Goal: Transaction & Acquisition: Purchase product/service

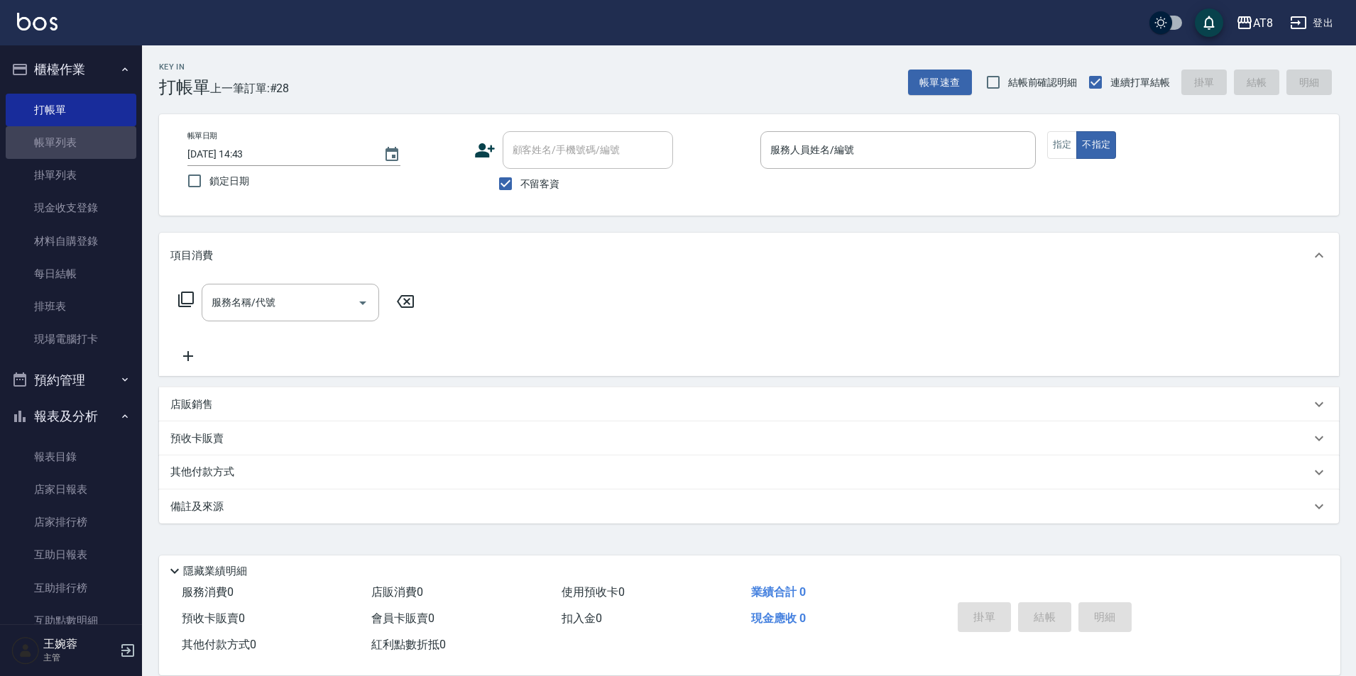
click at [71, 143] on link "帳單列表" at bounding box center [71, 142] width 131 height 33
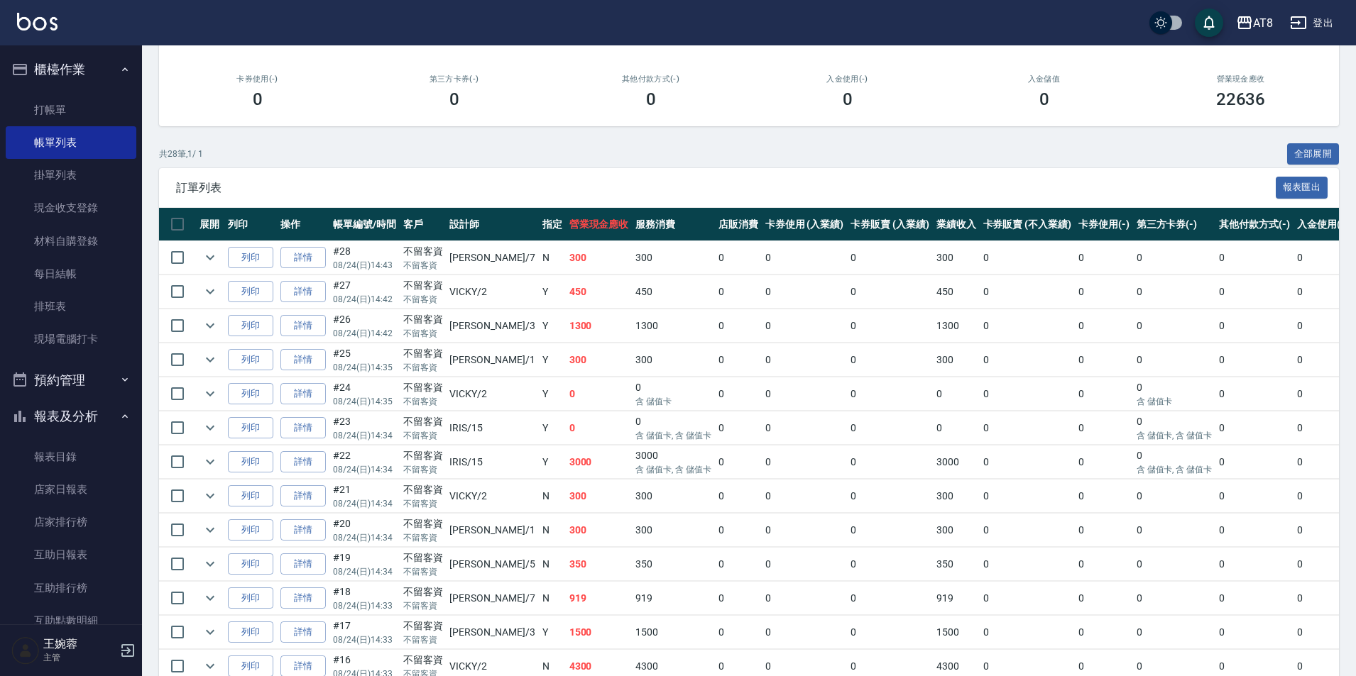
scroll to position [330, 0]
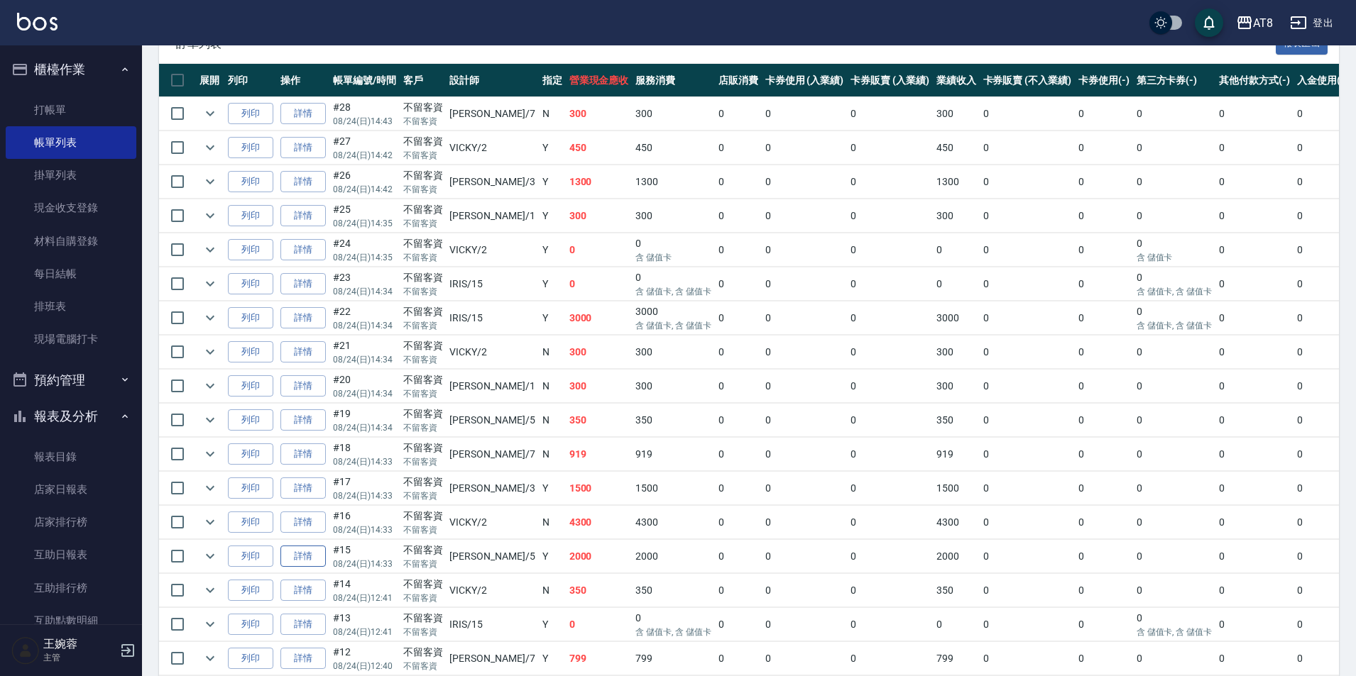
click at [319, 568] on link "詳情" at bounding box center [302, 557] width 45 height 22
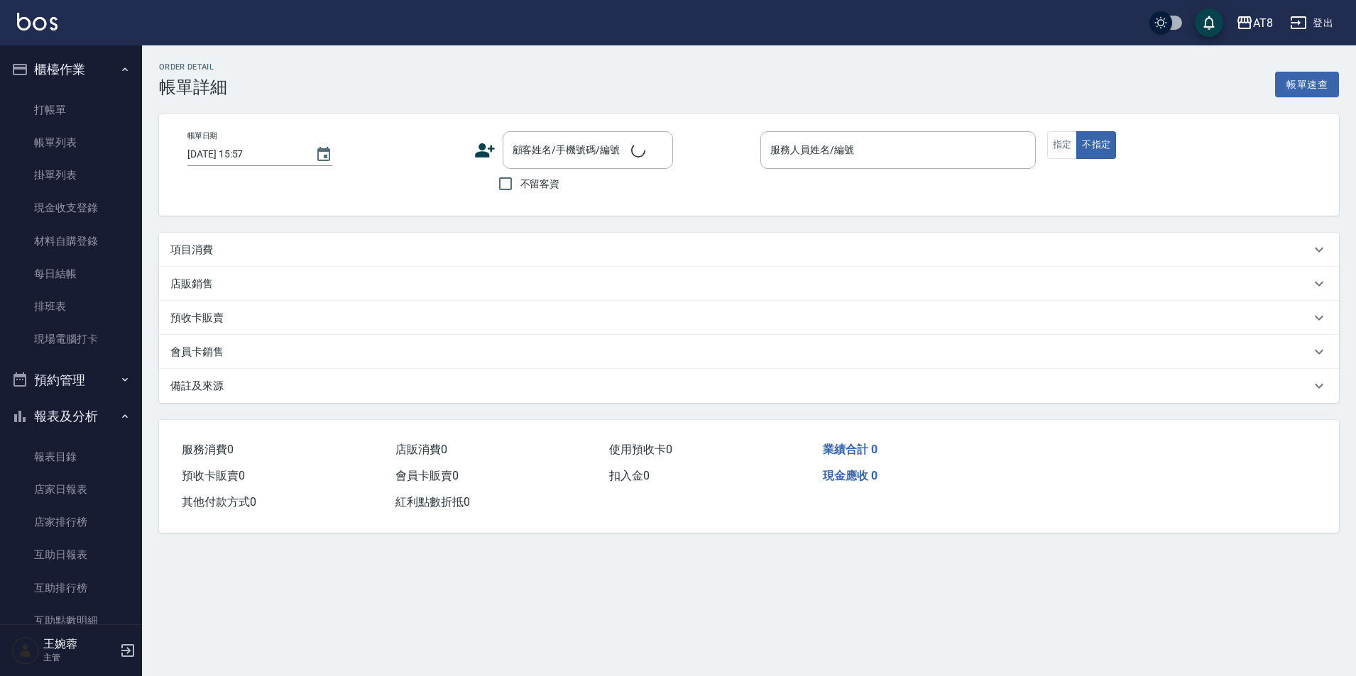
type input "[DATE] 14:33"
checkbox input "true"
type input "HANK-5"
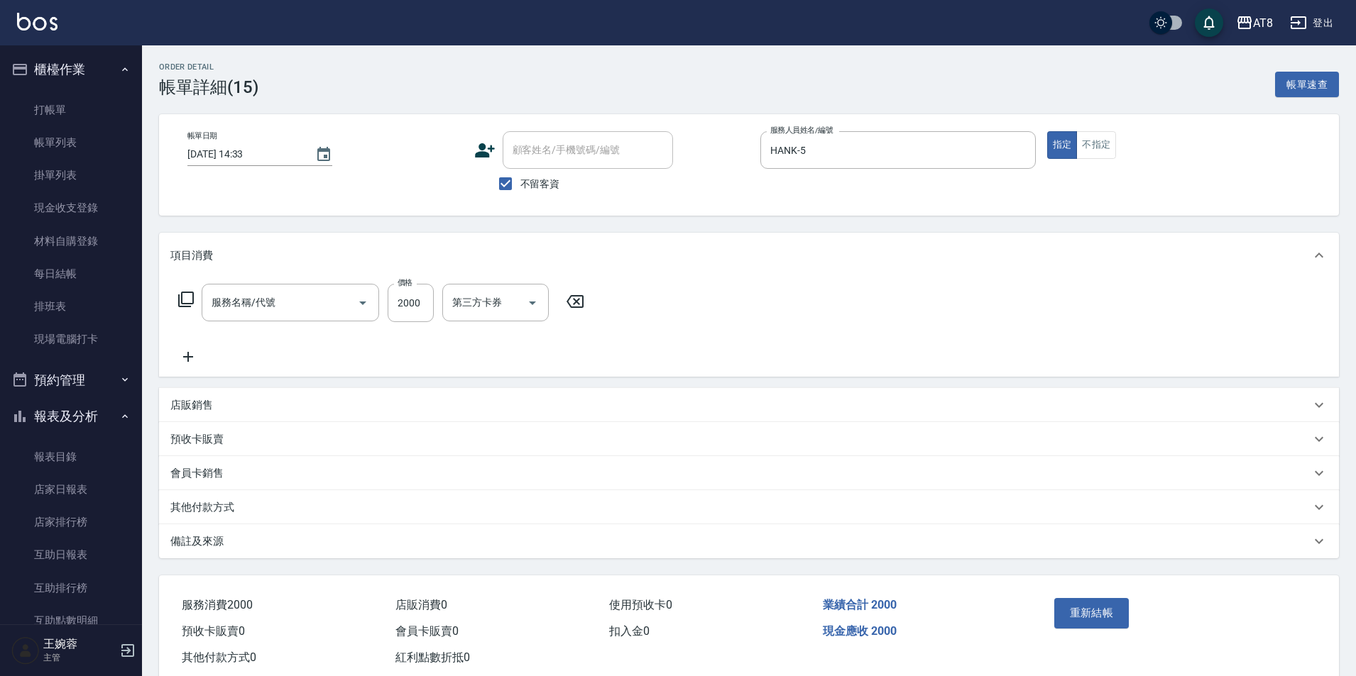
type input "燙髮(32000)"
click at [764, 308] on icon at bounding box center [762, 301] width 17 height 13
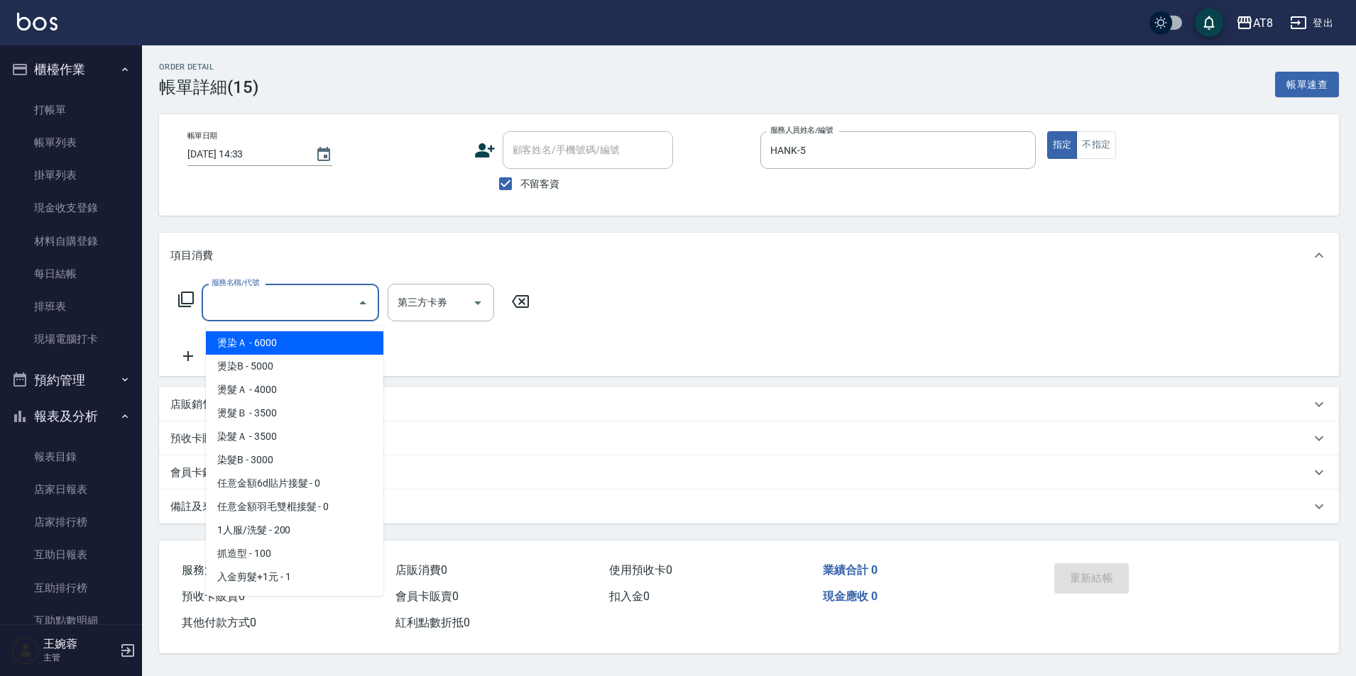
click at [272, 305] on input "服務名稱/代號" at bounding box center [279, 302] width 143 height 25
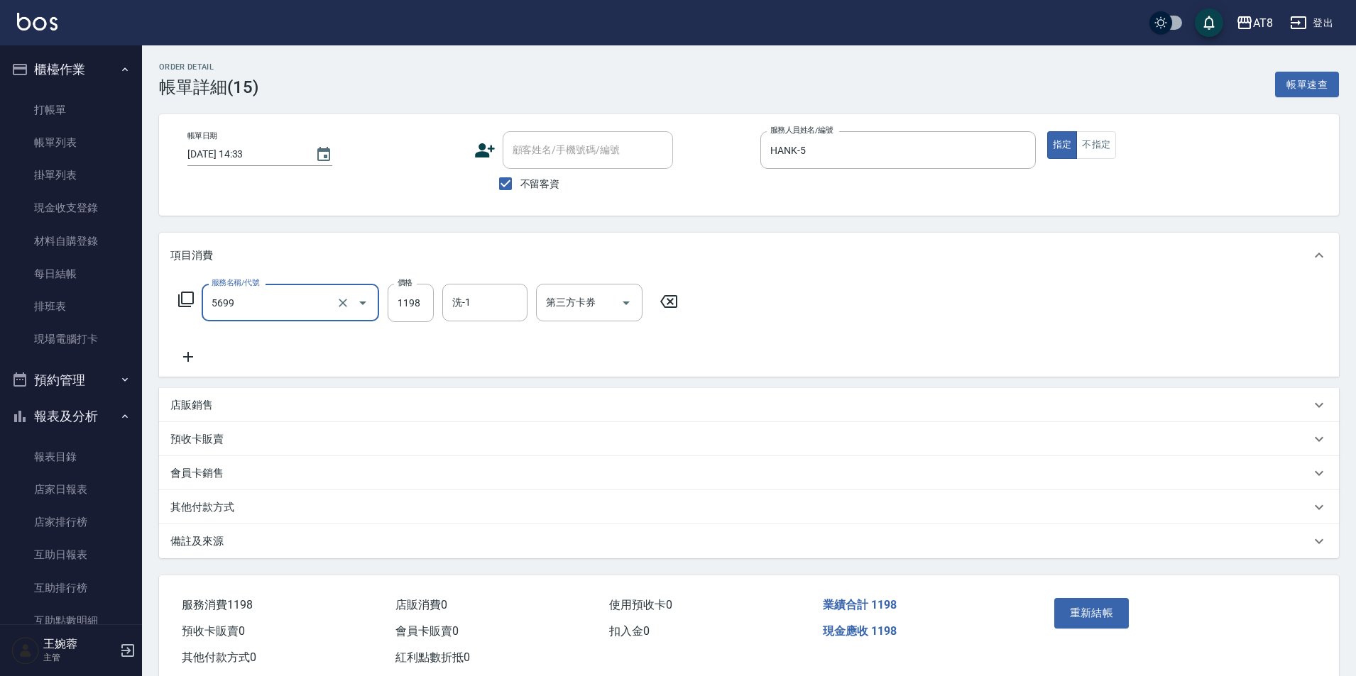
type input "水沁涼套餐(5699)"
type input "1098"
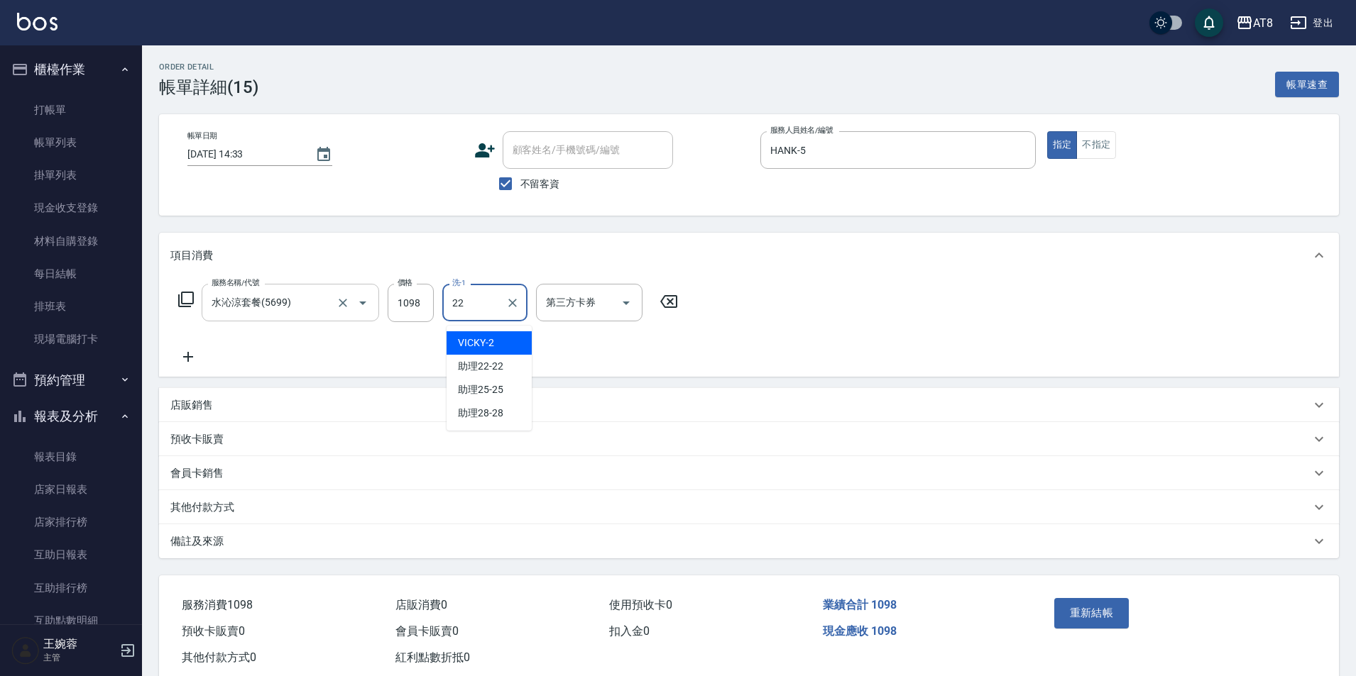
type input "助理22-22"
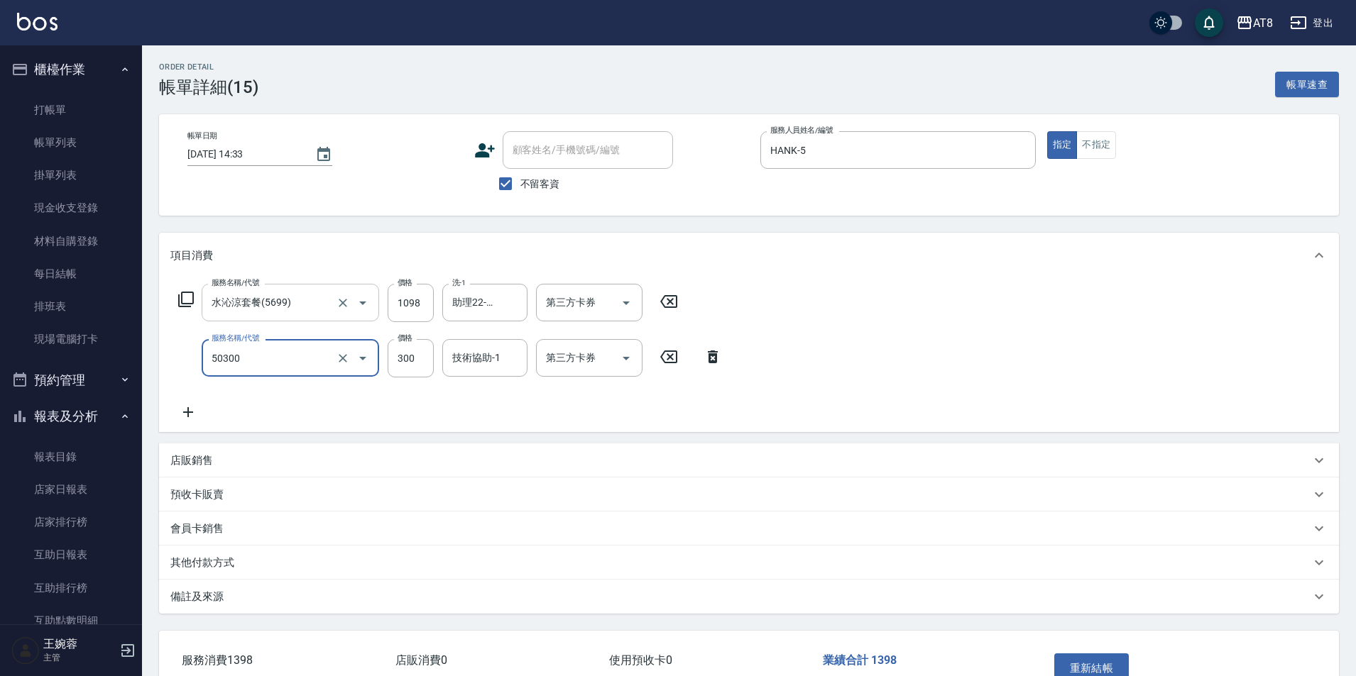
type input "入金護髮.隔離300(50300)"
type input "200"
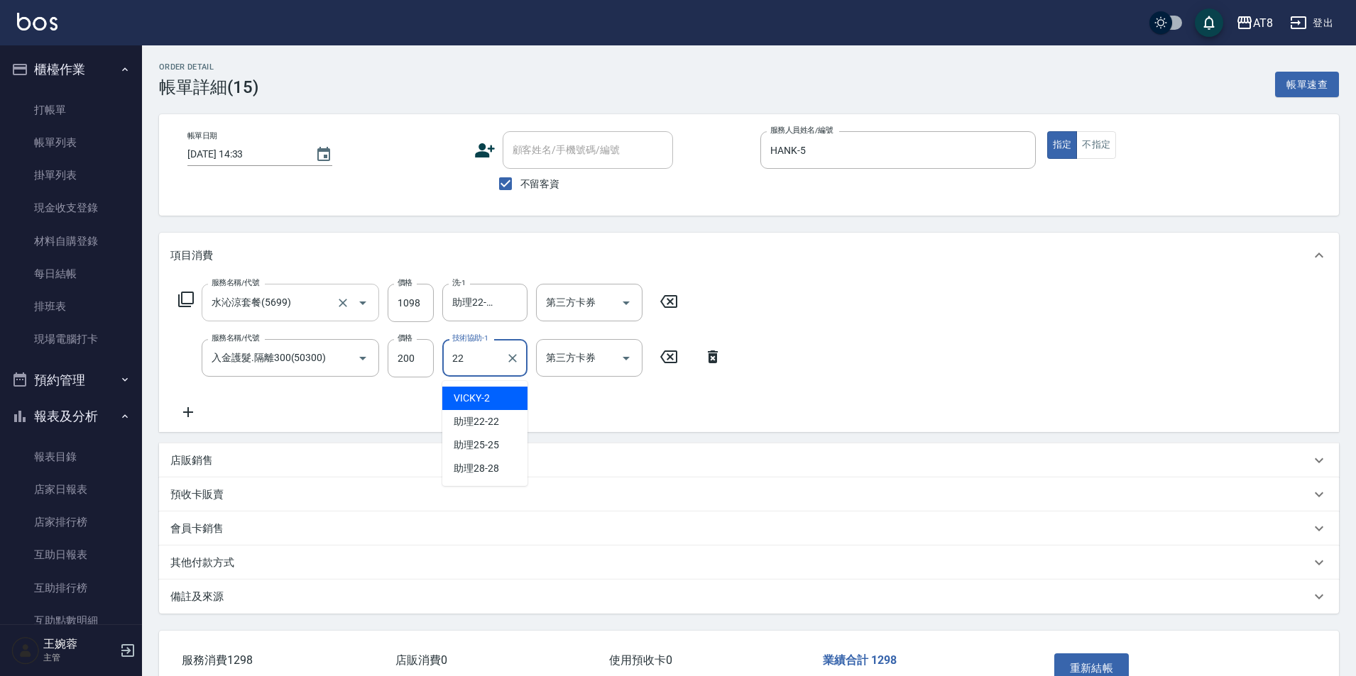
type input "助理22-22"
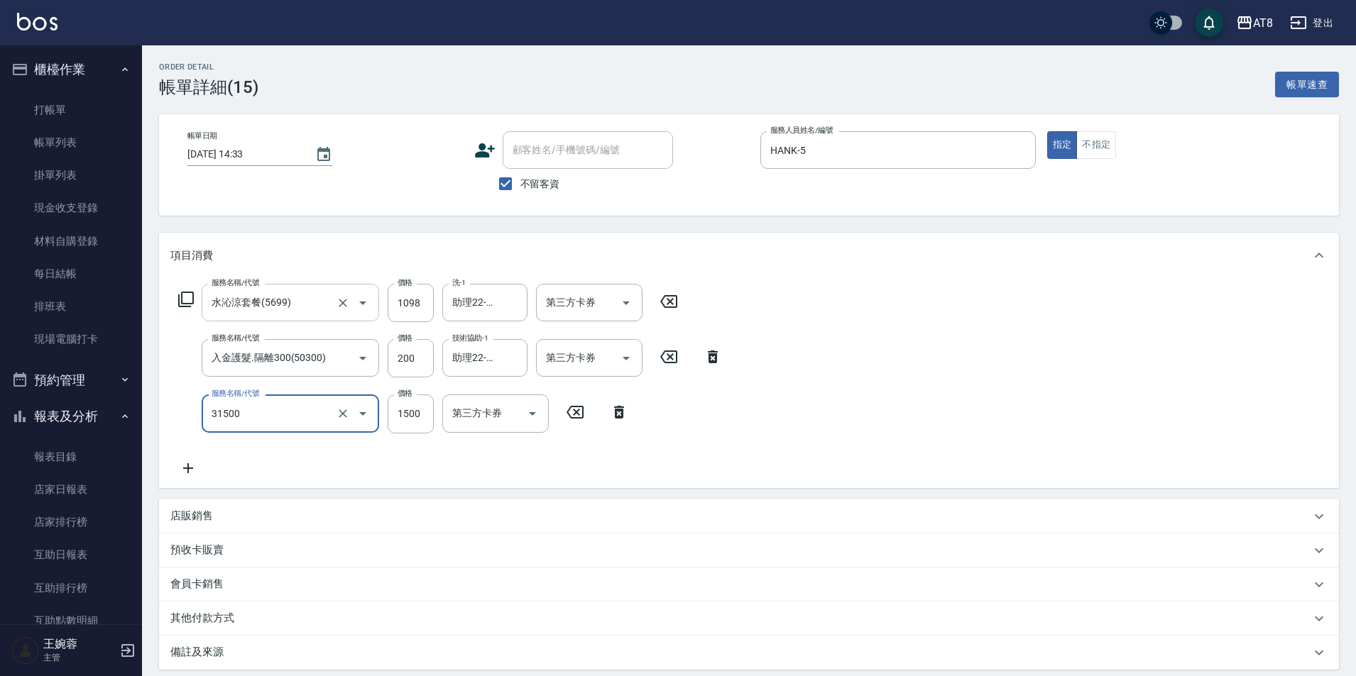
type input "燙髮(31500)"
type input "1202"
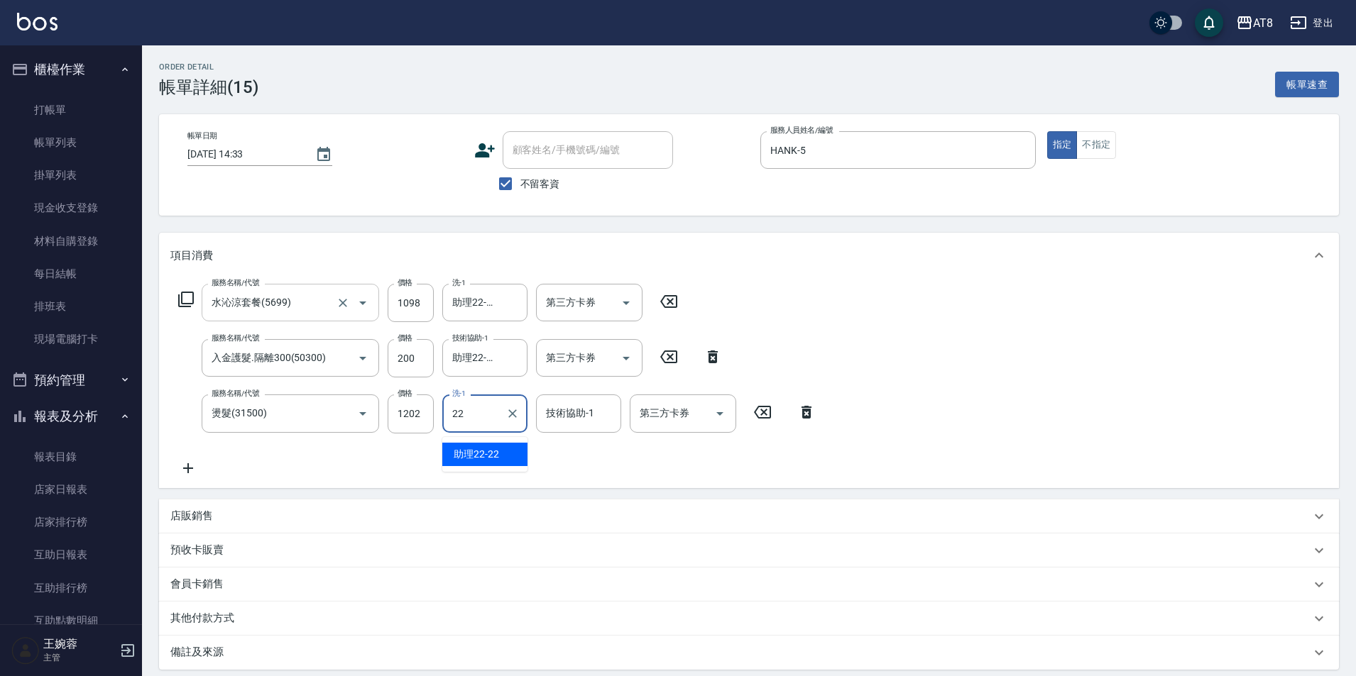
type input "助理22-22"
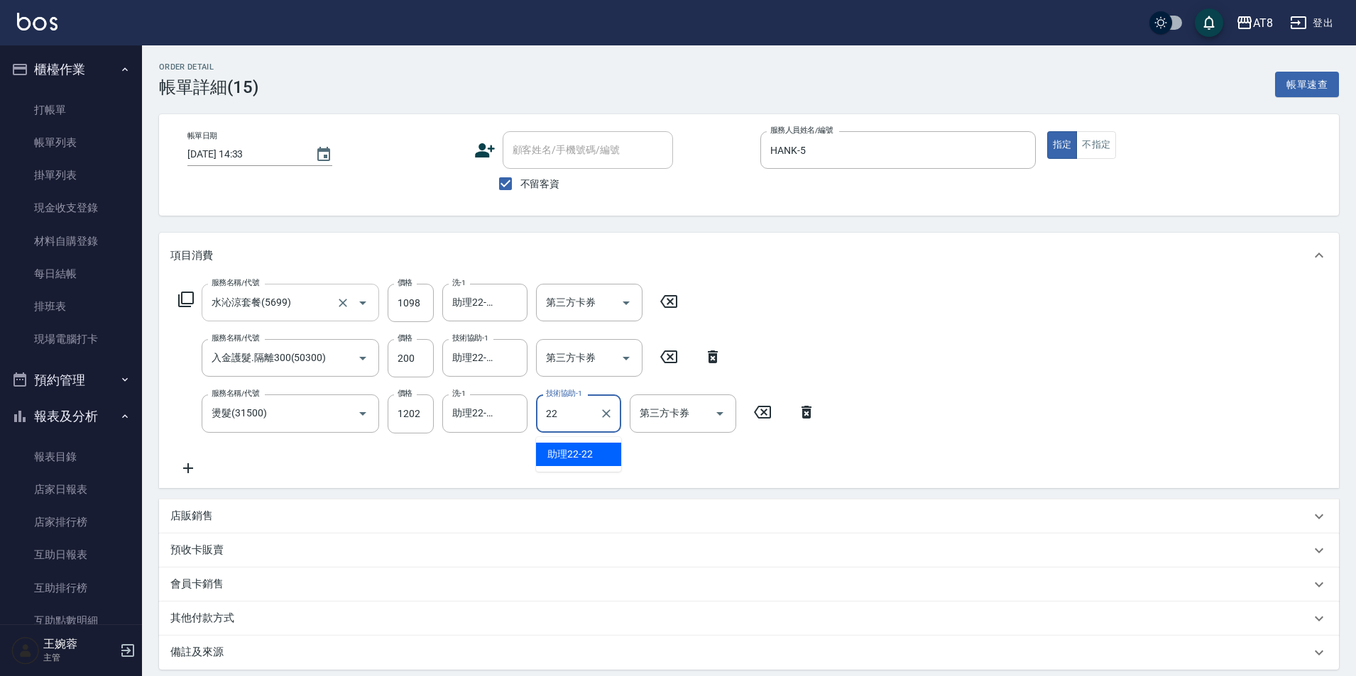
type input "助理22-22"
click at [193, 308] on icon at bounding box center [185, 299] width 17 height 17
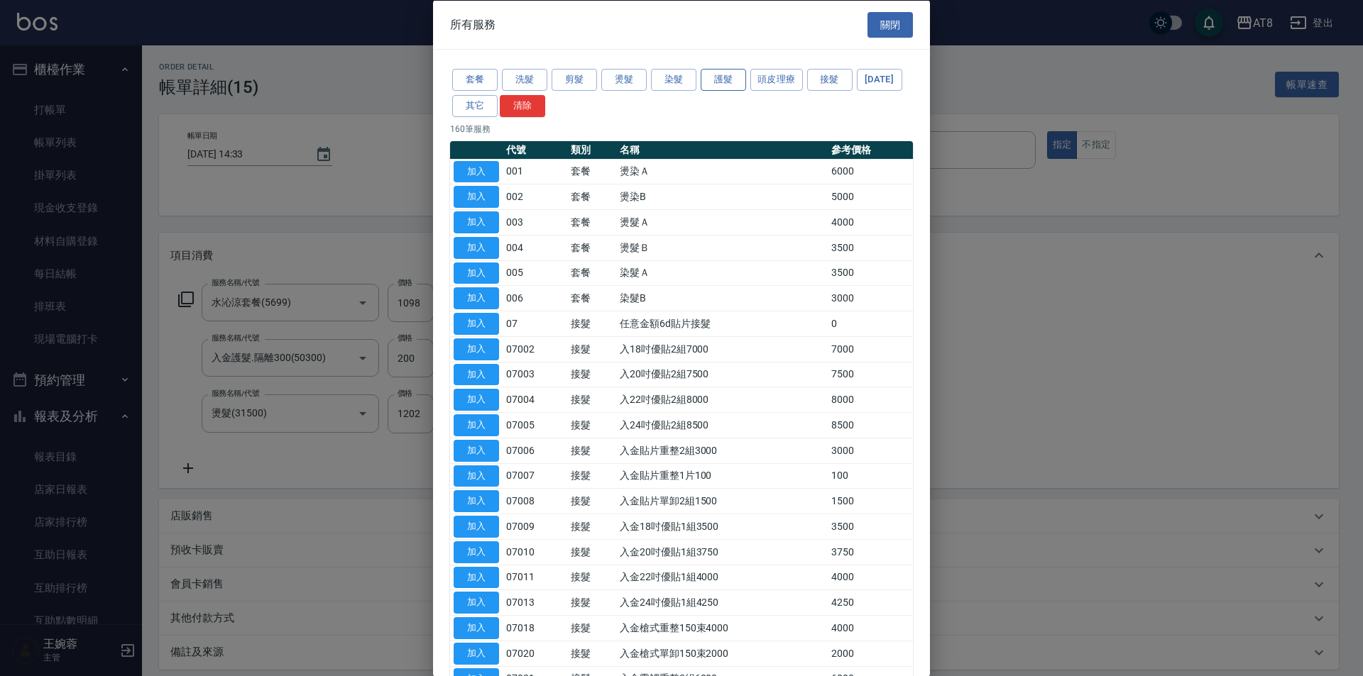
click at [733, 91] on button "護髮" at bounding box center [722, 80] width 45 height 22
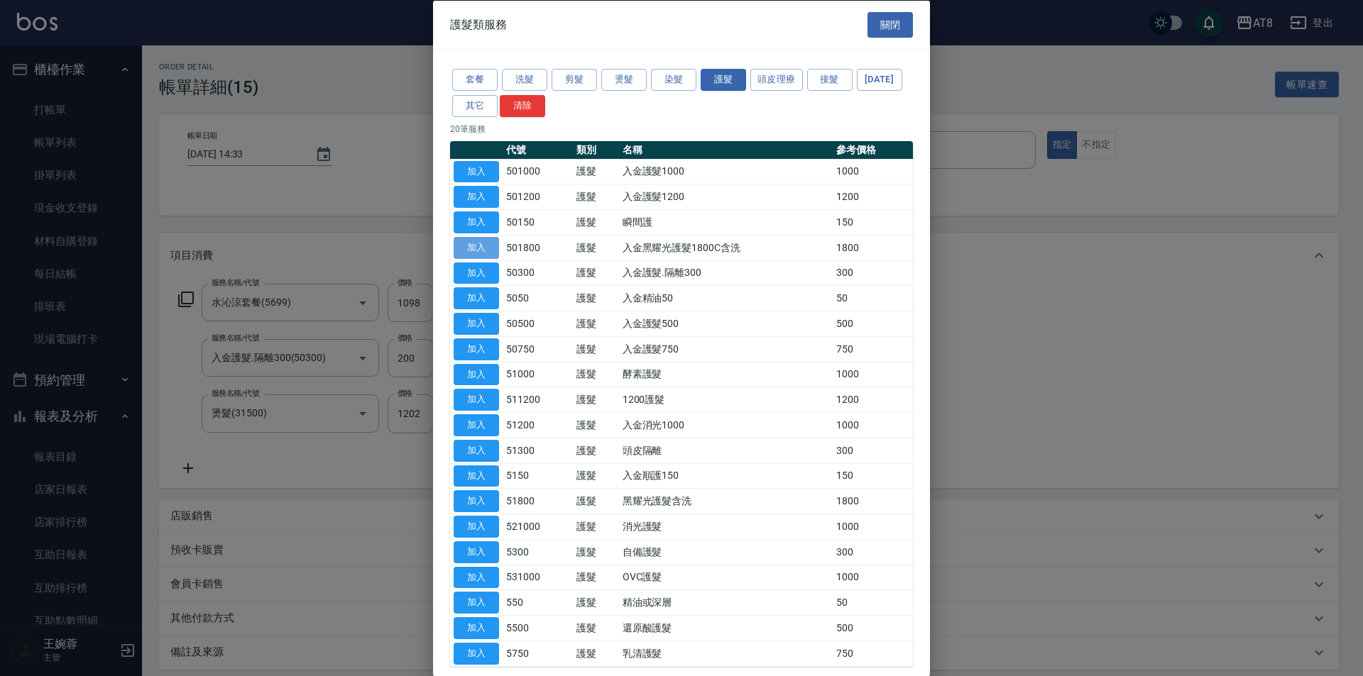
click at [488, 258] on button "加入" at bounding box center [476, 247] width 45 height 22
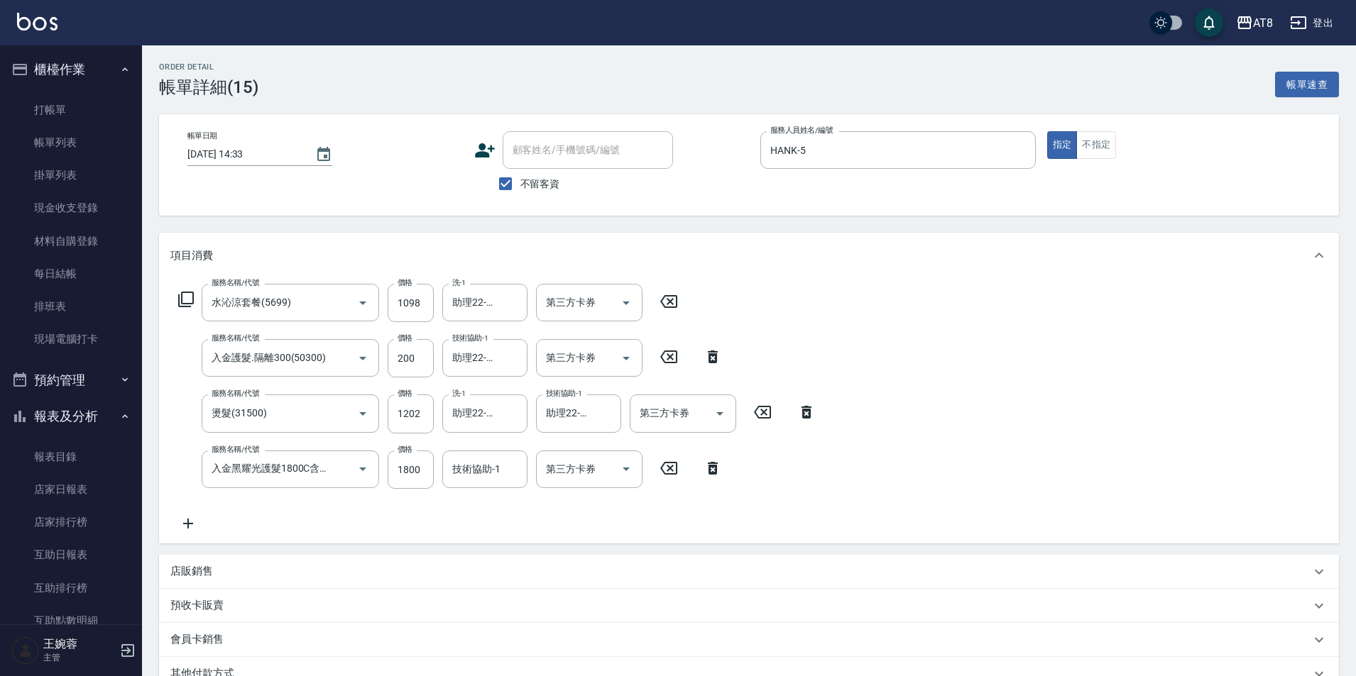
click at [407, 498] on div "服務名稱/代號 水沁涼套餐(5699) 服務名稱/代號 價格 1098 價格 洗-1 助理22-22 洗-1 第三方卡券 第三方卡券 服務名稱/代號 入金護髮…" at bounding box center [497, 408] width 654 height 248
click at [414, 478] on input "1800" at bounding box center [411, 470] width 46 height 38
type input "1500"
type input "助理22-22"
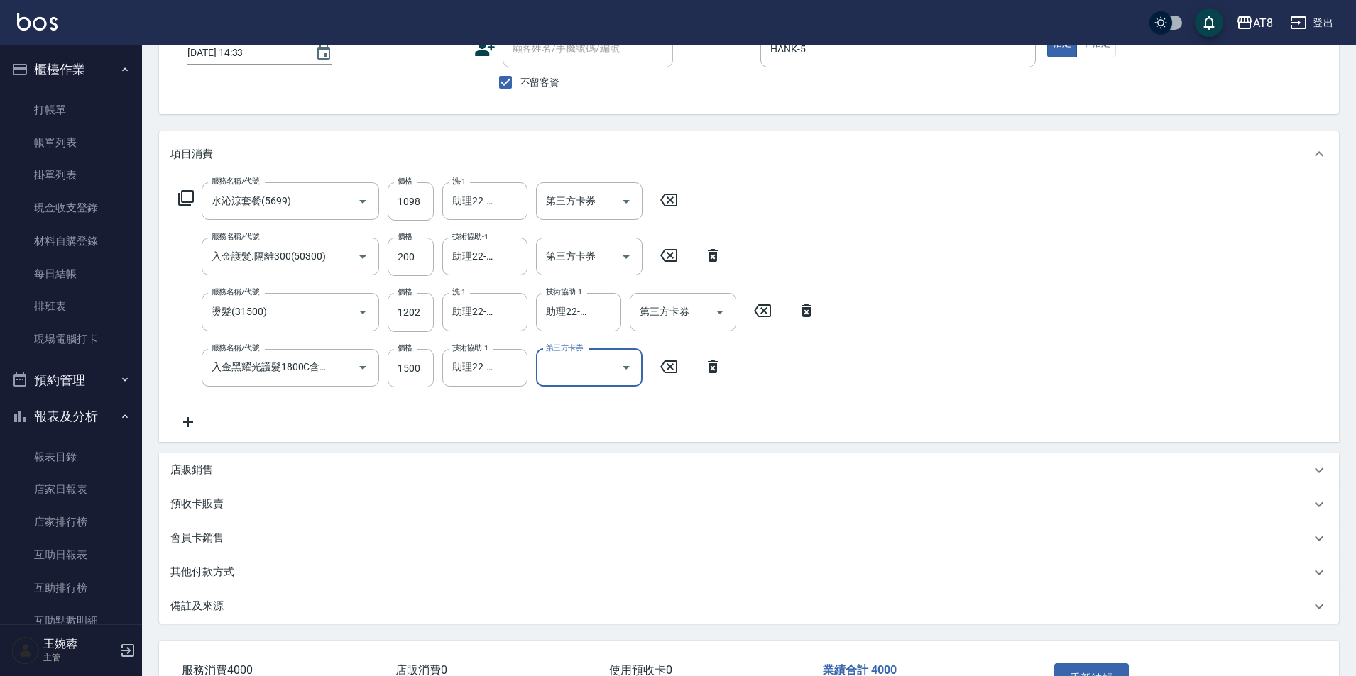
scroll to position [221, 0]
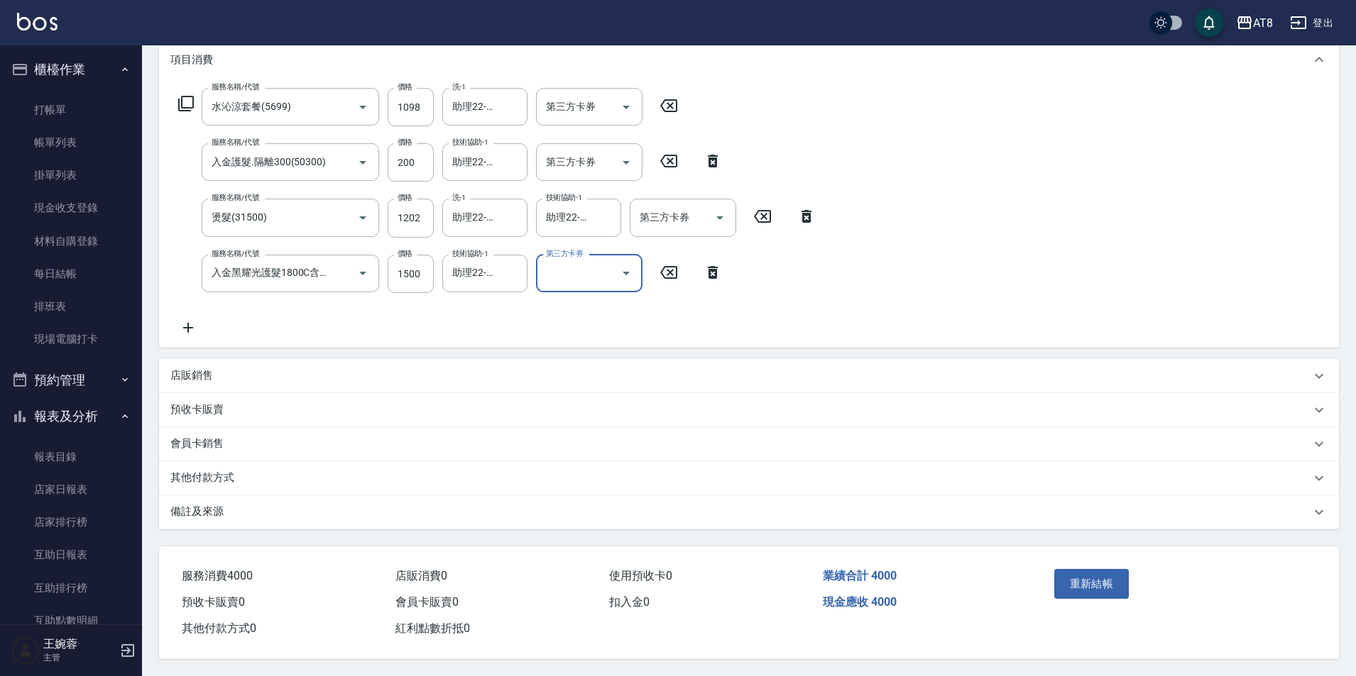
click at [630, 265] on icon "Open" at bounding box center [625, 273] width 17 height 17
click at [606, 396] on span "儲值卡" at bounding box center [589, 407] width 106 height 23
type input "儲值卡"
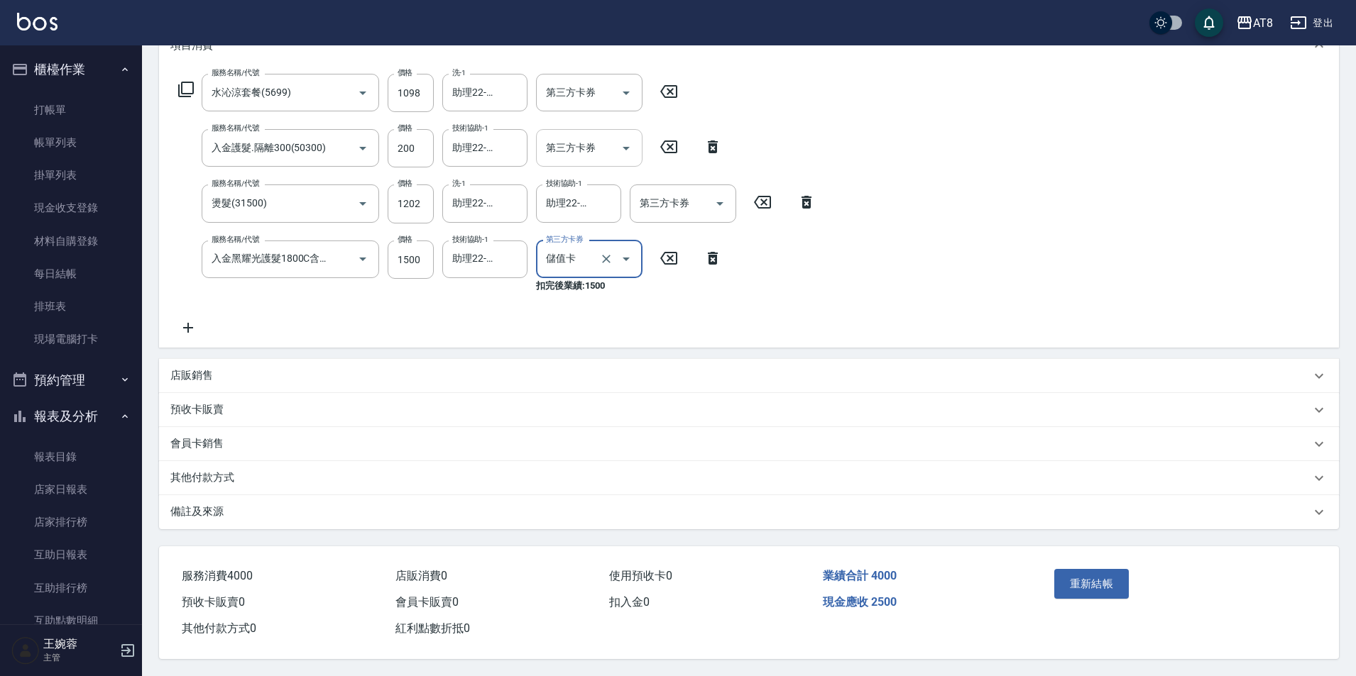
click at [615, 143] on button "Open" at bounding box center [626, 148] width 23 height 23
click at [600, 272] on span "儲值卡" at bounding box center [589, 281] width 106 height 23
type input "儲值卡"
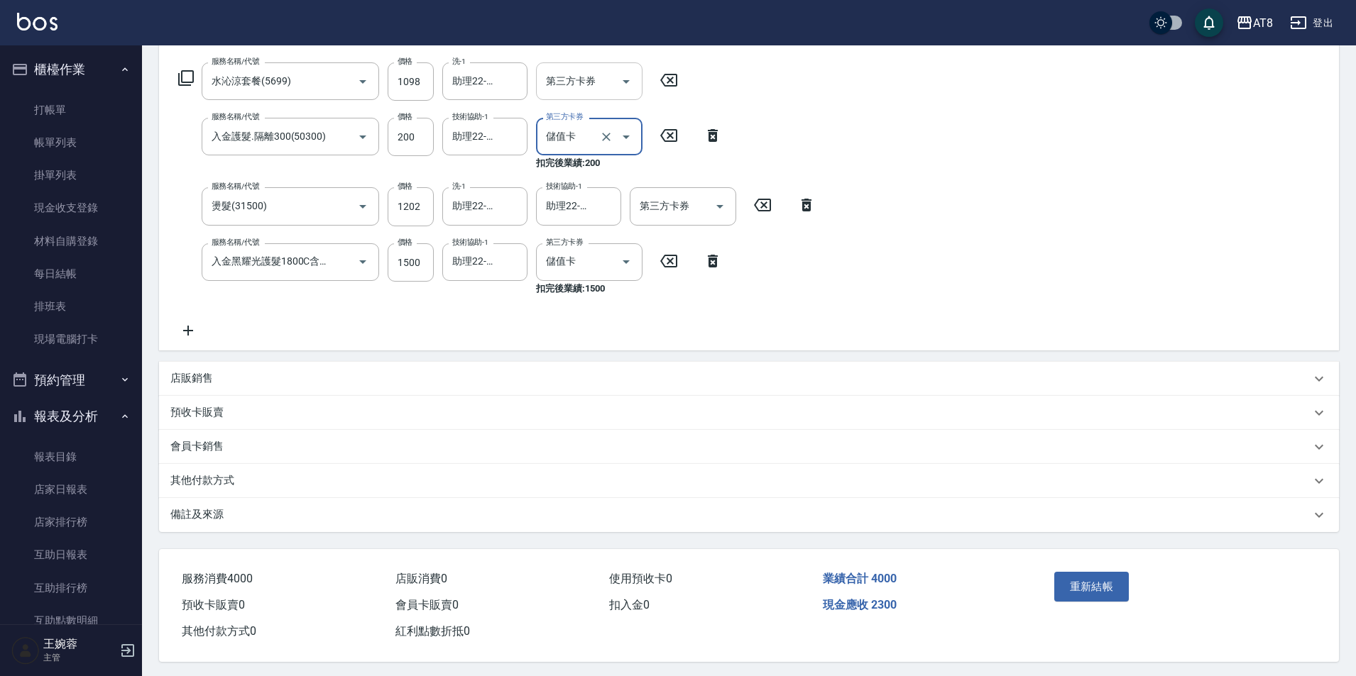
click at [626, 75] on icon "Open" at bounding box center [625, 81] width 17 height 17
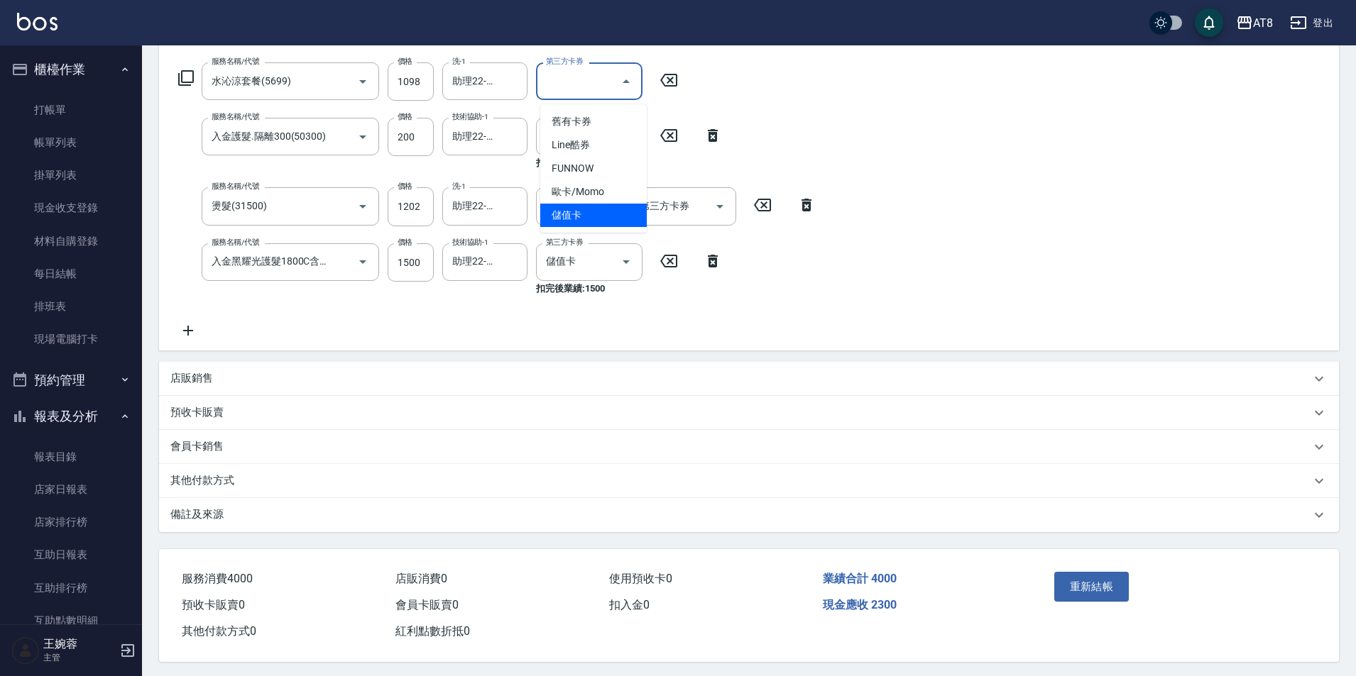
click at [606, 224] on span "儲值卡" at bounding box center [593, 215] width 106 height 23
type input "儲值卡"
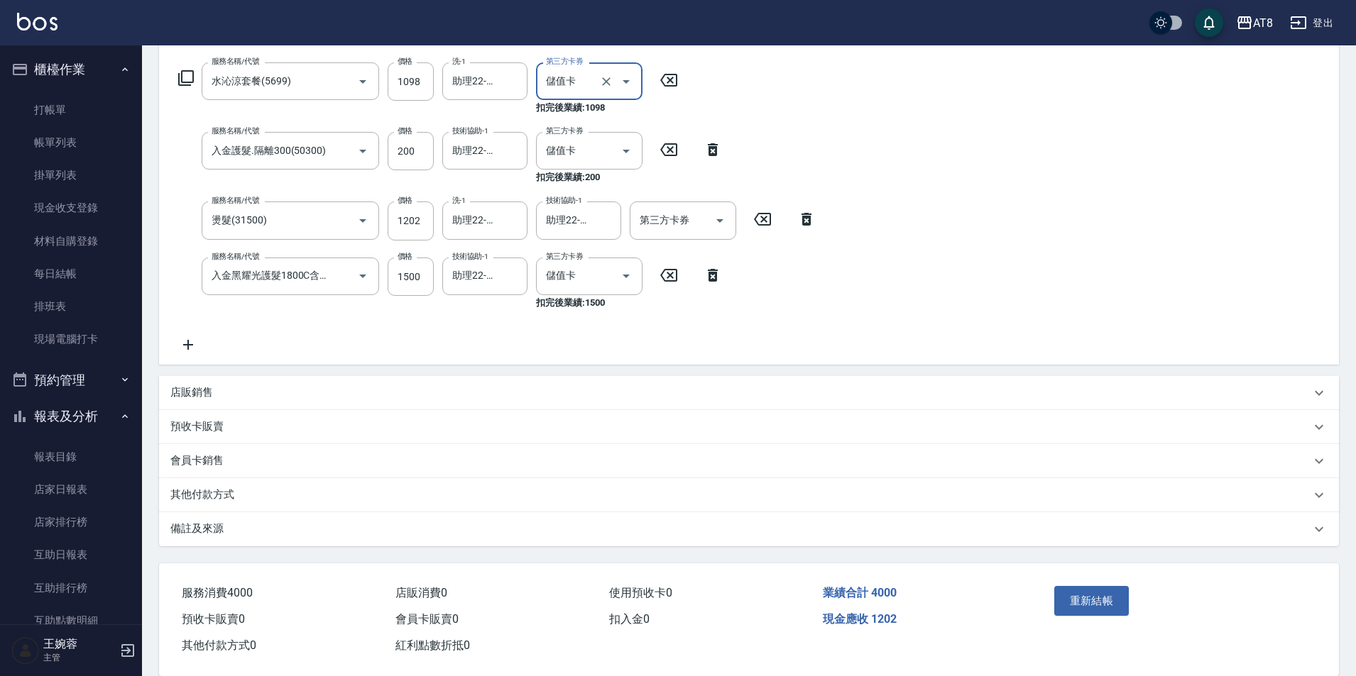
click at [805, 222] on icon at bounding box center [806, 219] width 10 height 13
type input "入金黑耀光護髮1800C含洗(501800)"
type input "儲值卡"
type input "1500"
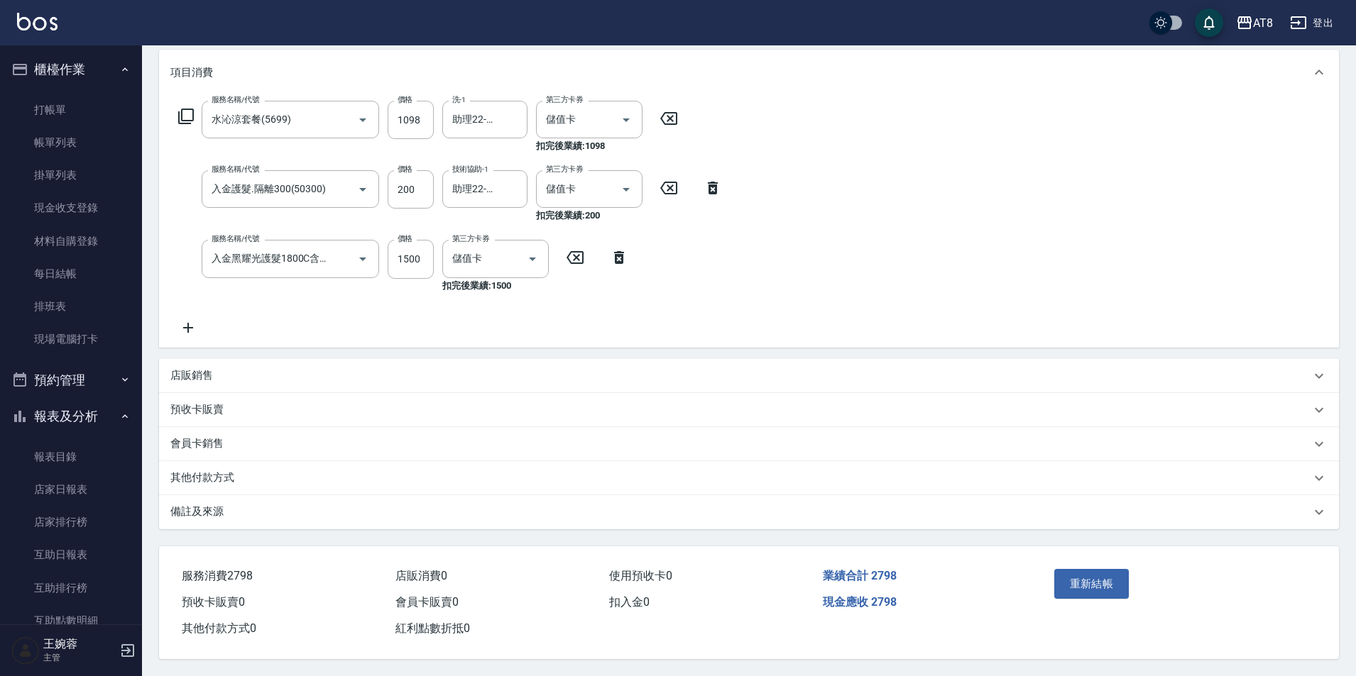
scroll to position [209, 0]
click at [194, 319] on icon at bounding box center [187, 327] width 35 height 17
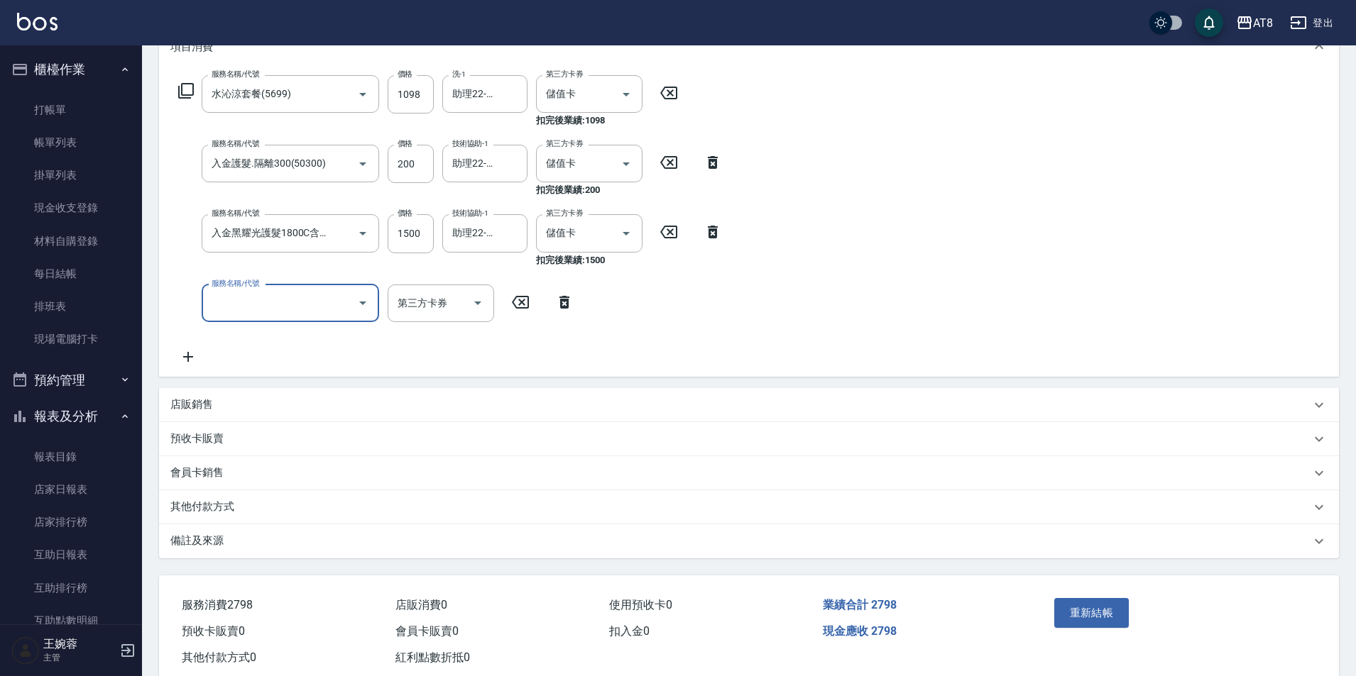
scroll to position [221, 0]
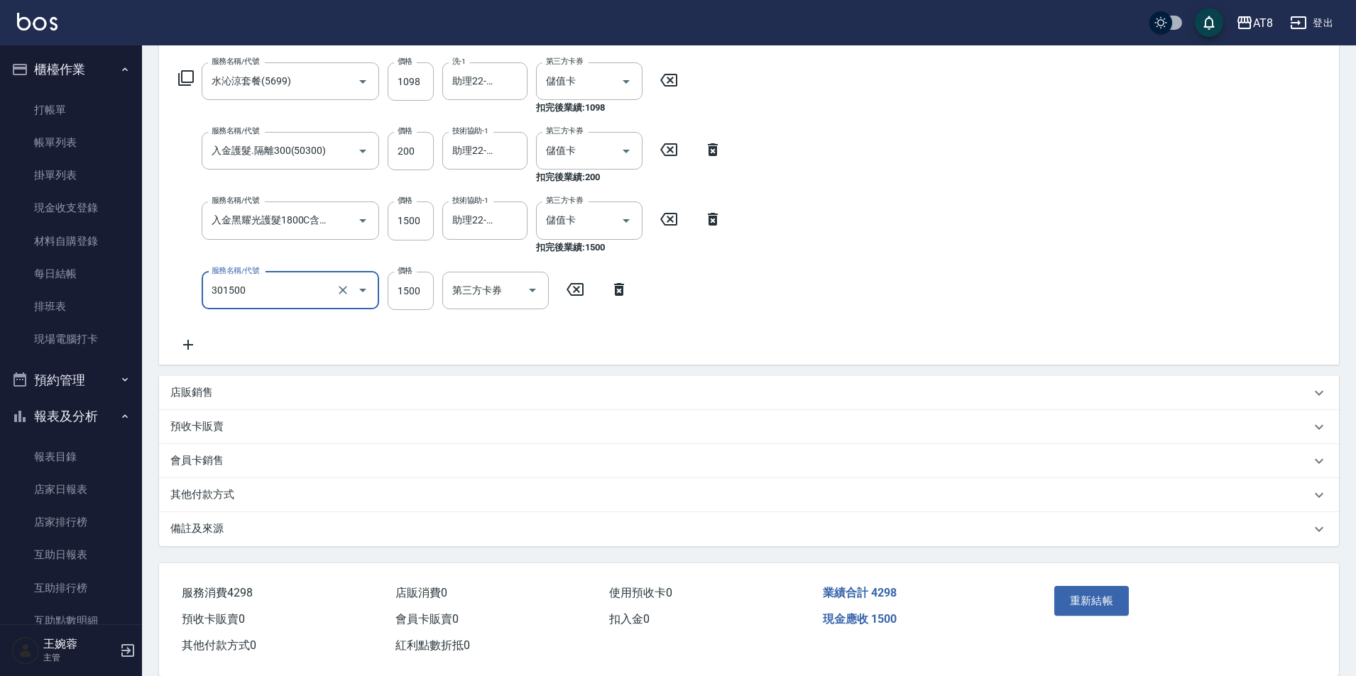
type input "入金燙髮1500(301500)"
type input "1202"
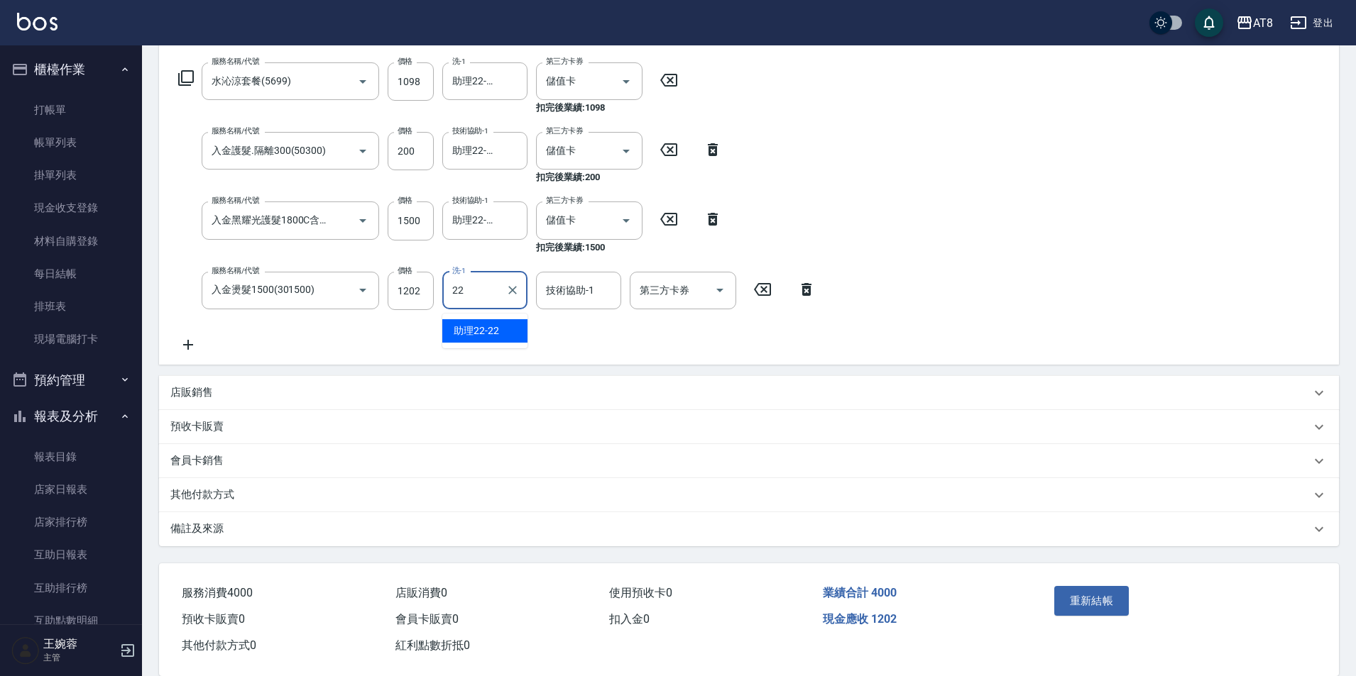
type input "助理22-22"
type input "VICKY-2"
click at [612, 297] on icon "Clear" at bounding box center [606, 290] width 14 height 14
type input "助理22-22"
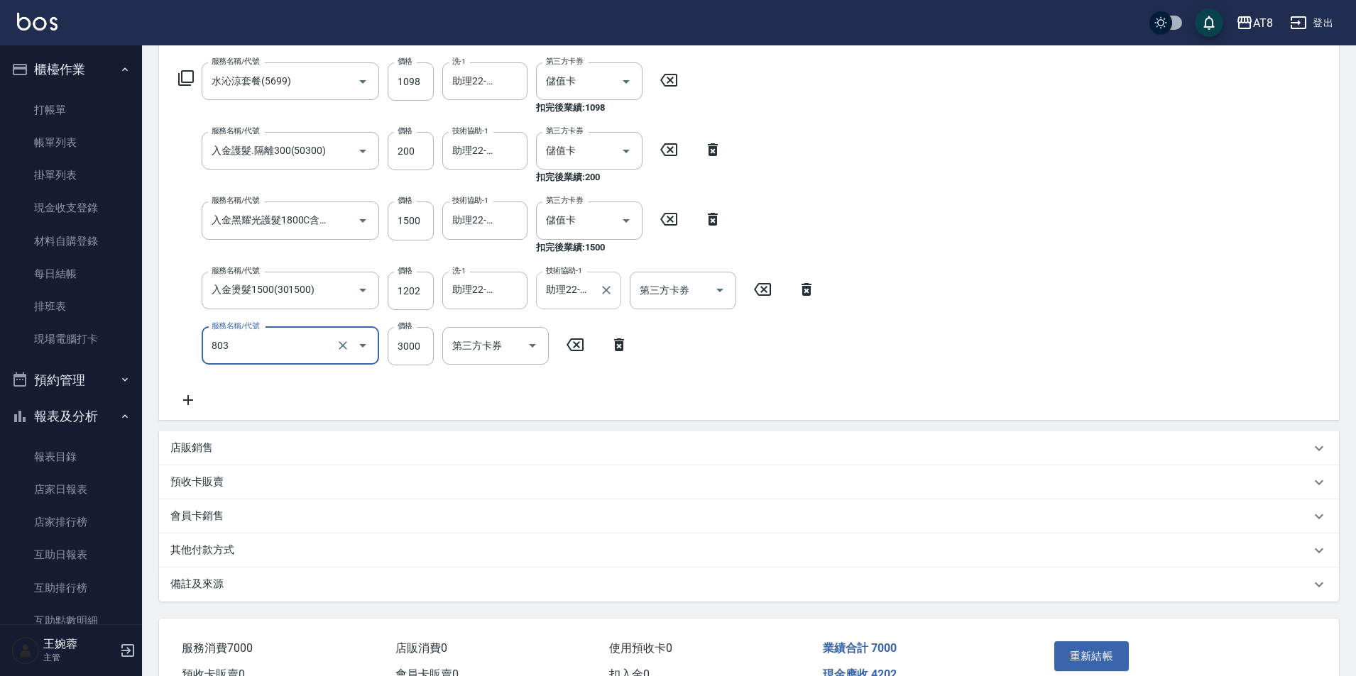
type input "頂級豪華3(803)"
type input "4000"
click at [1082, 238] on div "服務名稱/代號 水沁涼套餐(5699) 服務名稱/代號 價格 1098 價格 洗-1 助理22-22 洗-1 第三方卡券 儲值卡 第三方卡券 扣完後業績: 1…" at bounding box center [749, 238] width 1180 height 363
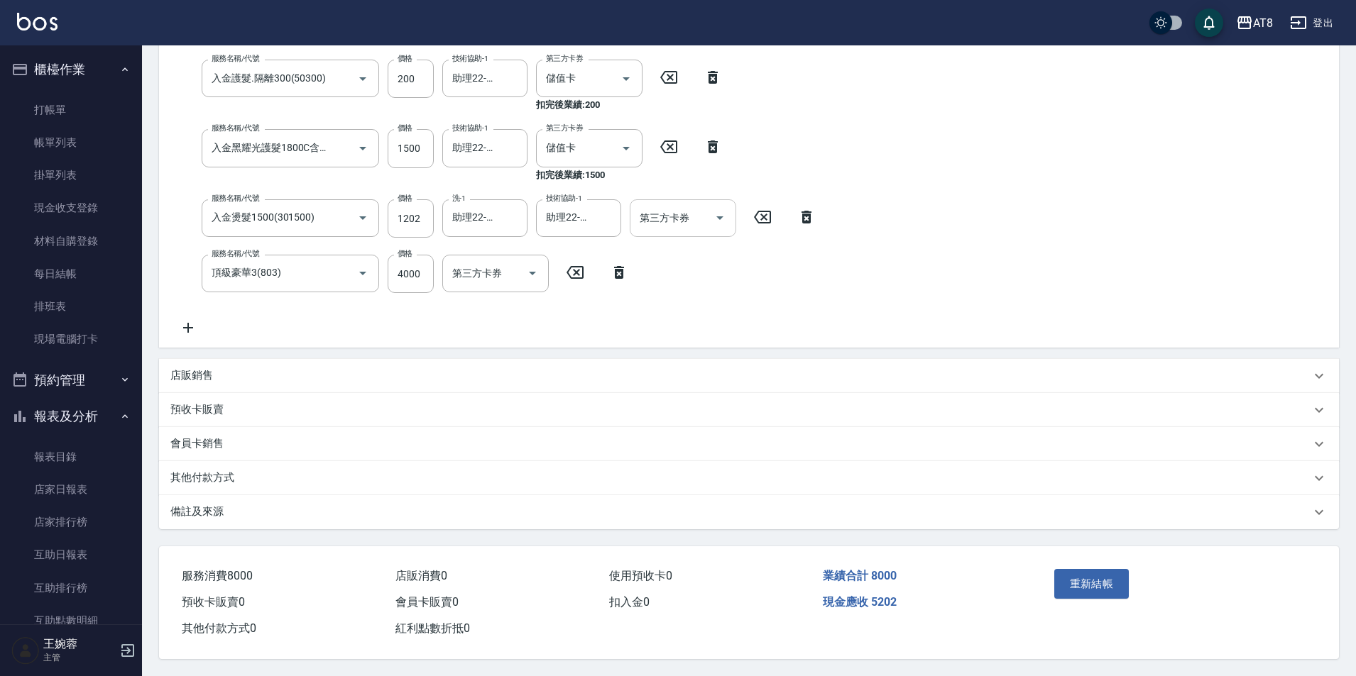
click at [717, 209] on icon "Open" at bounding box center [719, 217] width 17 height 17
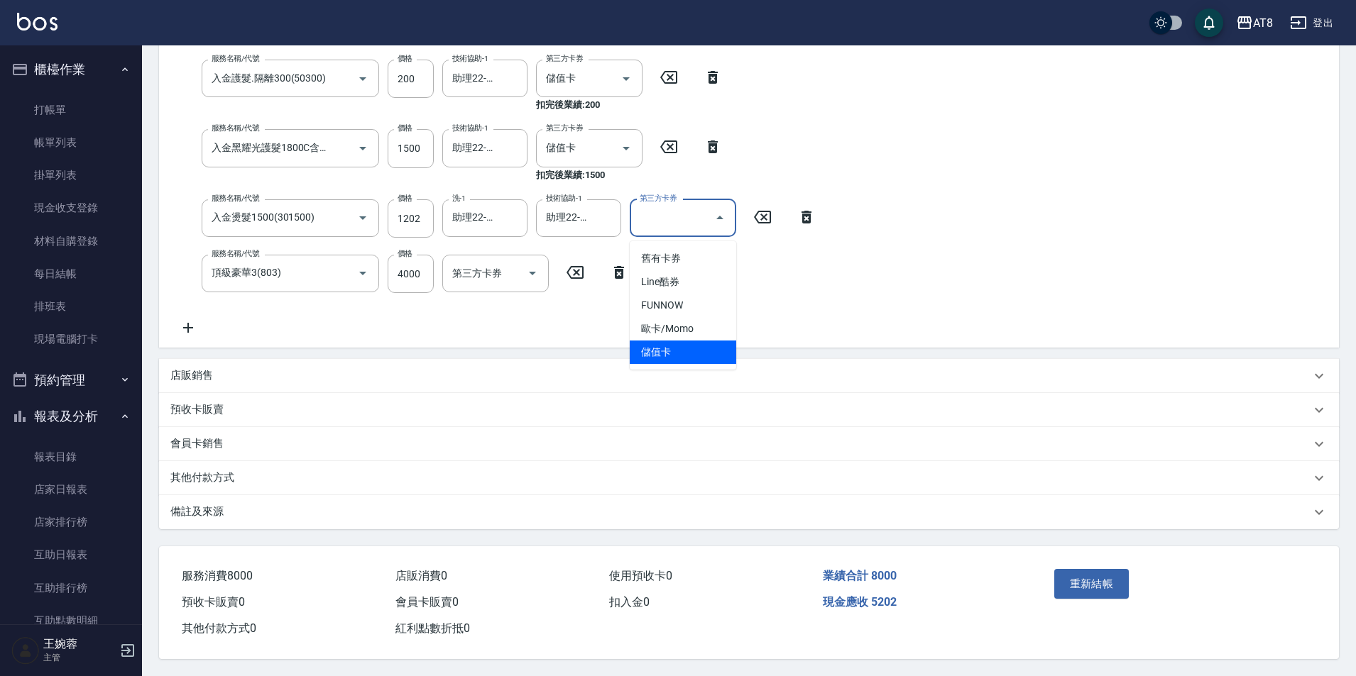
click at [699, 341] on span "儲值卡" at bounding box center [683, 352] width 106 height 23
type input "儲值卡"
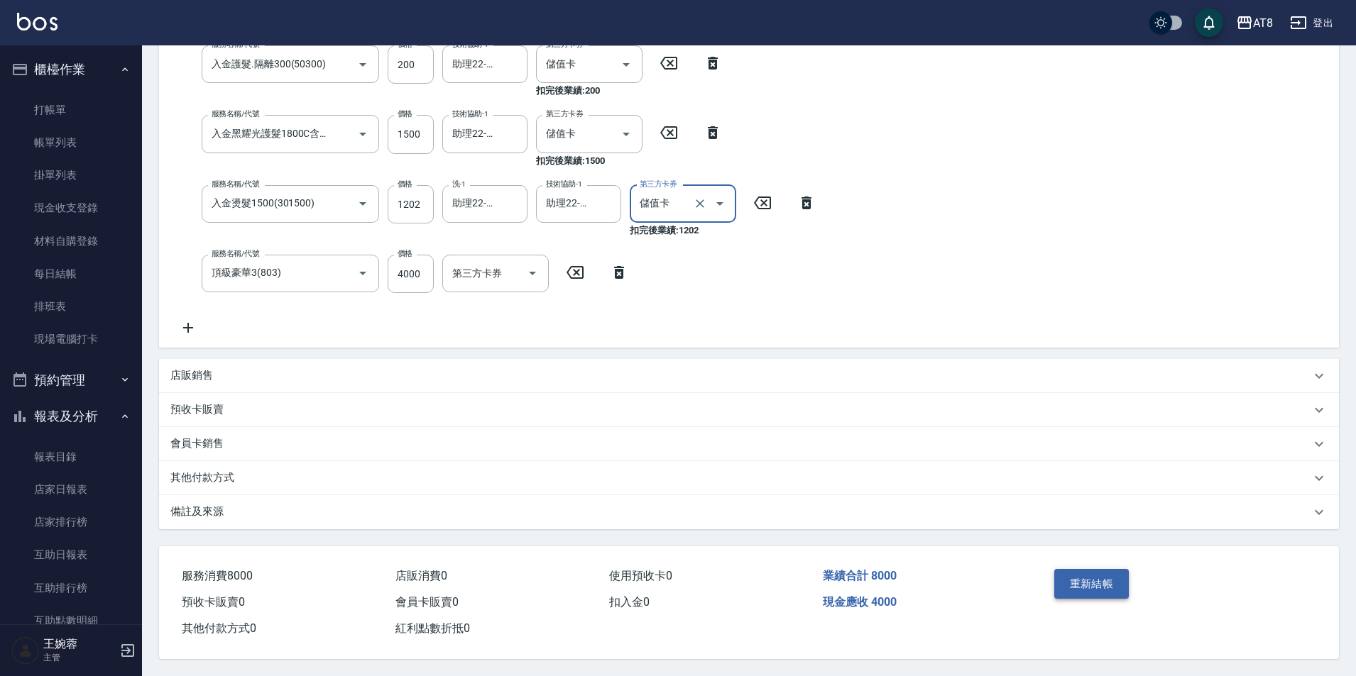
click at [1070, 581] on button "重新結帳" at bounding box center [1091, 584] width 75 height 30
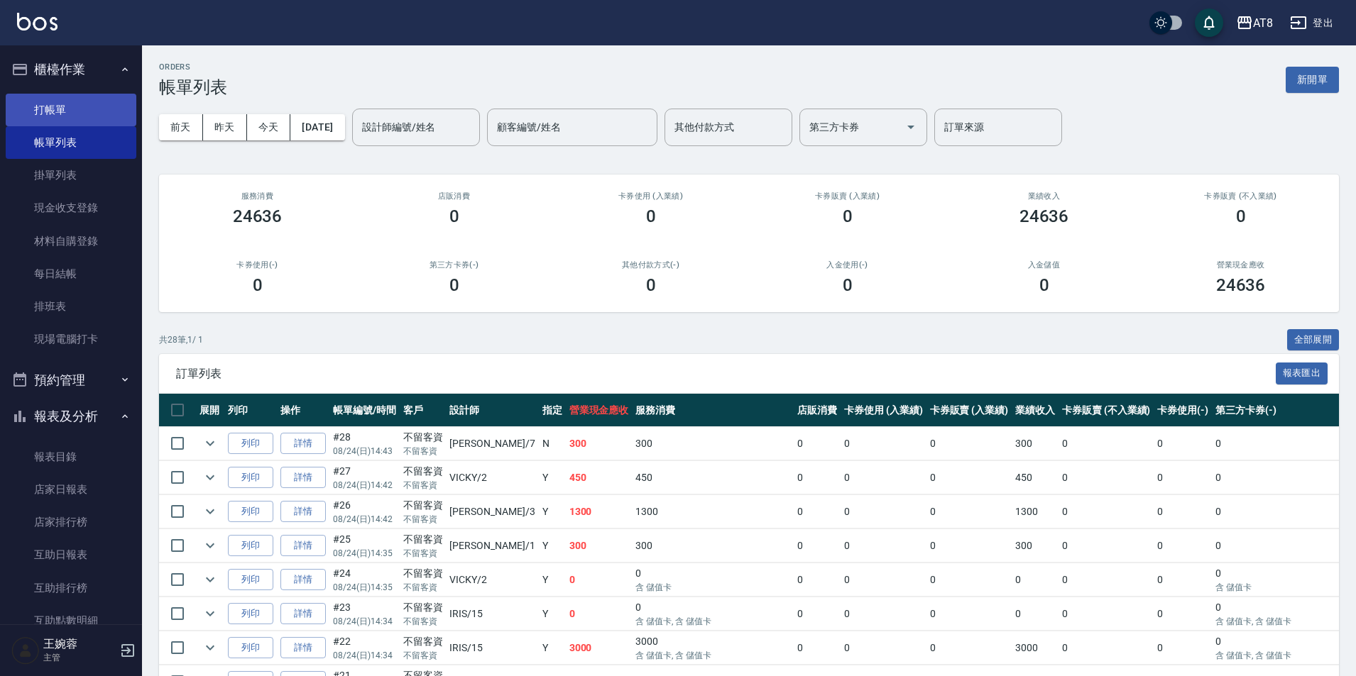
click at [43, 103] on link "打帳單" at bounding box center [71, 110] width 131 height 33
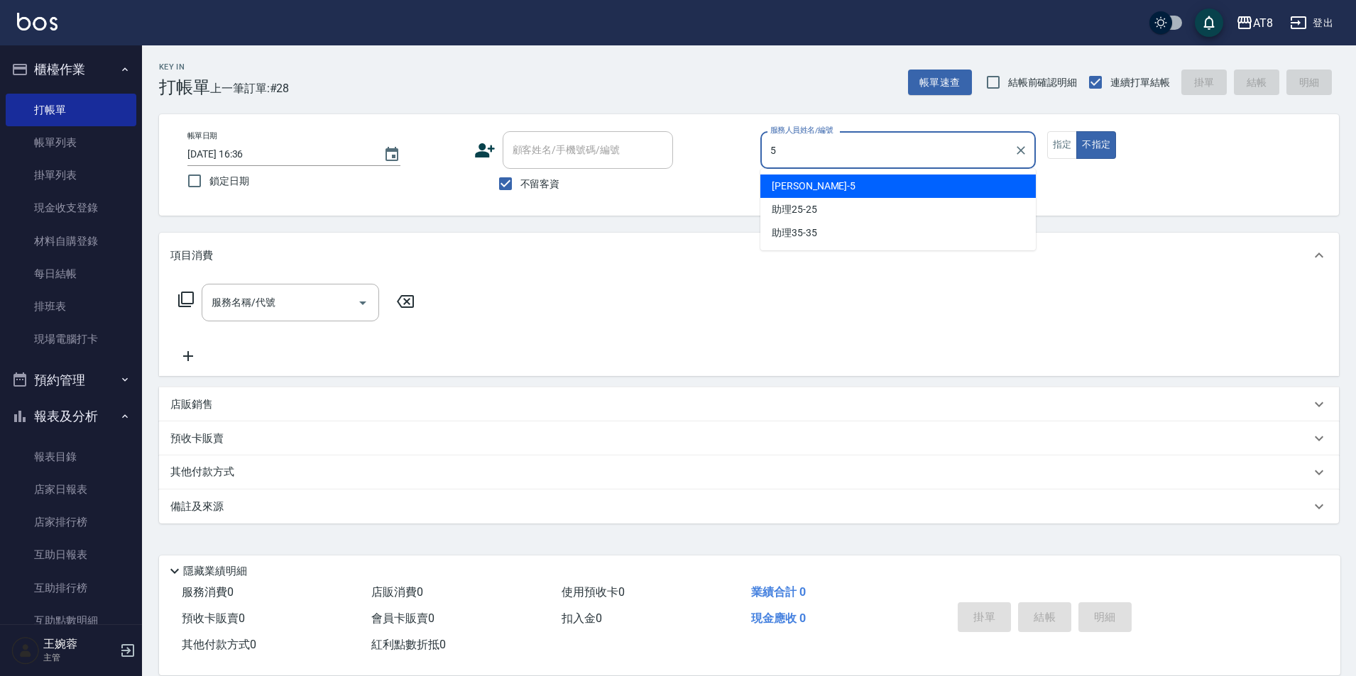
type input "HANK-5"
type button "false"
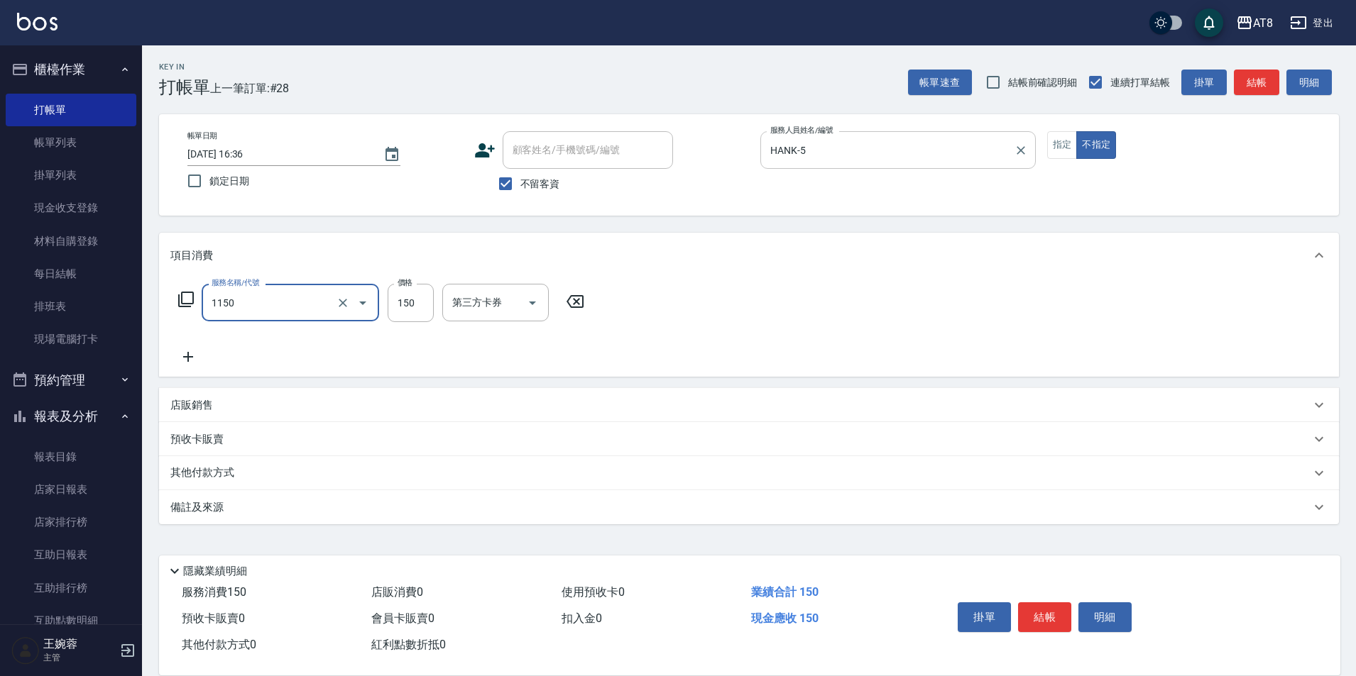
type input "洗髮(1150)"
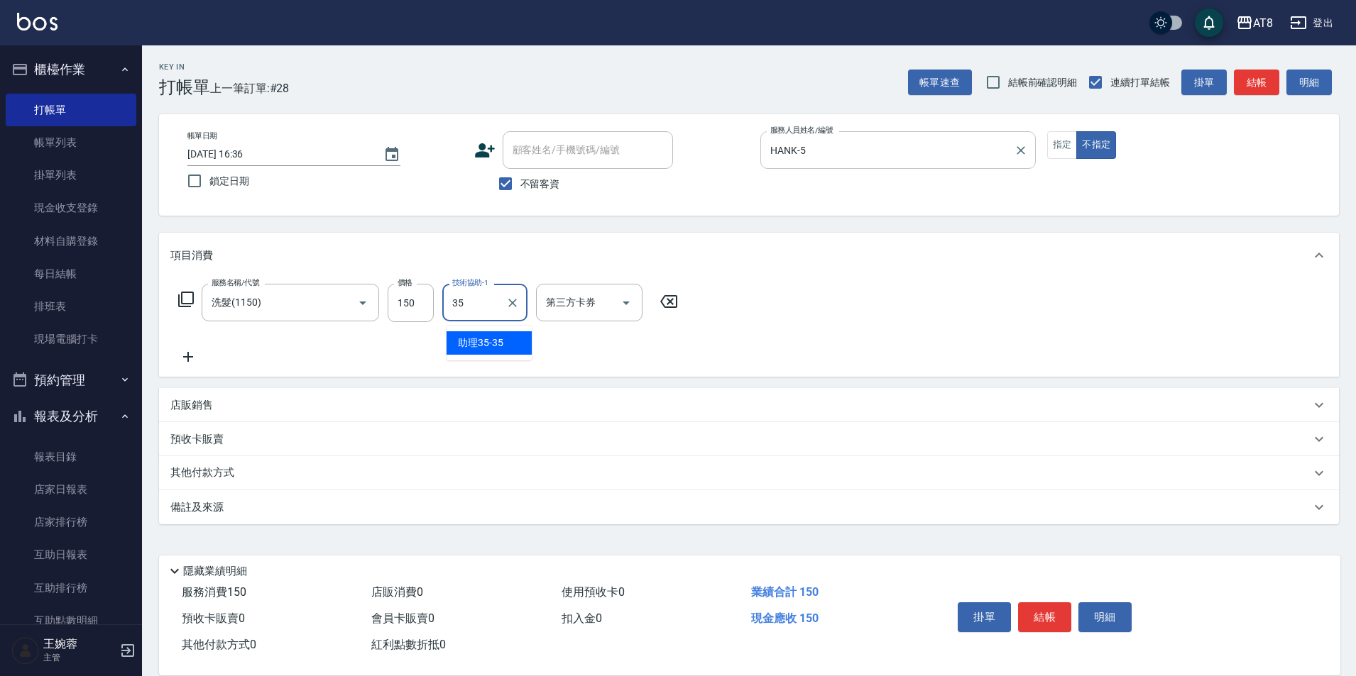
type input "助理35-35"
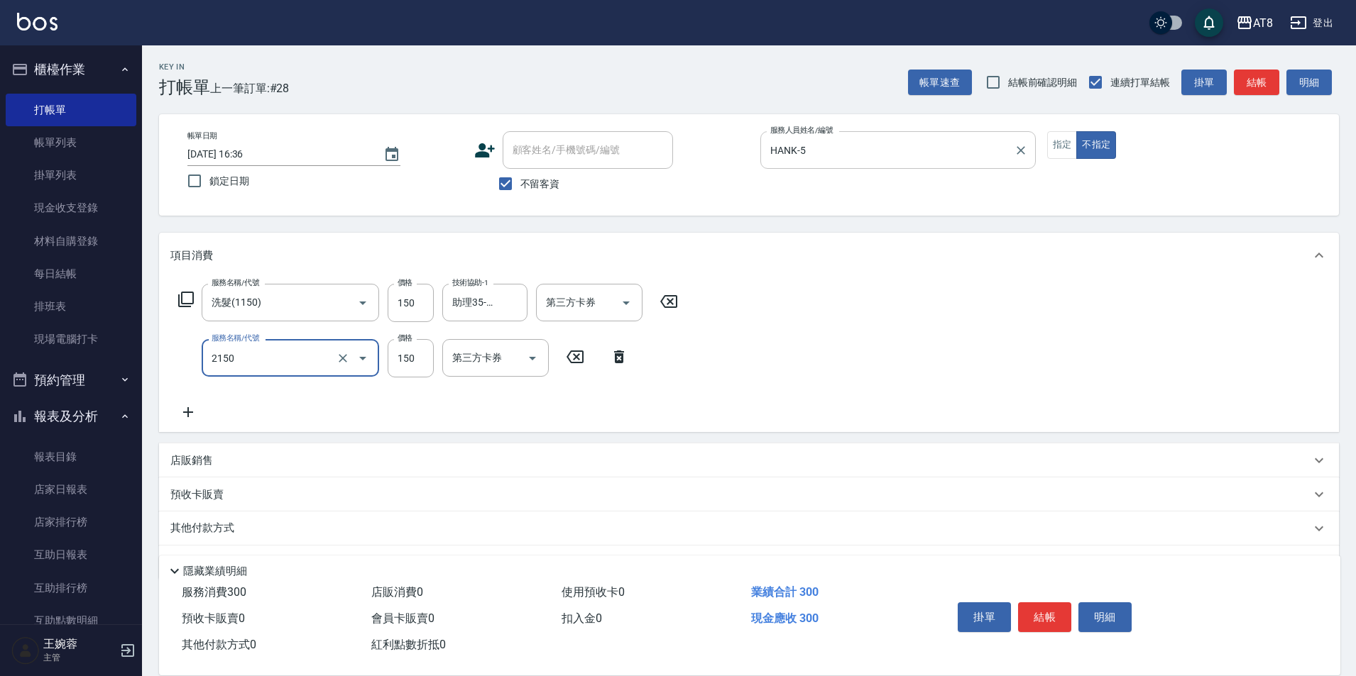
type input "剪髮(2150)"
click at [1071, 603] on button "結帳" at bounding box center [1044, 618] width 53 height 30
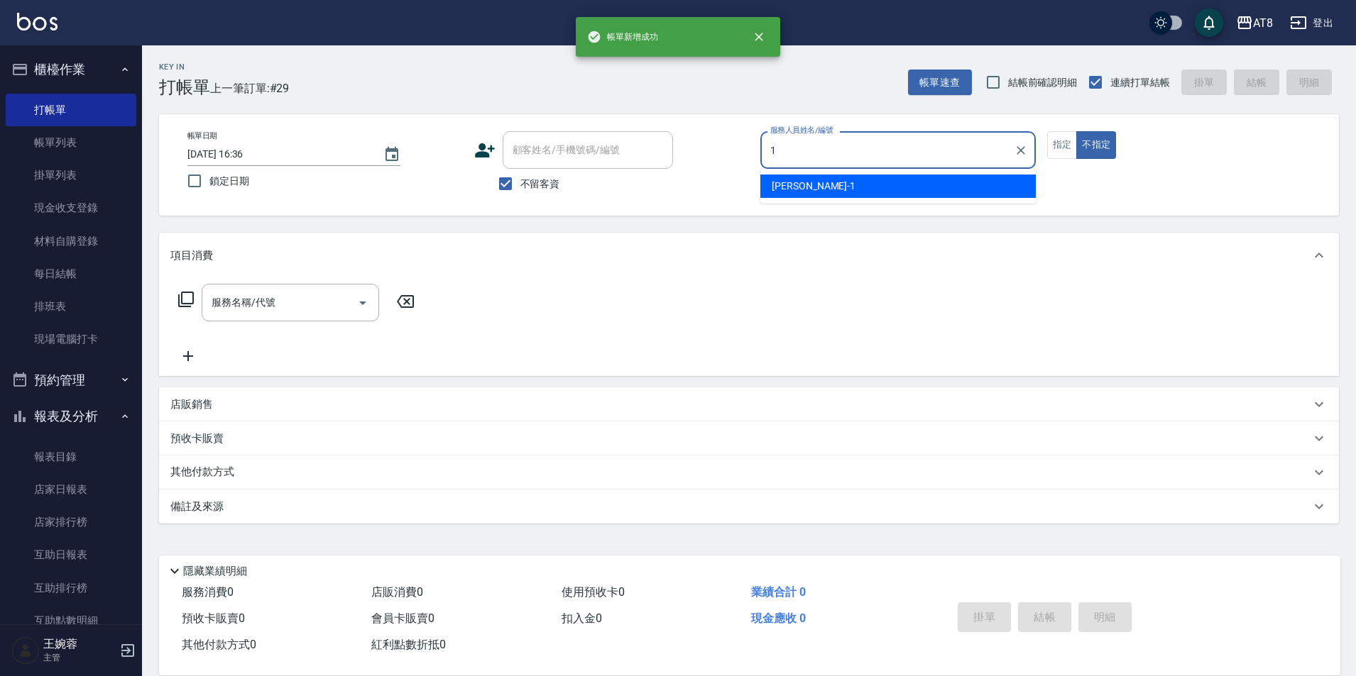
type input "YUKI-1"
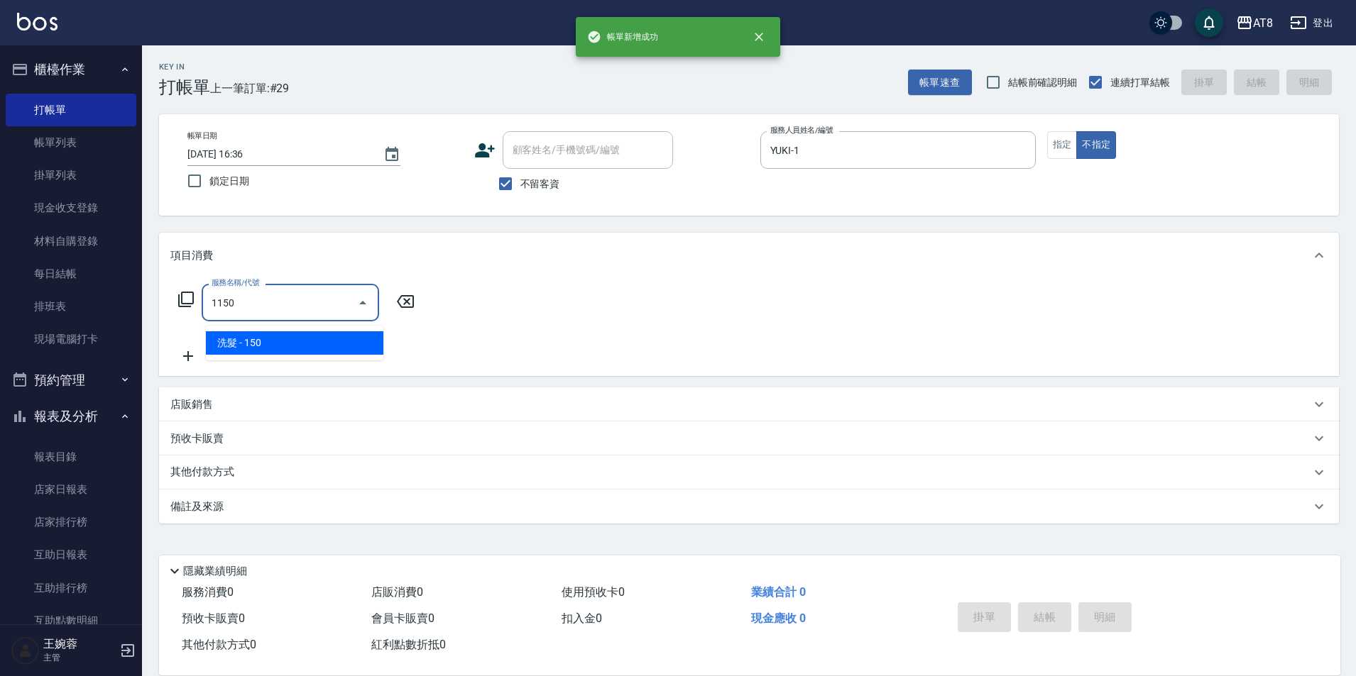
type input "洗髮(1150)"
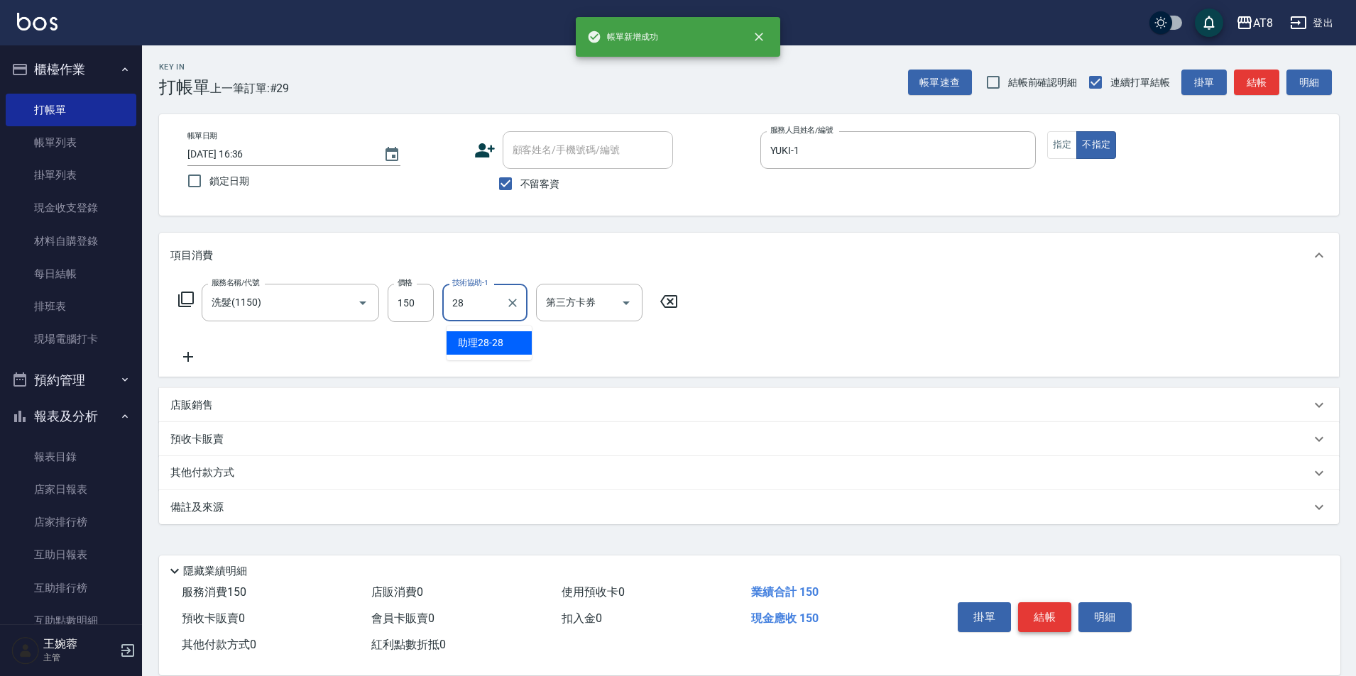
type input "助理28-28"
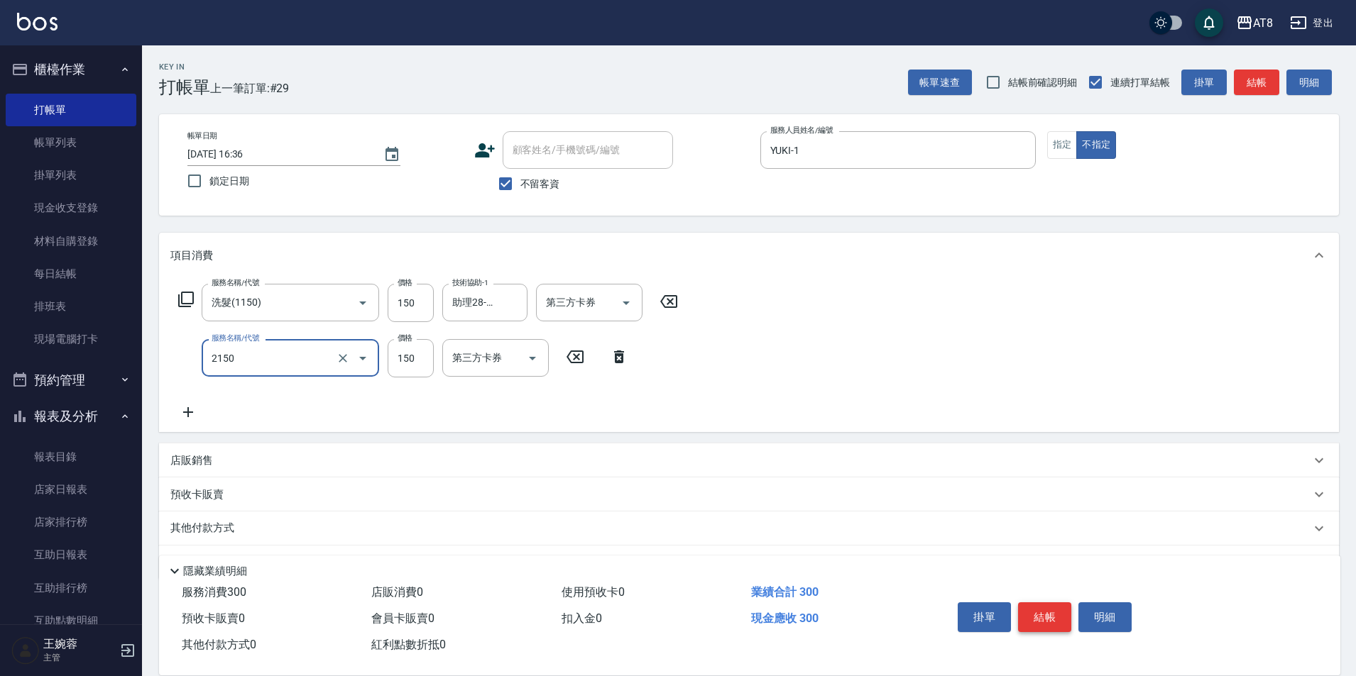
type input "剪髮(2150)"
click at [1071, 603] on button "結帳" at bounding box center [1044, 618] width 53 height 30
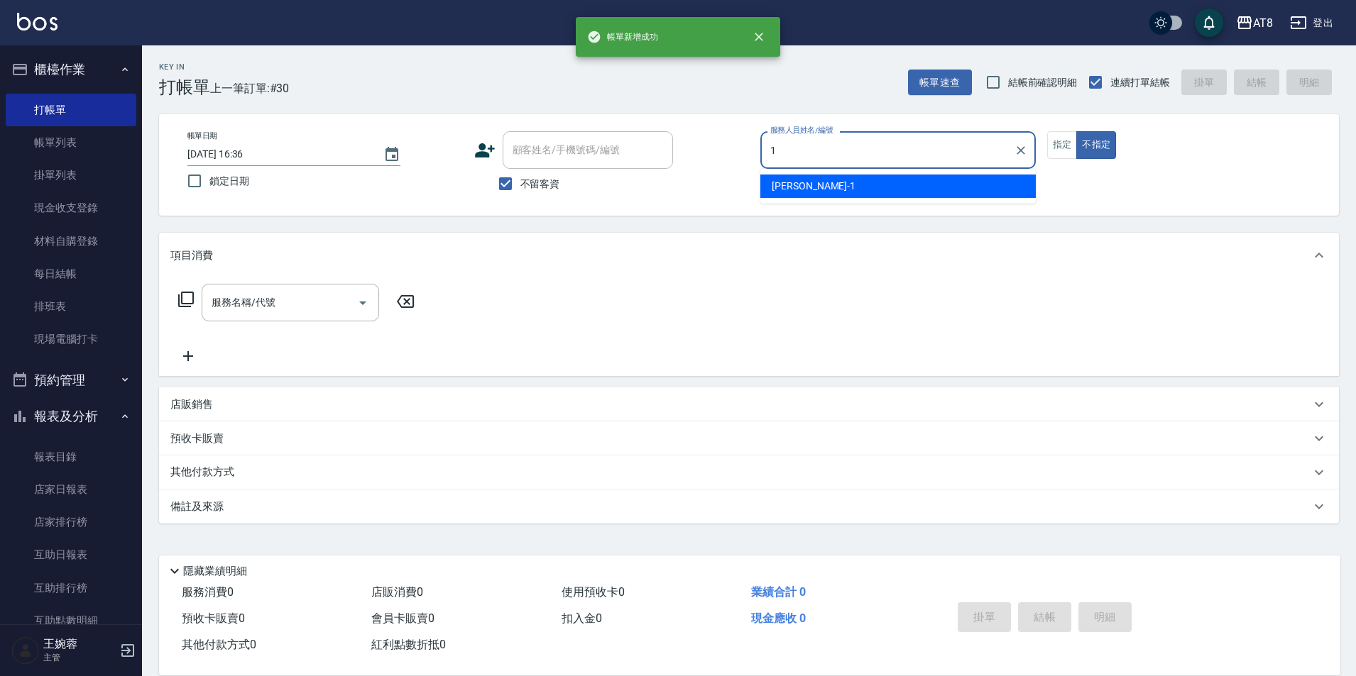
type input "YUKI-1"
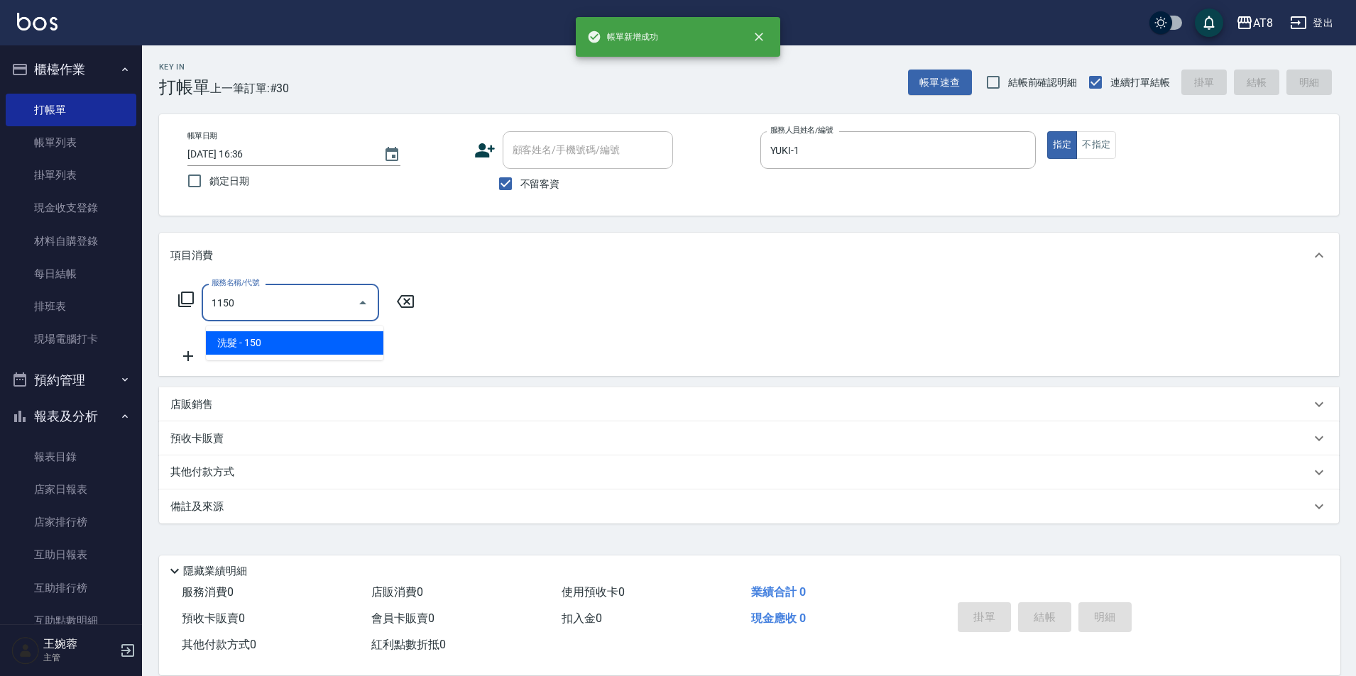
type input "洗髮(1150)"
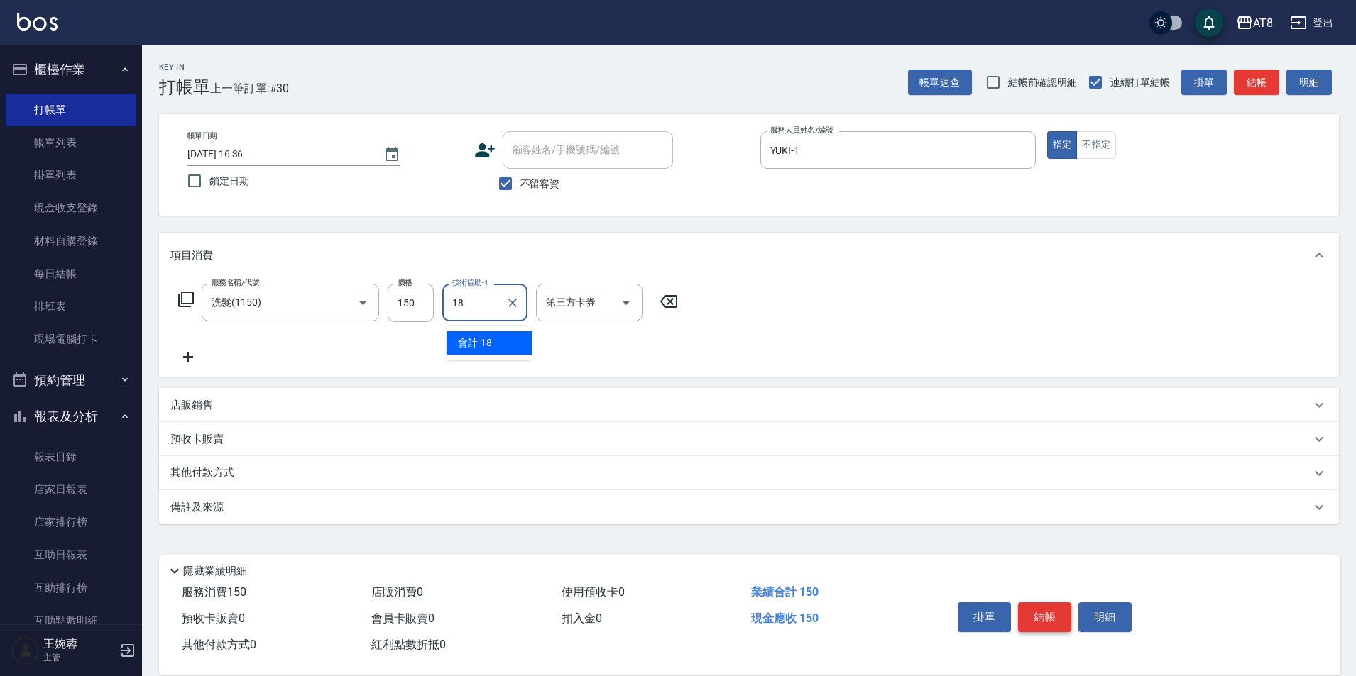
type input "會計-18"
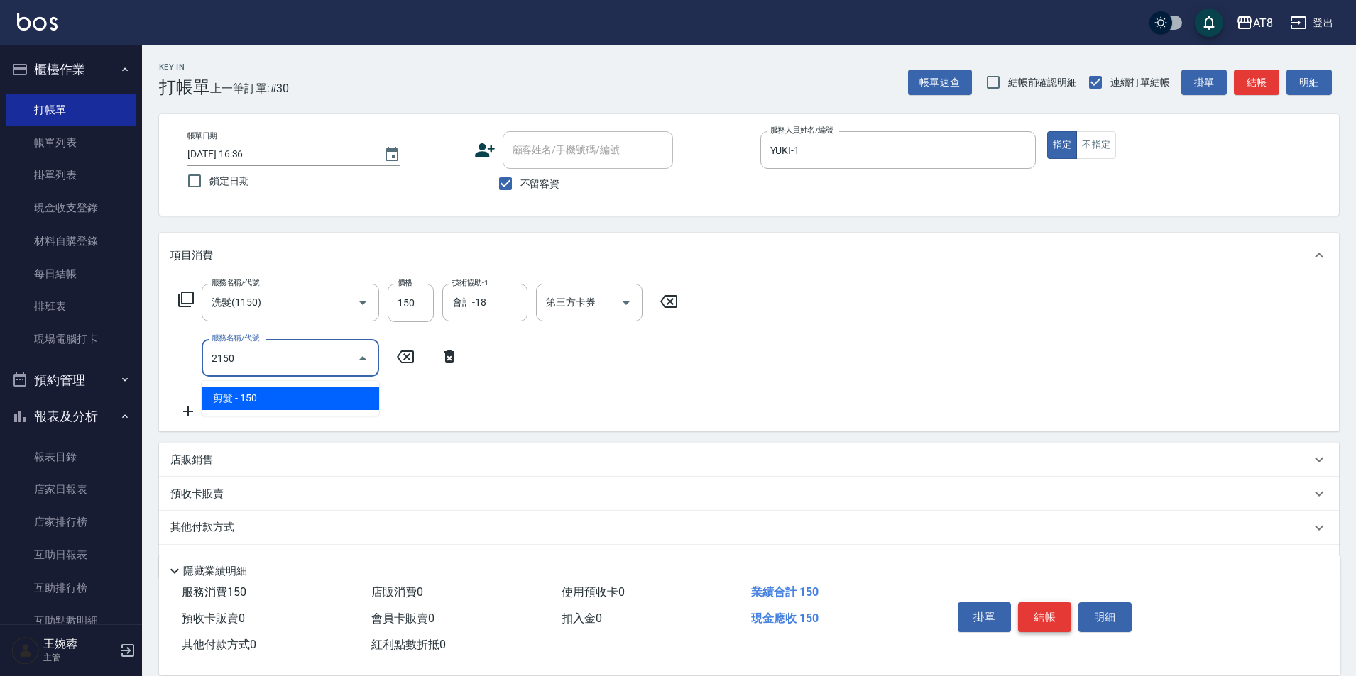
type input "剪髮(2150)"
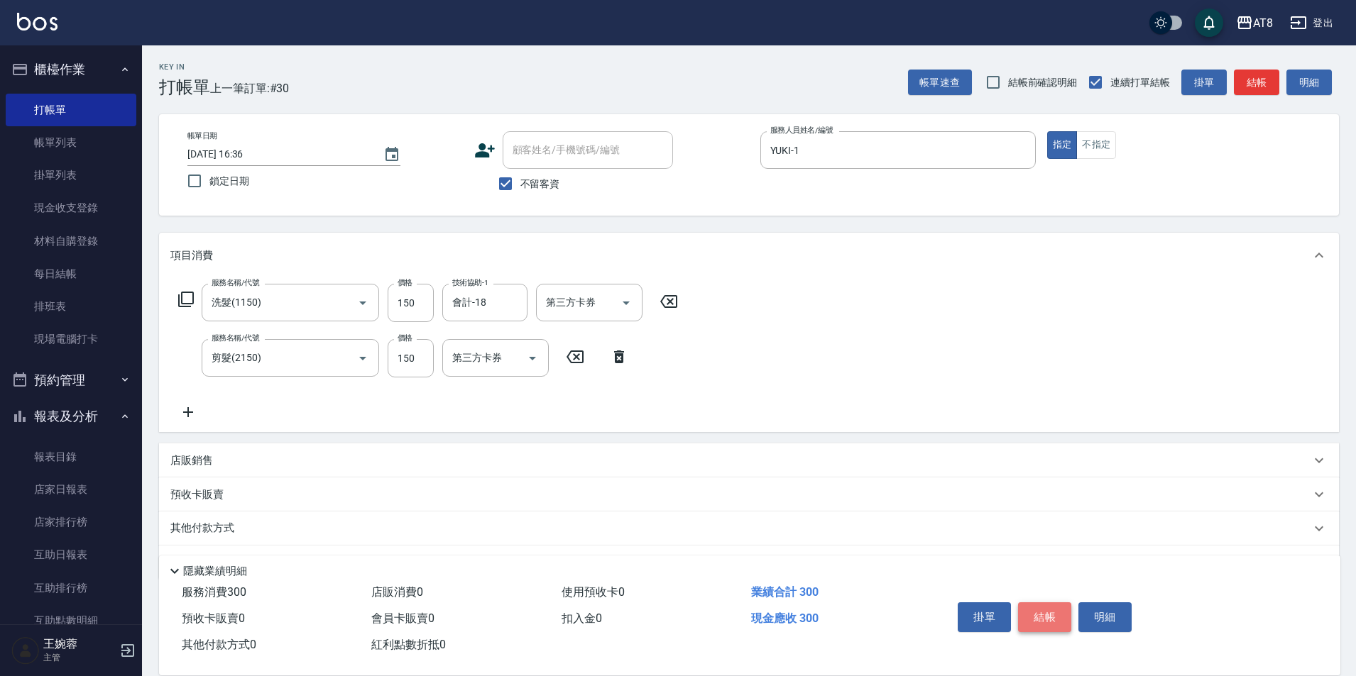
click at [1071, 603] on button "結帳" at bounding box center [1044, 618] width 53 height 30
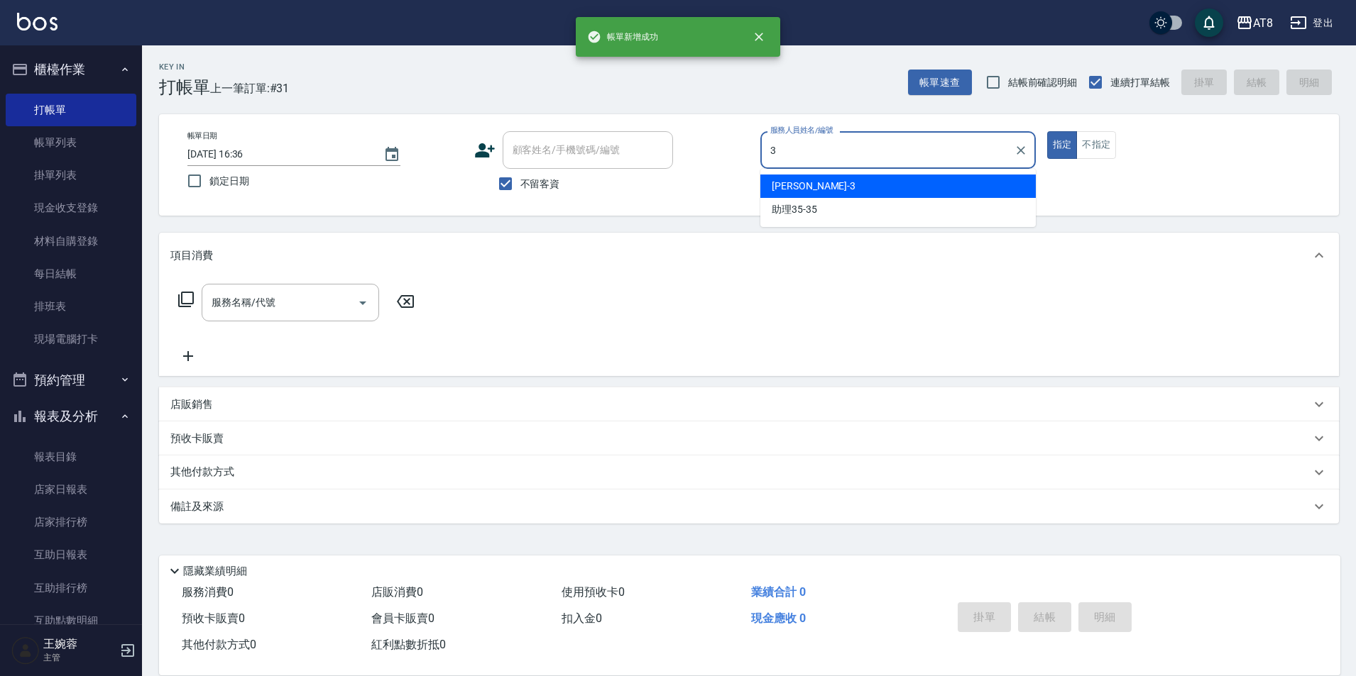
type input "[PERSON_NAME]-3"
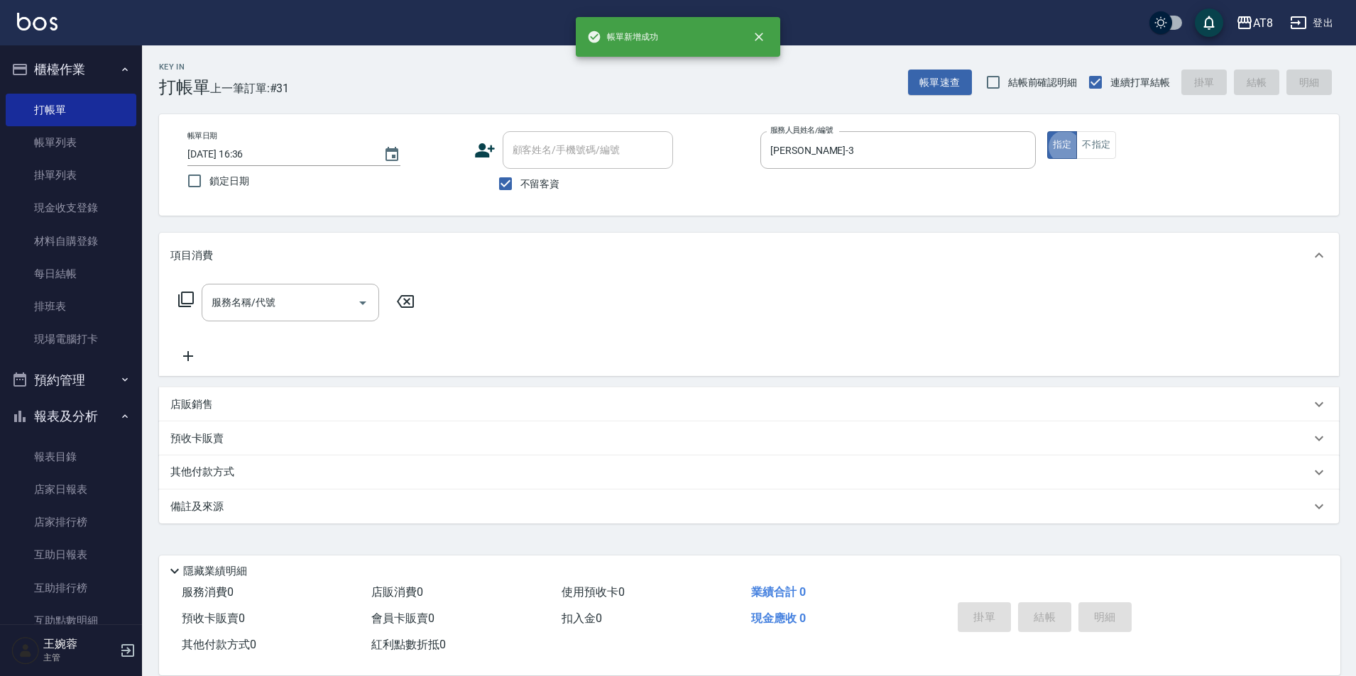
type button "true"
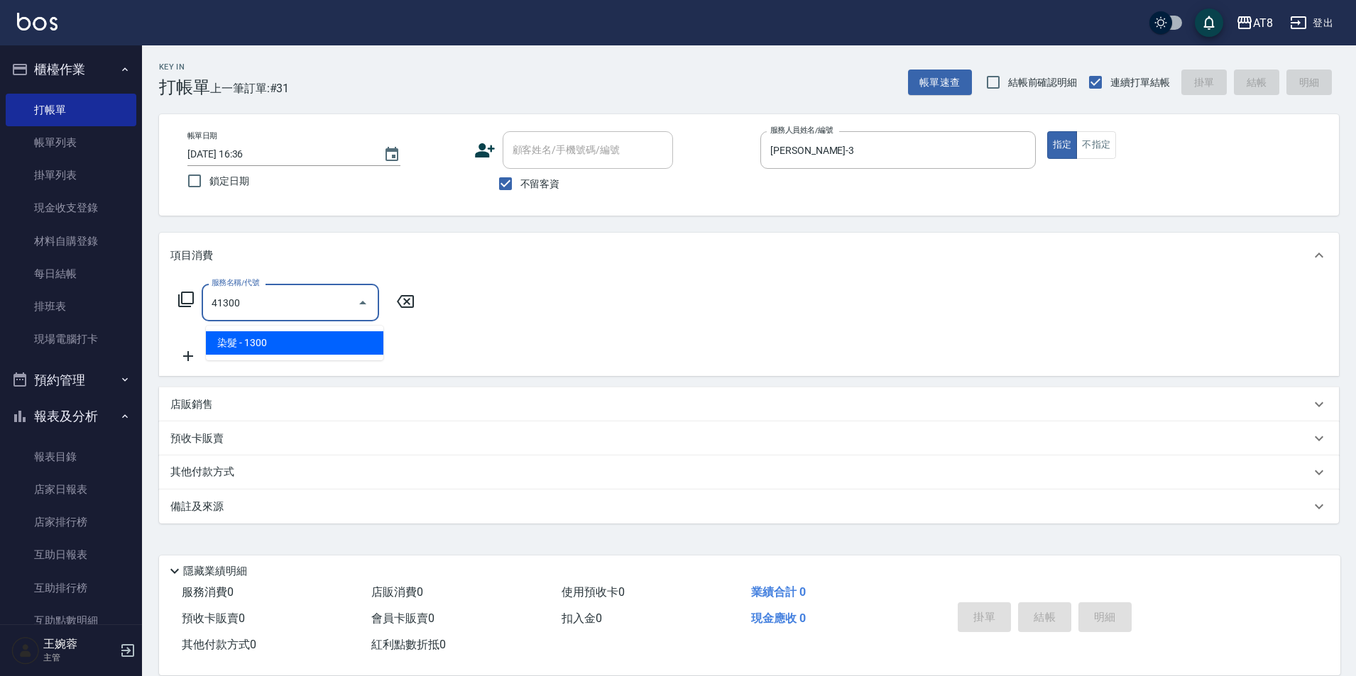
type input "染髮(41300)"
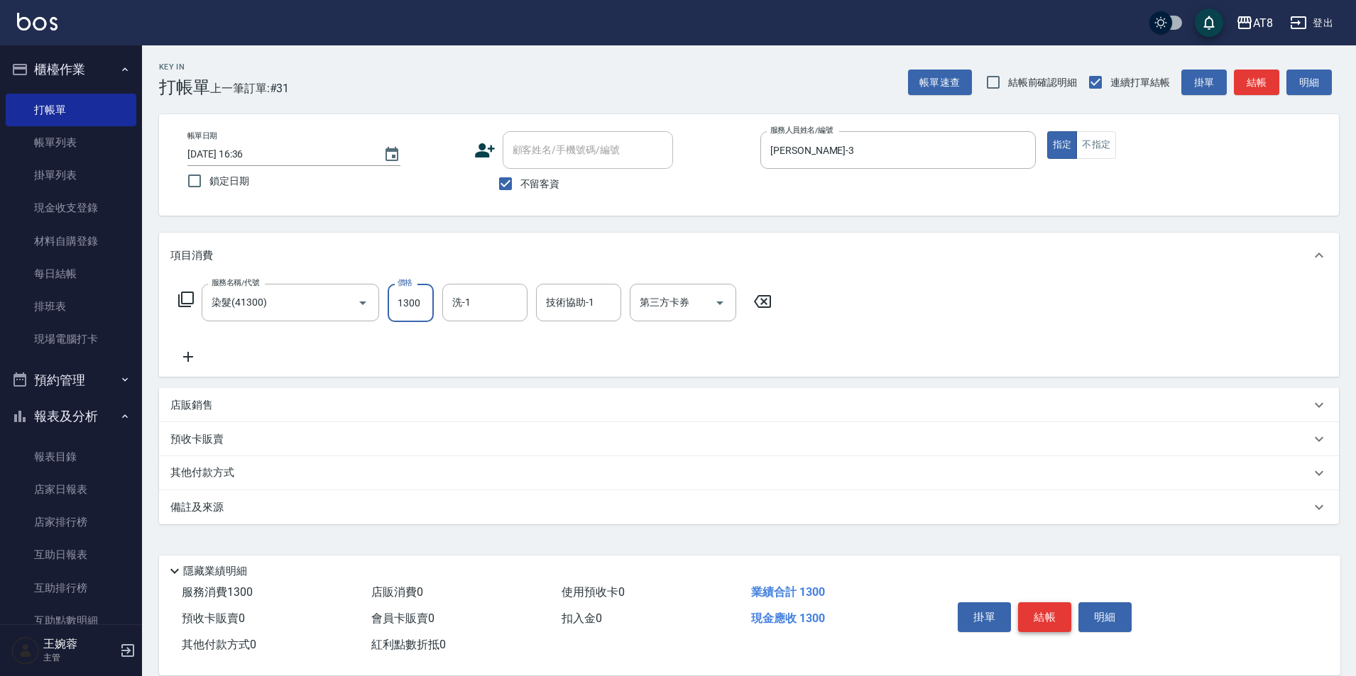
click at [1071, 603] on button "結帳" at bounding box center [1044, 618] width 53 height 30
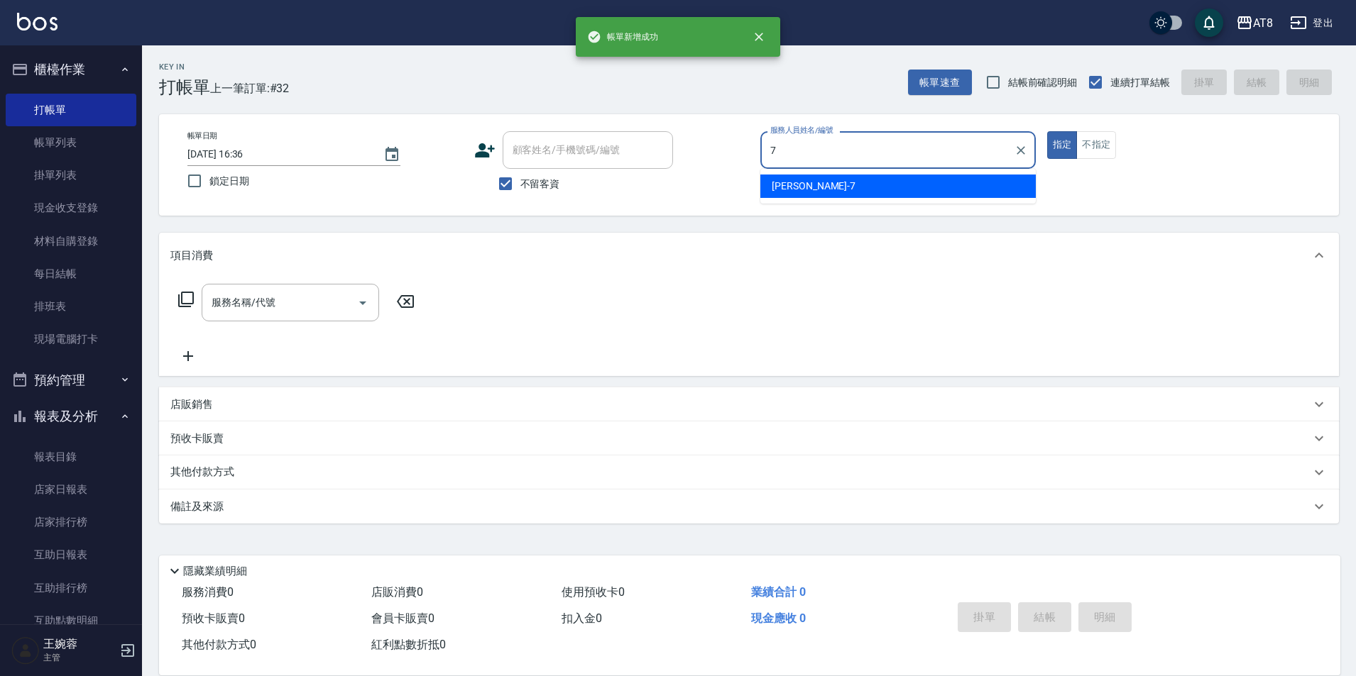
type input "[PERSON_NAME]-7"
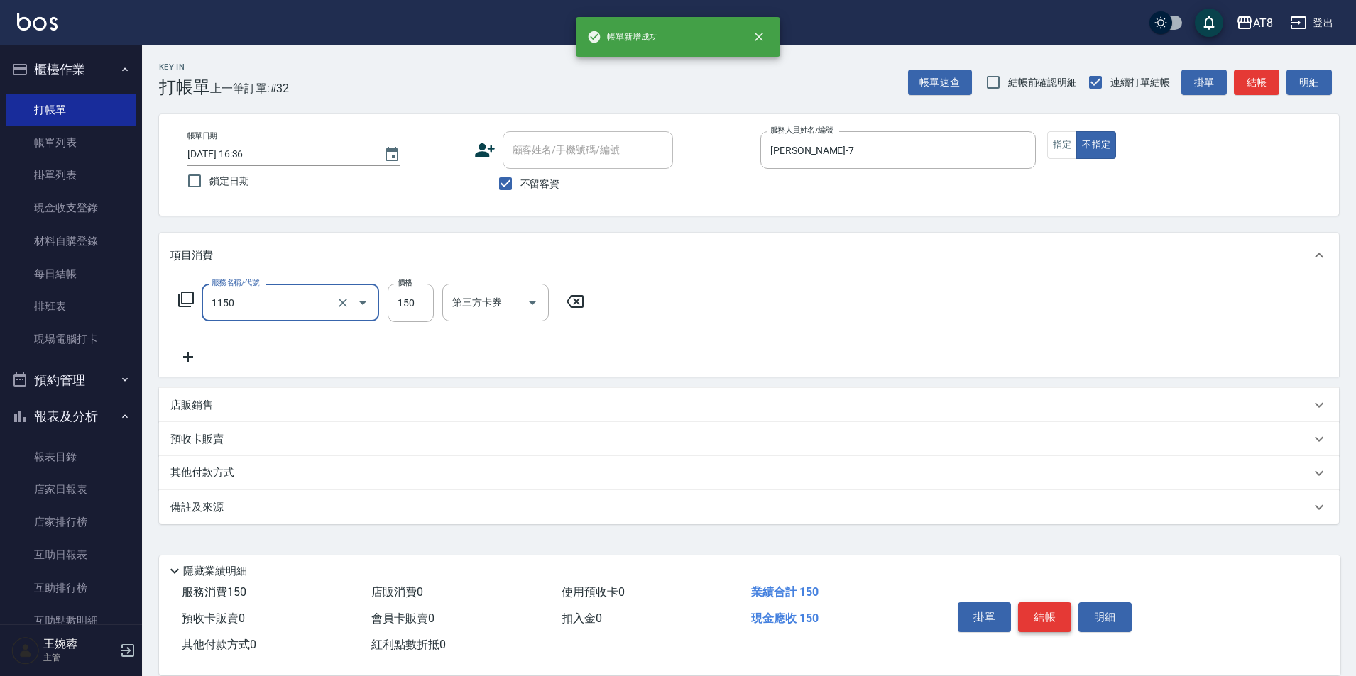
type input "洗髮(1150)"
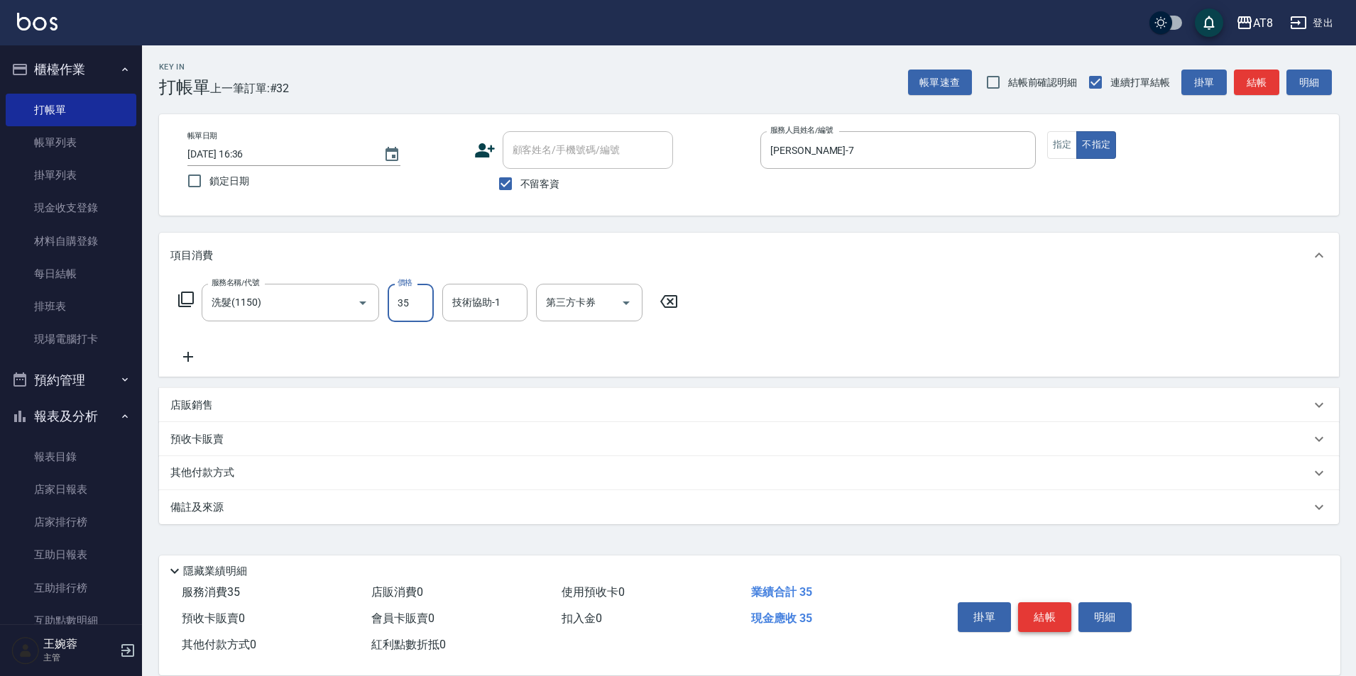
type input "35"
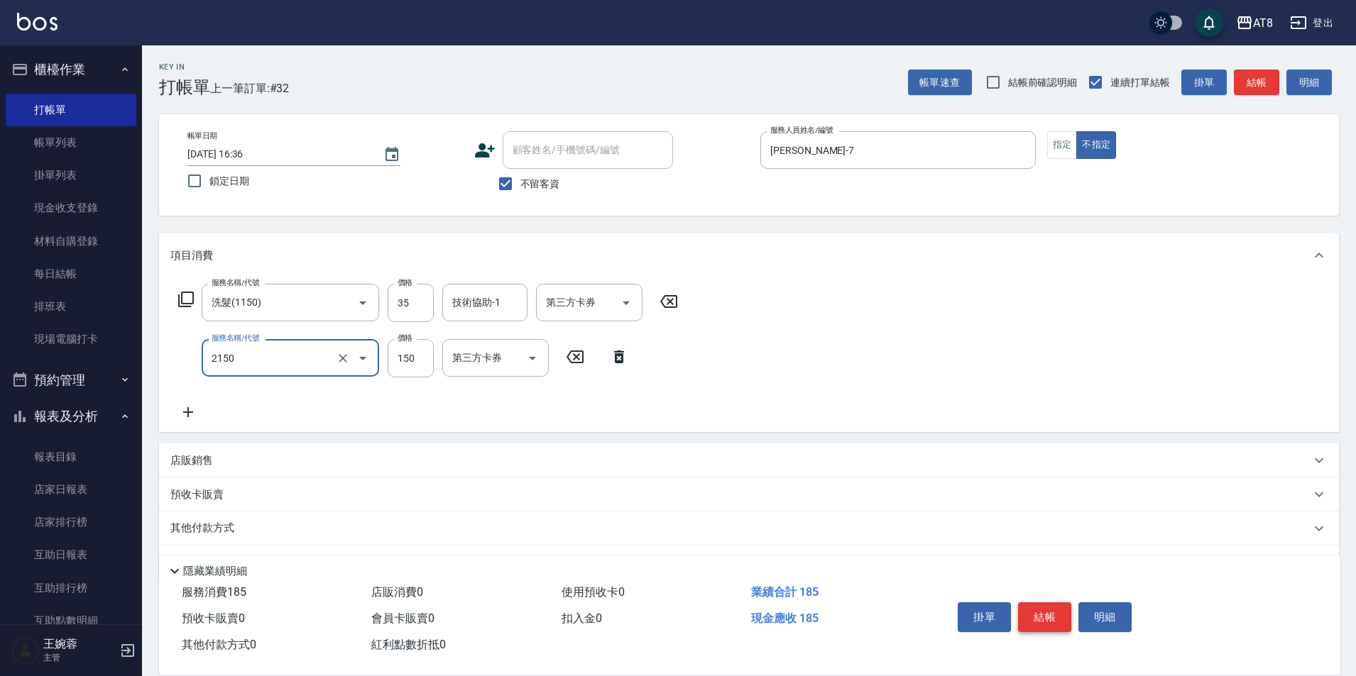
type input "剪髮(2150)"
click at [439, 302] on div "服務名稱/代號 洗髮(1150) 服務名稱/代號 價格 35 價格 技術協助-1 技術協助-1 第三方卡券 第三方卡券" at bounding box center [428, 303] width 516 height 38
click at [414, 314] on input "35" at bounding box center [411, 303] width 46 height 38
type input "150"
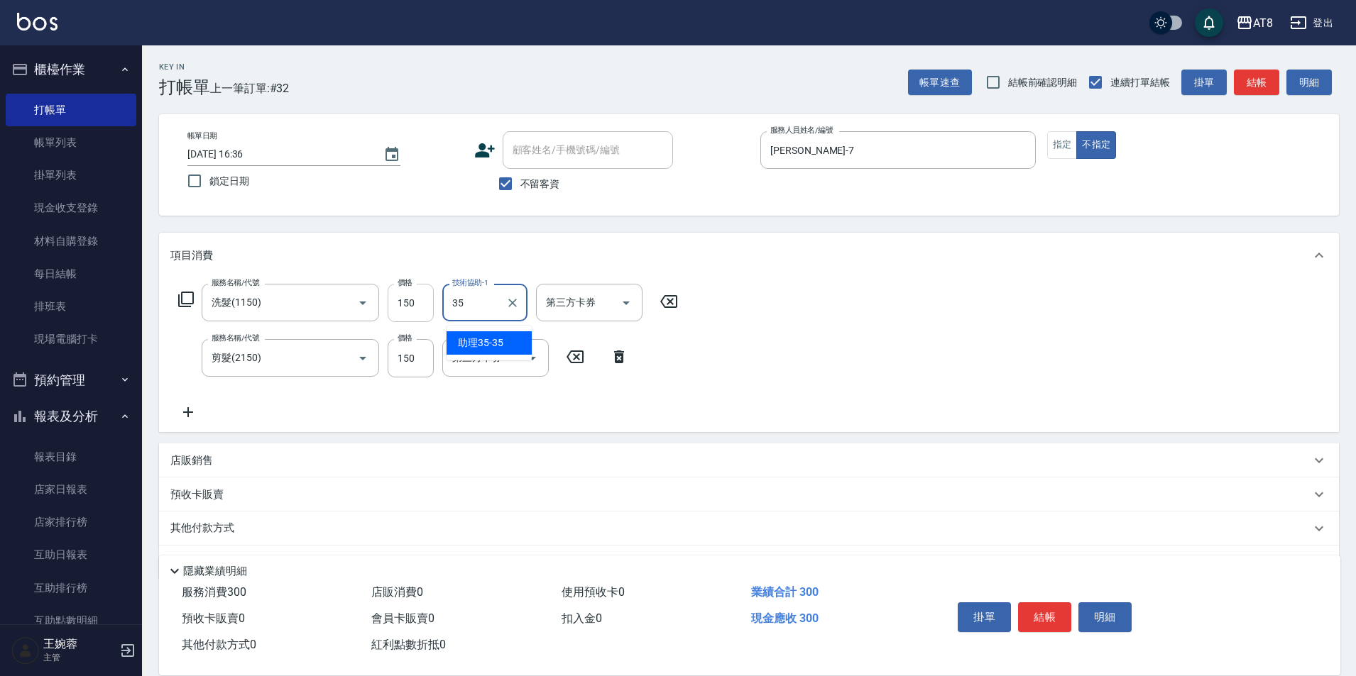
type input "助理35-35"
click at [1062, 603] on button "結帳" at bounding box center [1044, 618] width 53 height 30
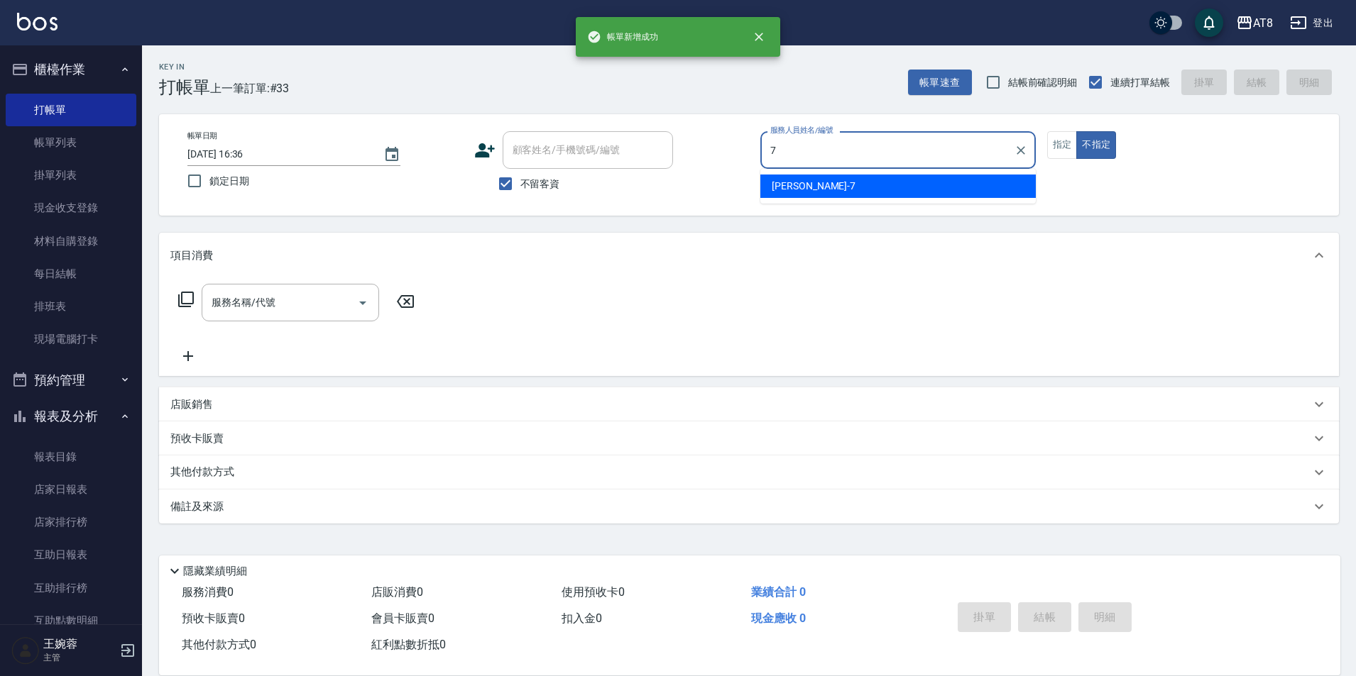
type input "[PERSON_NAME]-7"
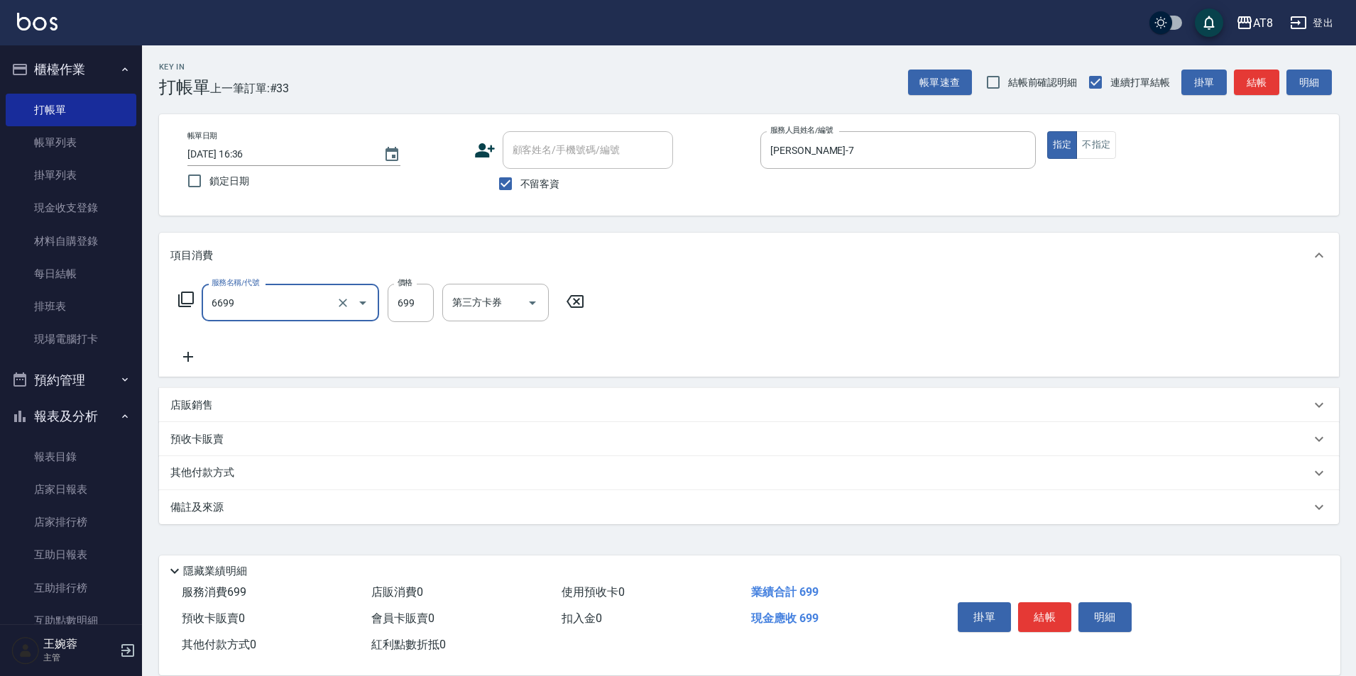
type input "SPA699(6699)"
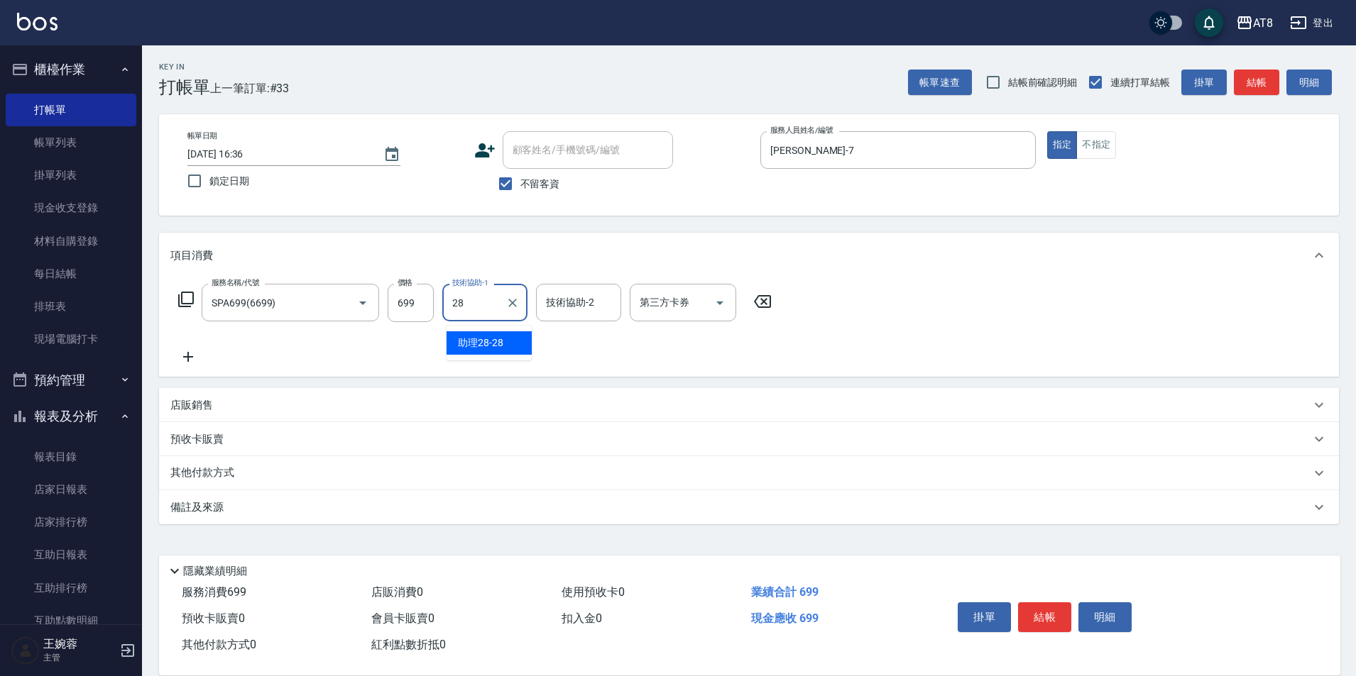
type input "助理28-28"
click at [1057, 605] on button "結帳" at bounding box center [1044, 618] width 53 height 30
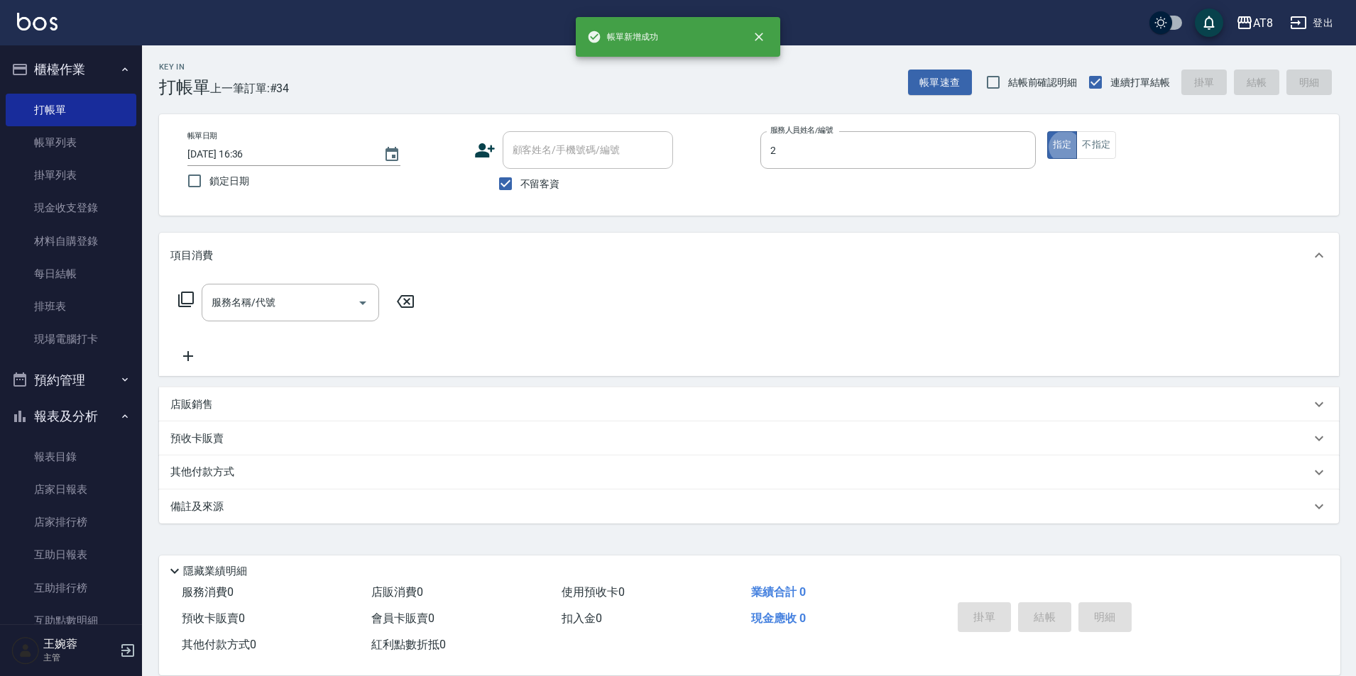
type input "VICKY-2"
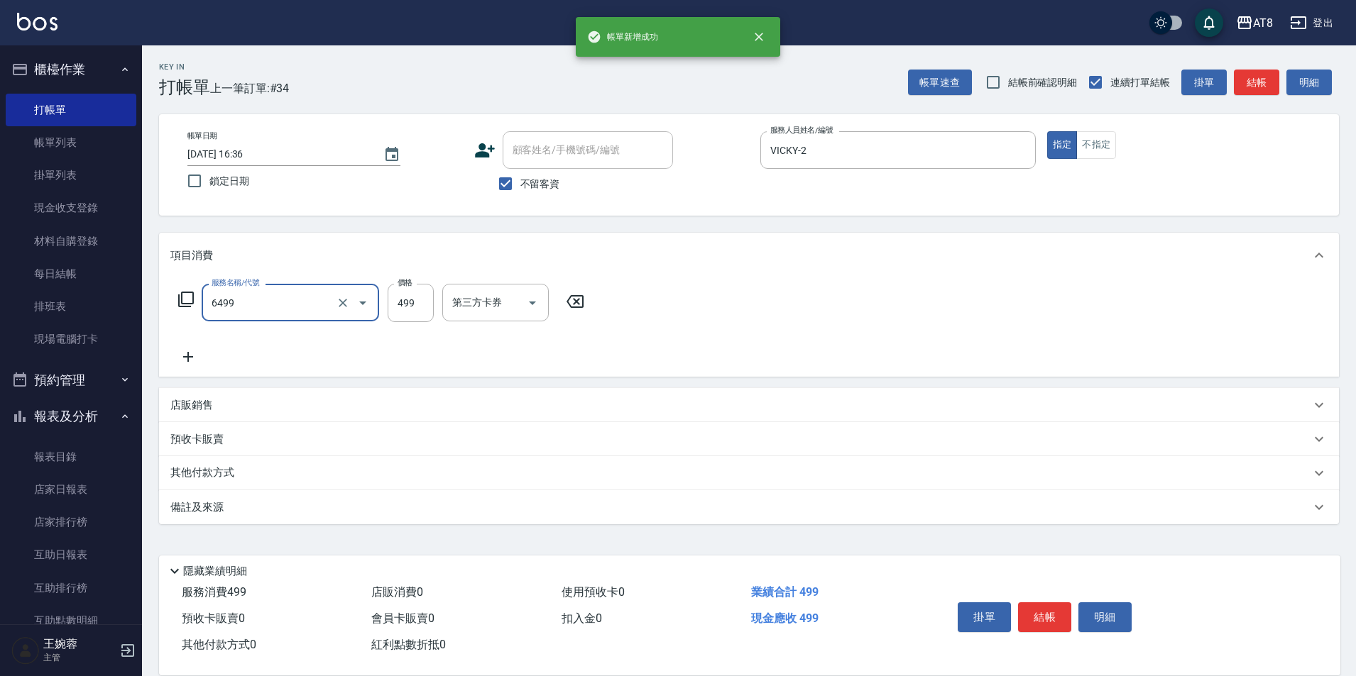
type input "SPA499(6499)"
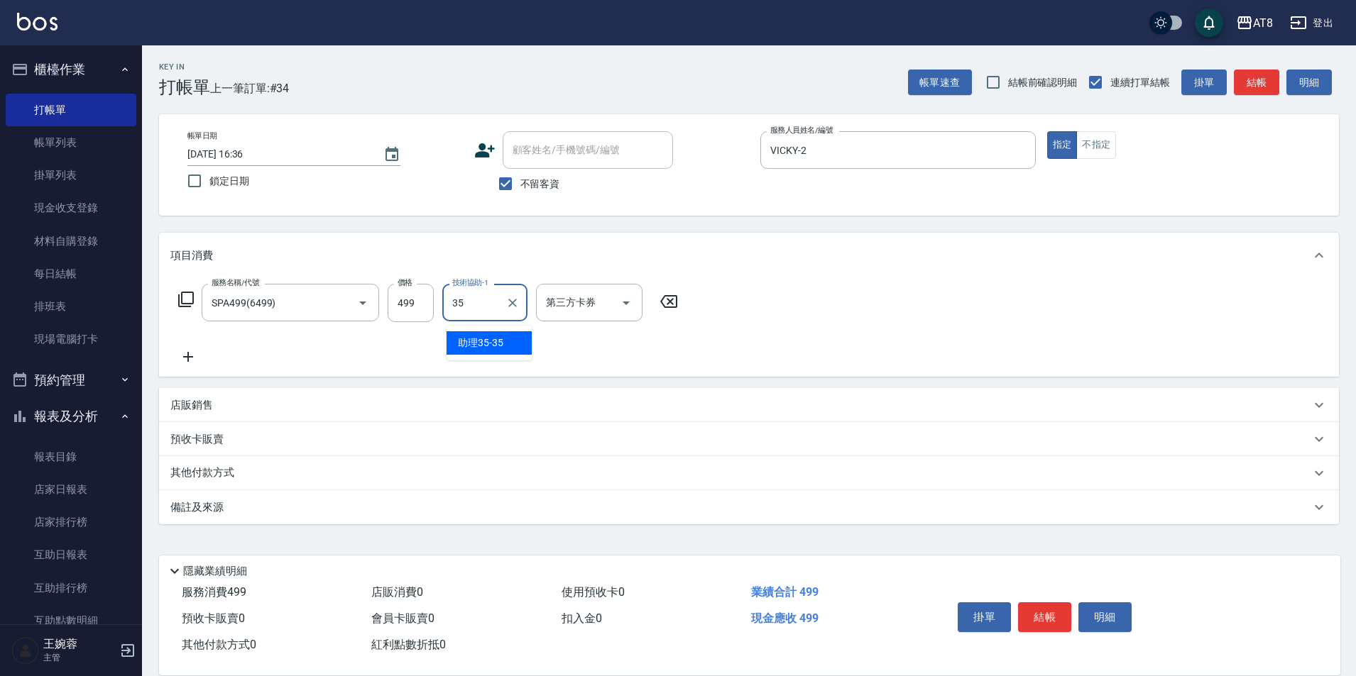
type input "助理35-35"
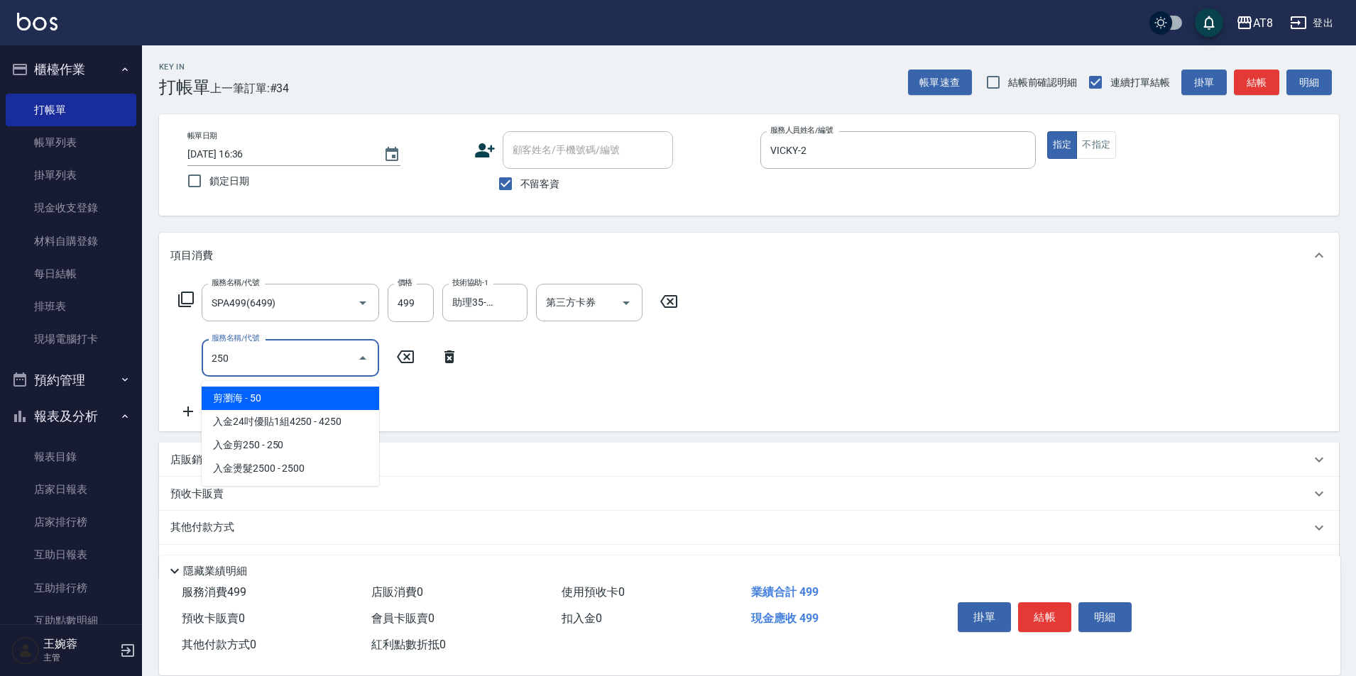
type input "剪瀏海(250)"
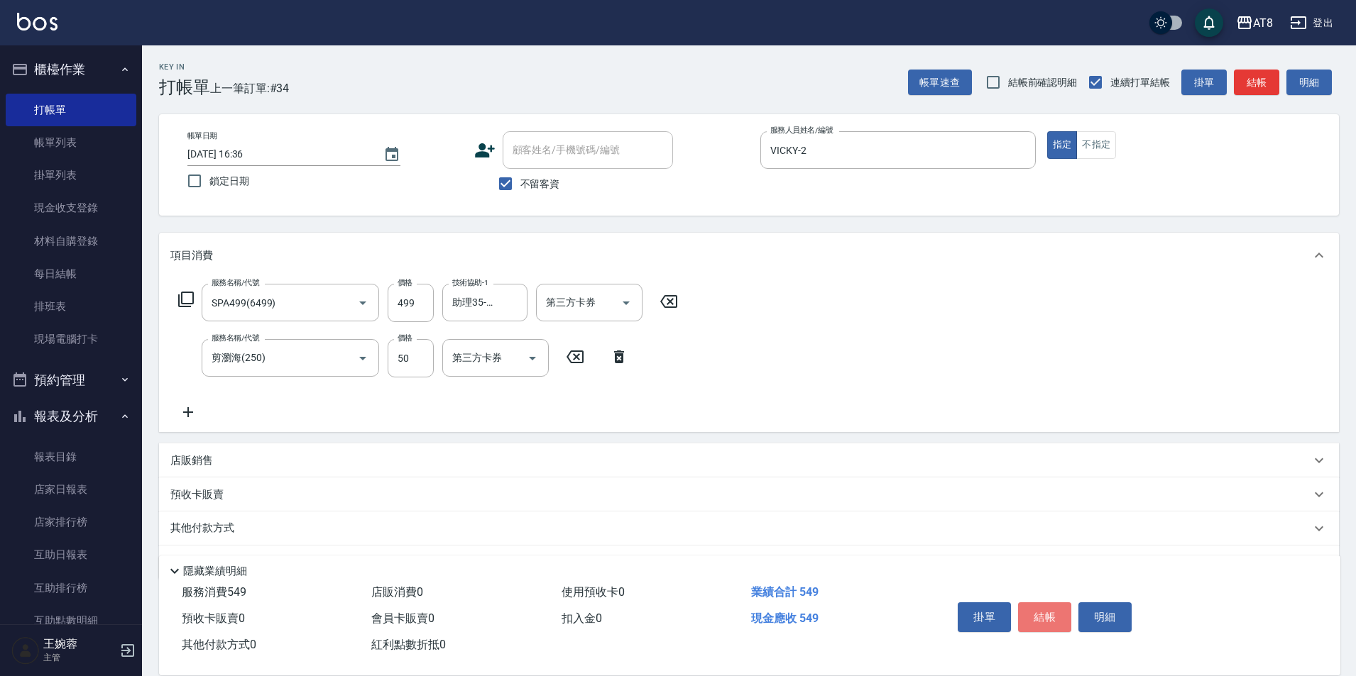
click at [1057, 605] on button "結帳" at bounding box center [1044, 618] width 53 height 30
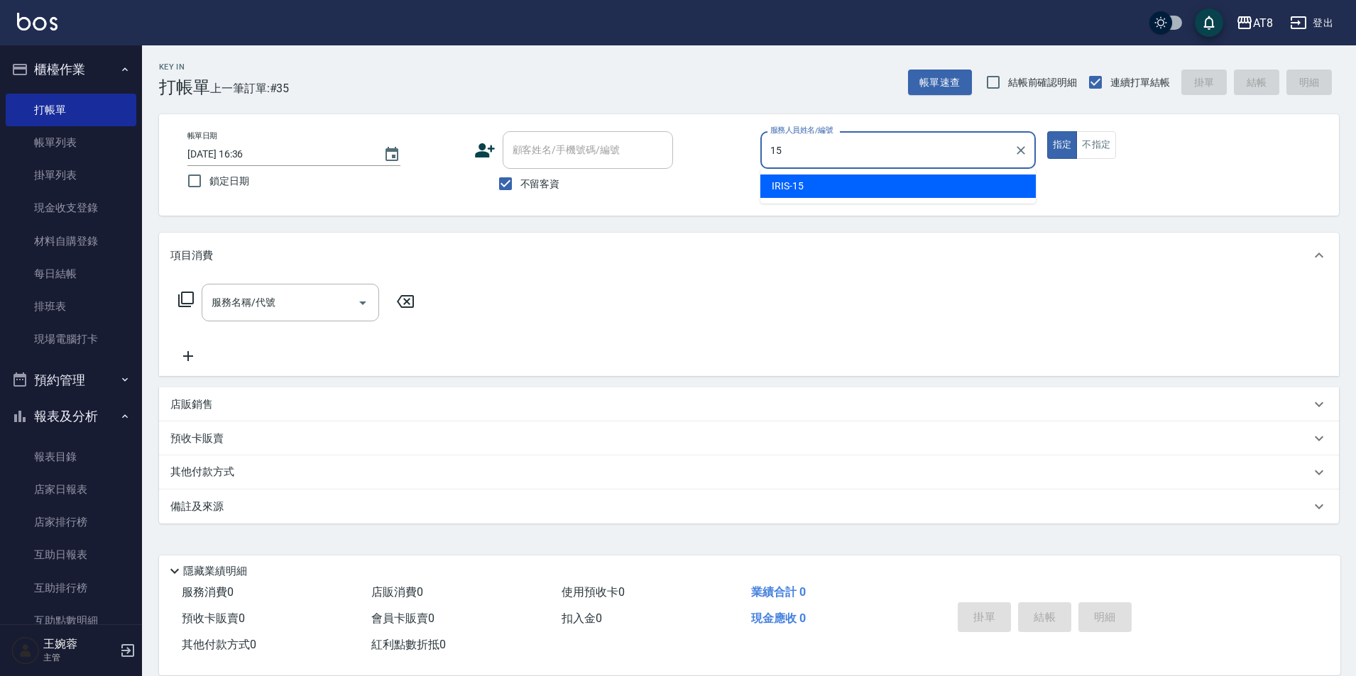
type input "IRIS-15"
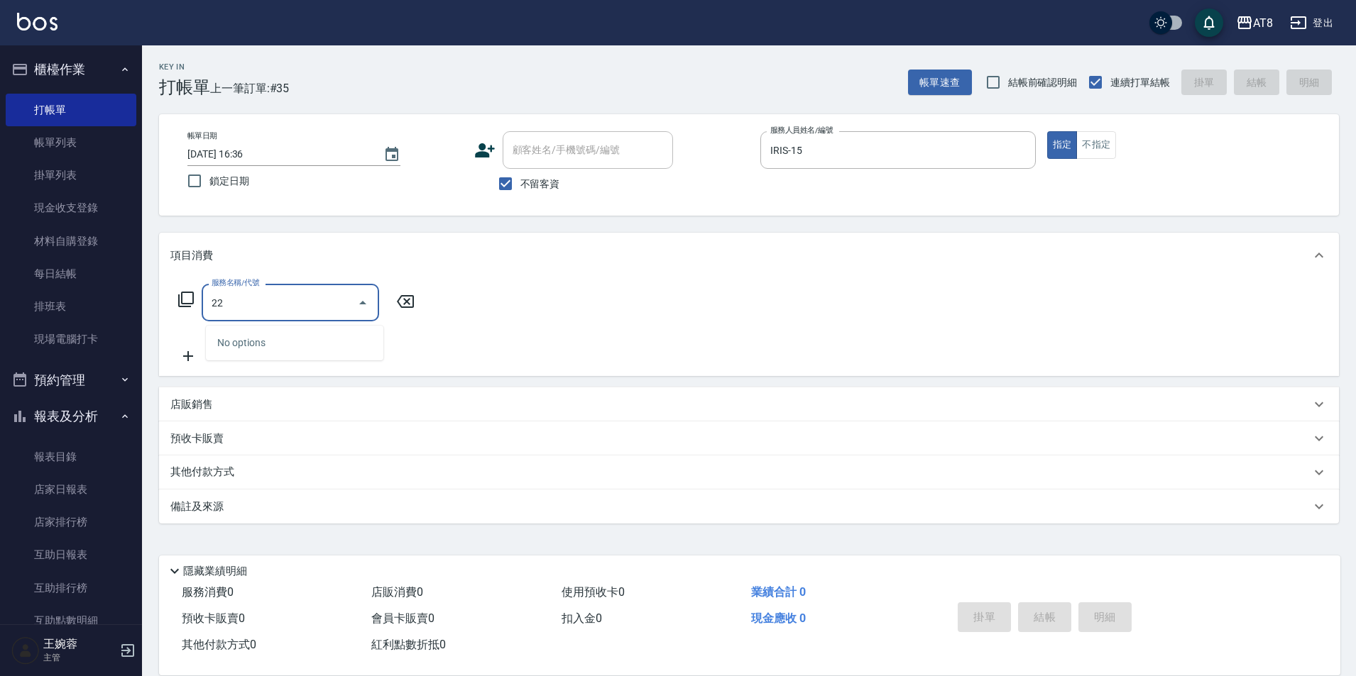
type input "2"
type input "洗髮(1150)"
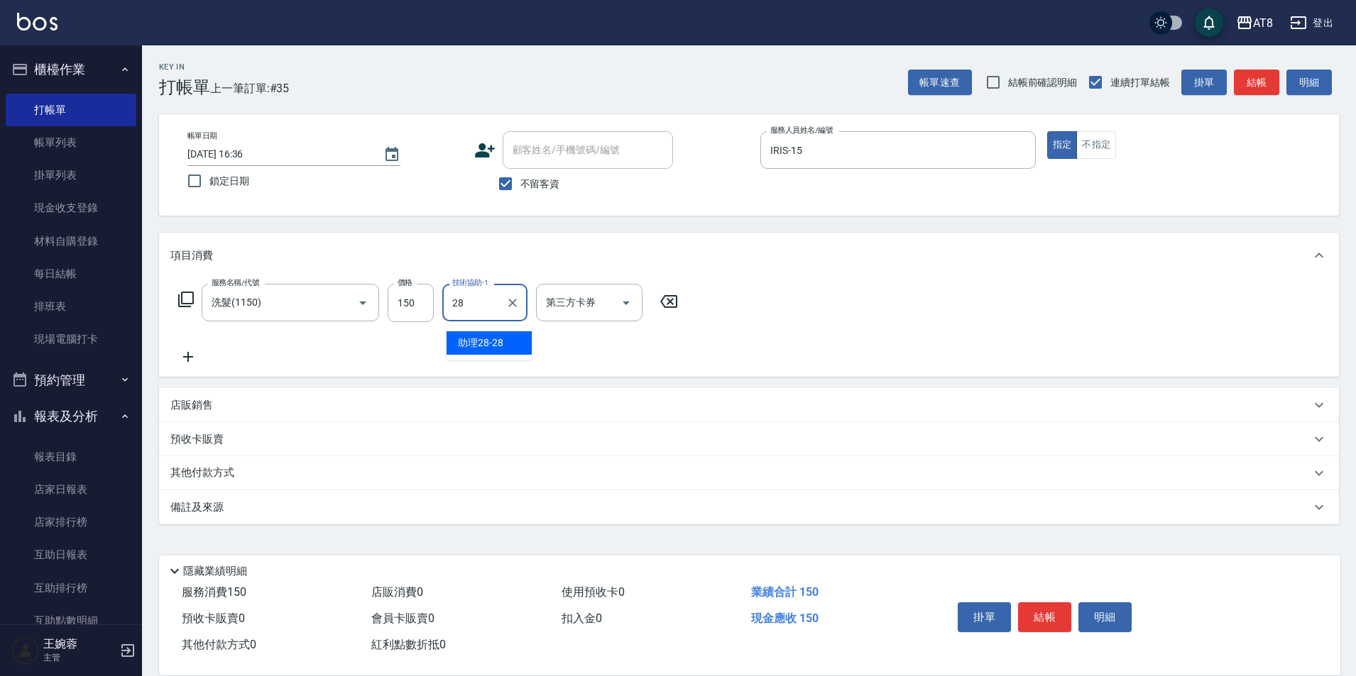
type input "助理28-28"
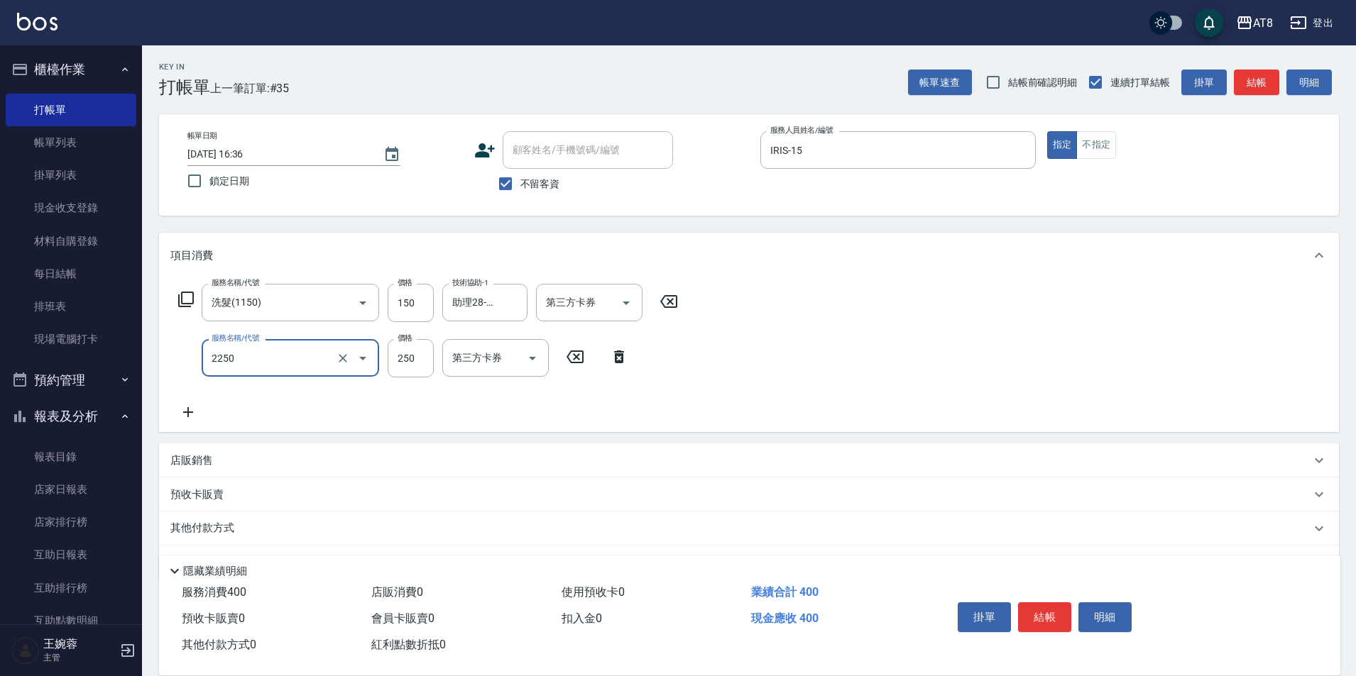
type input "剪髮(2250)"
click at [1057, 605] on button "結帳" at bounding box center [1044, 618] width 53 height 30
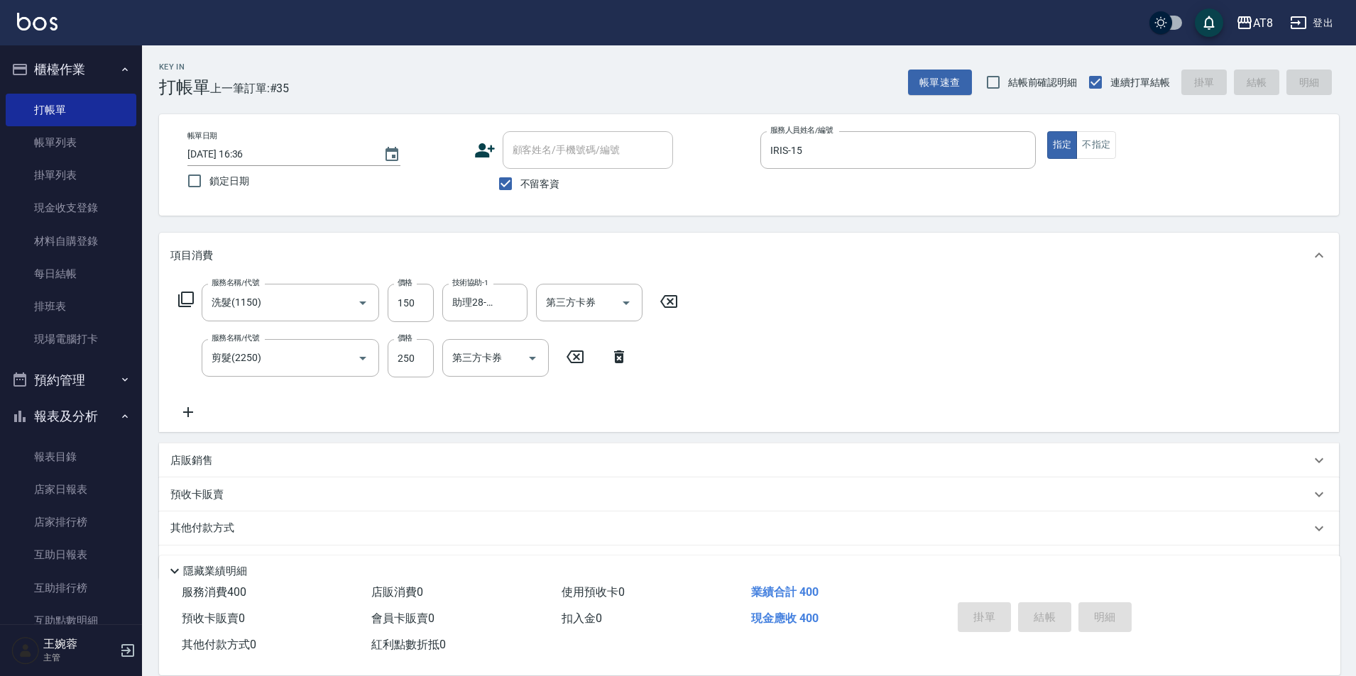
type input "[DATE] 16:37"
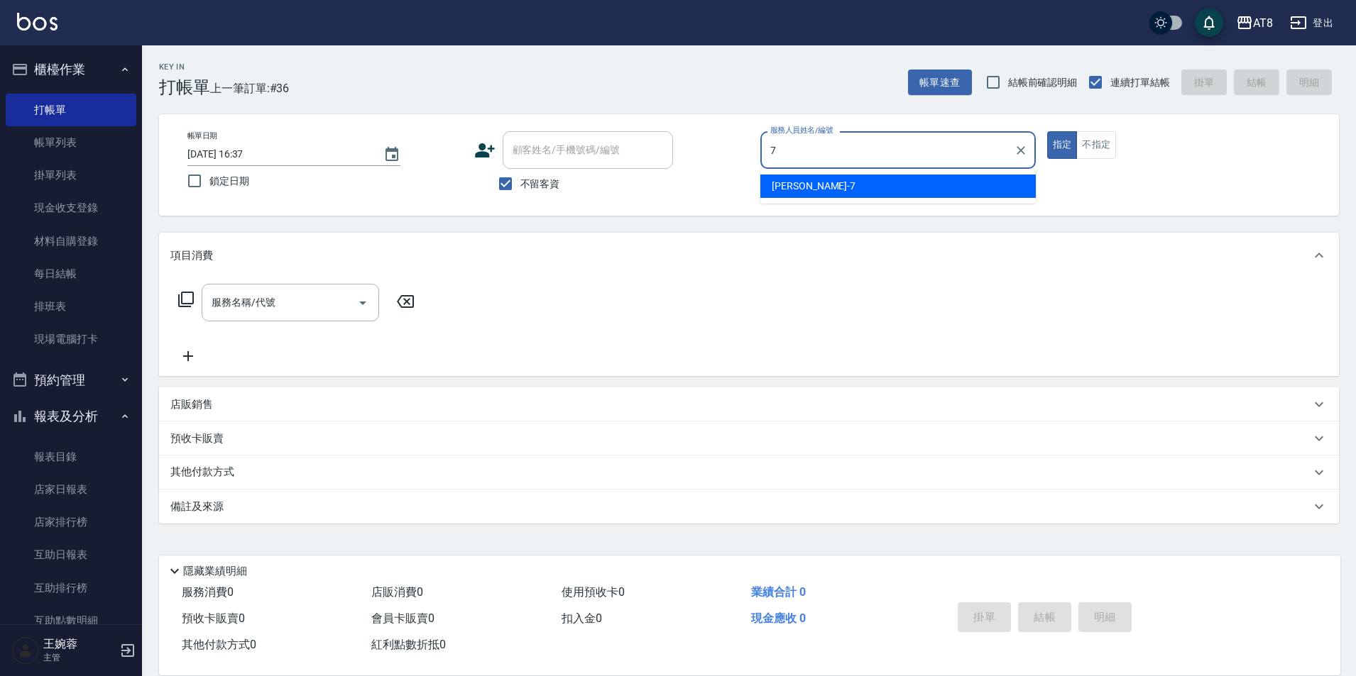
type input "[PERSON_NAME]-7"
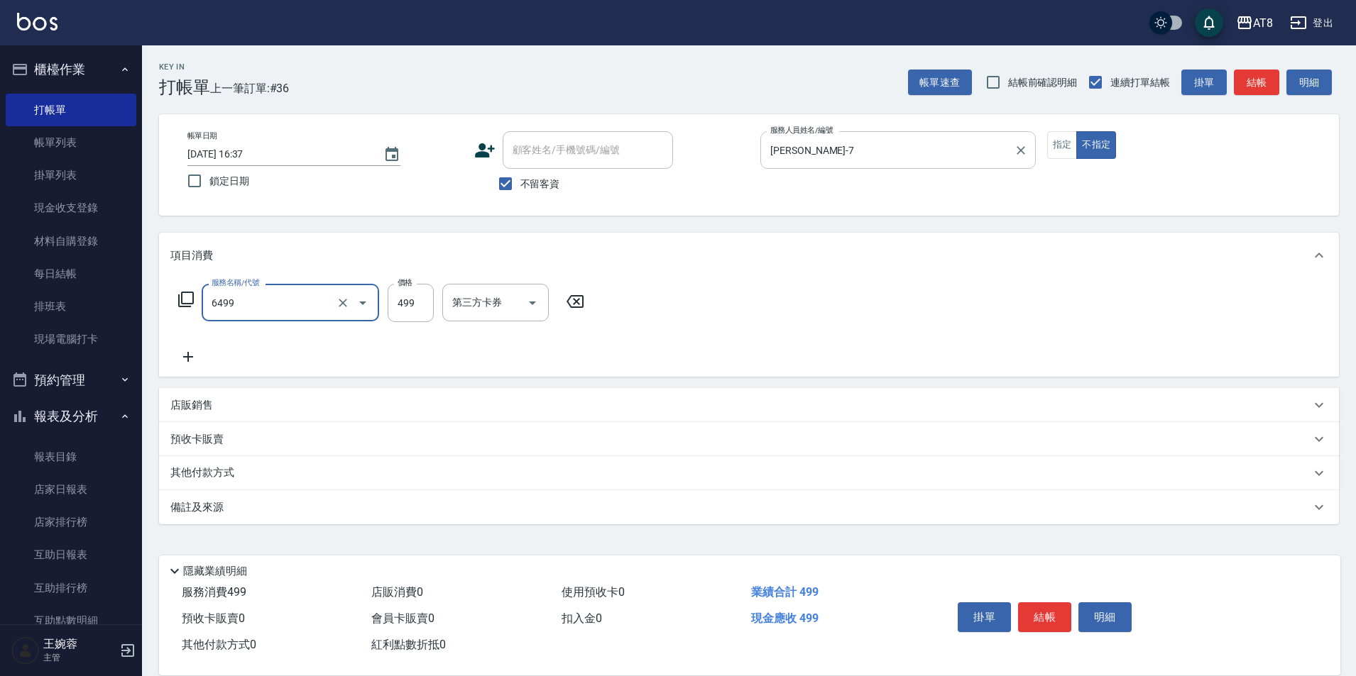
type input "SPA499(6499)"
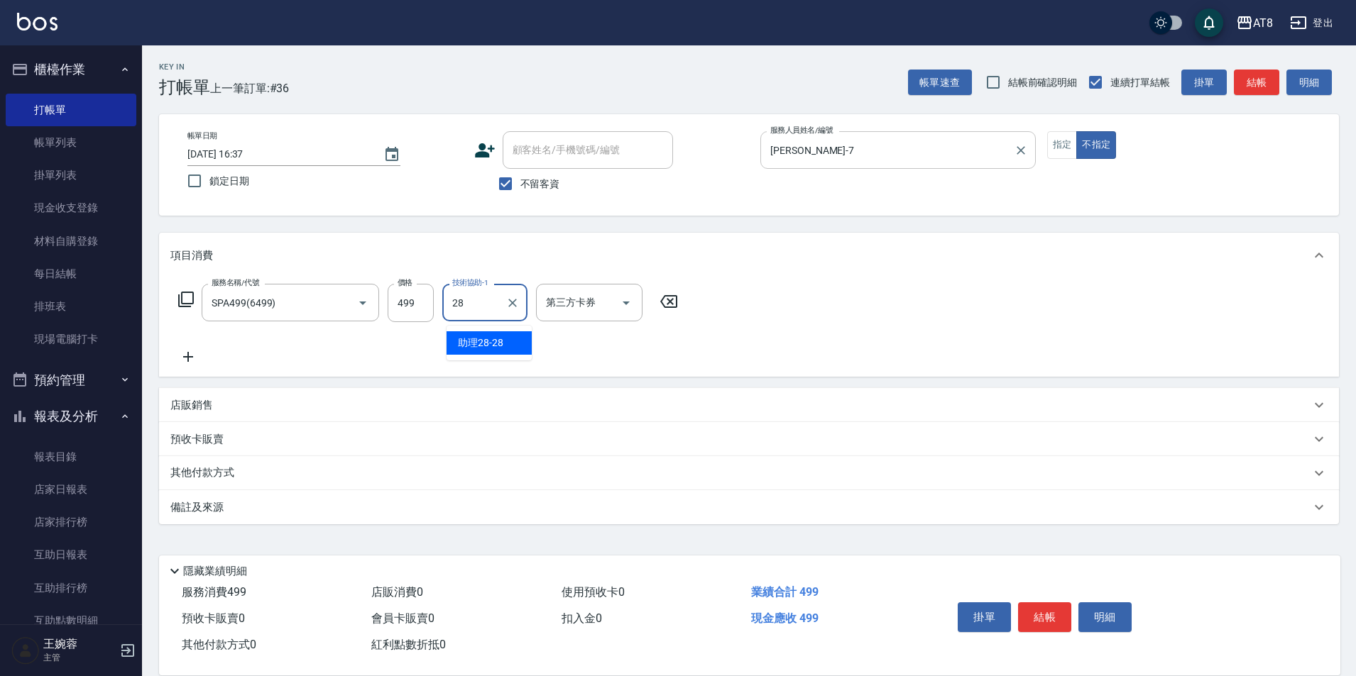
type input "助理28-28"
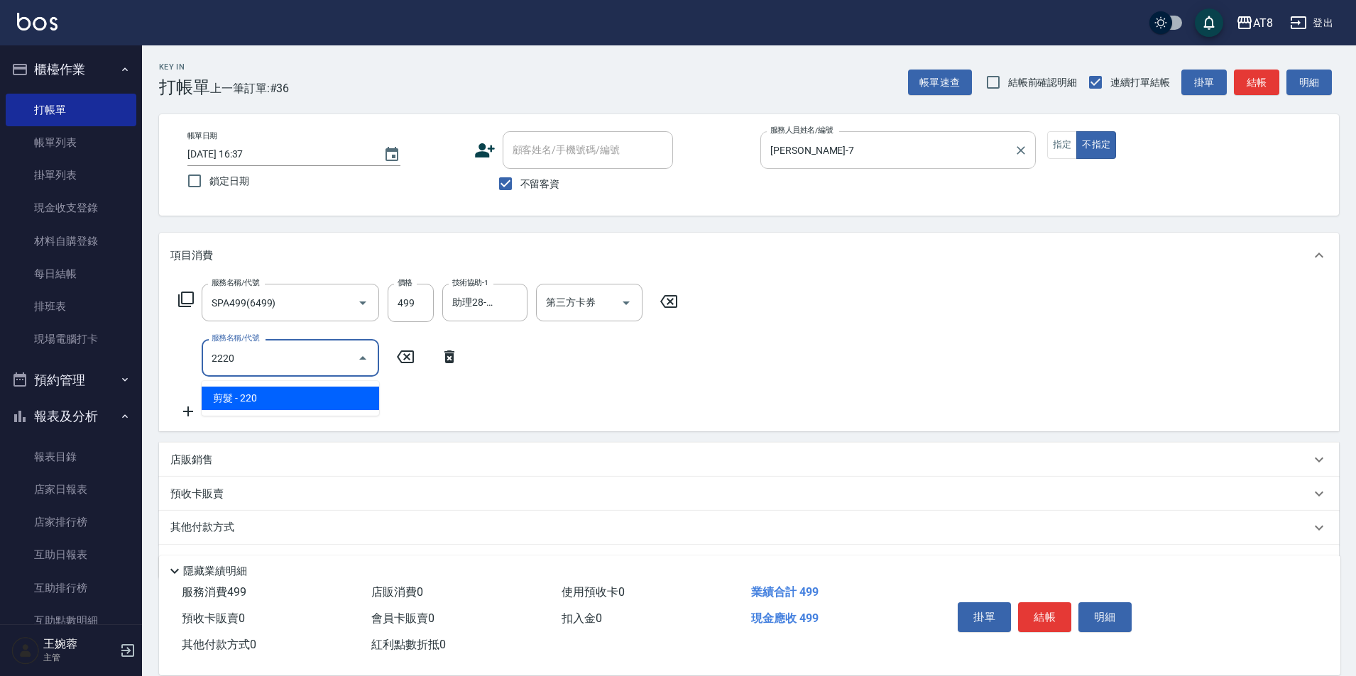
type input "剪髮(2220)"
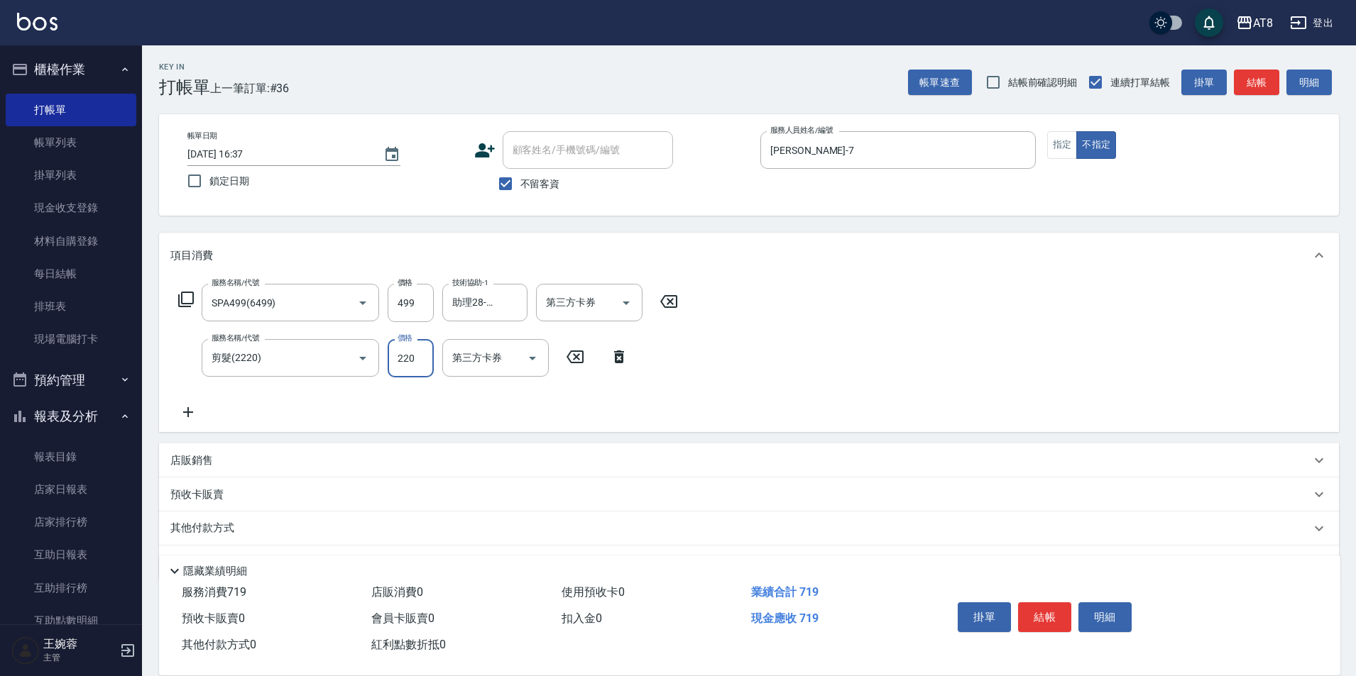
click at [1065, 604] on button "結帳" at bounding box center [1044, 618] width 53 height 30
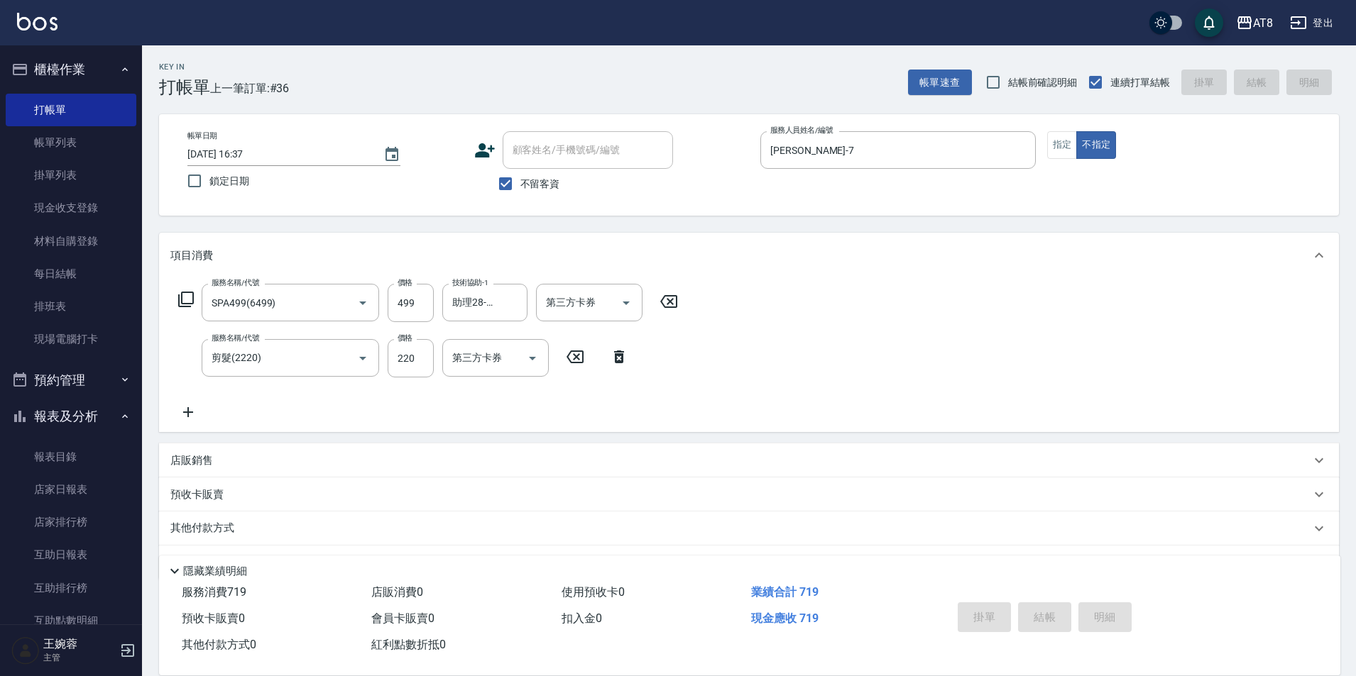
type input "[DATE] 16:53"
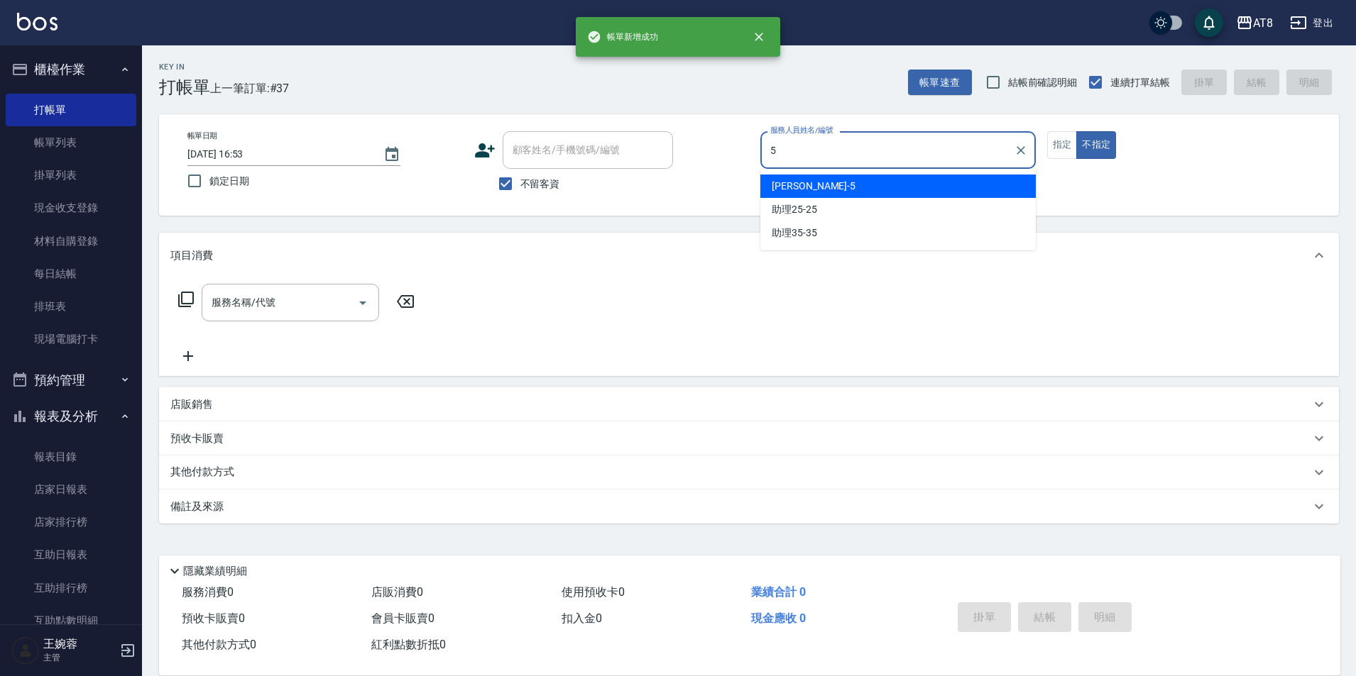
type input "HANK-5"
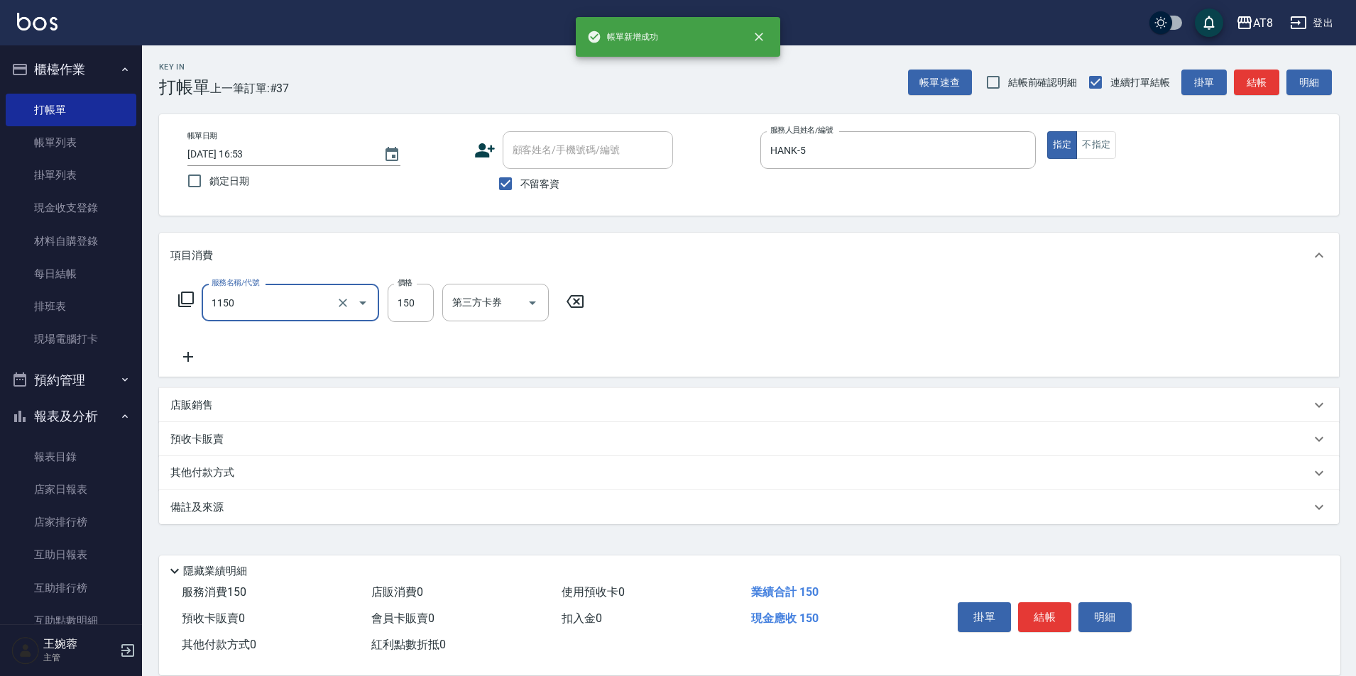
type input "洗髮(1150)"
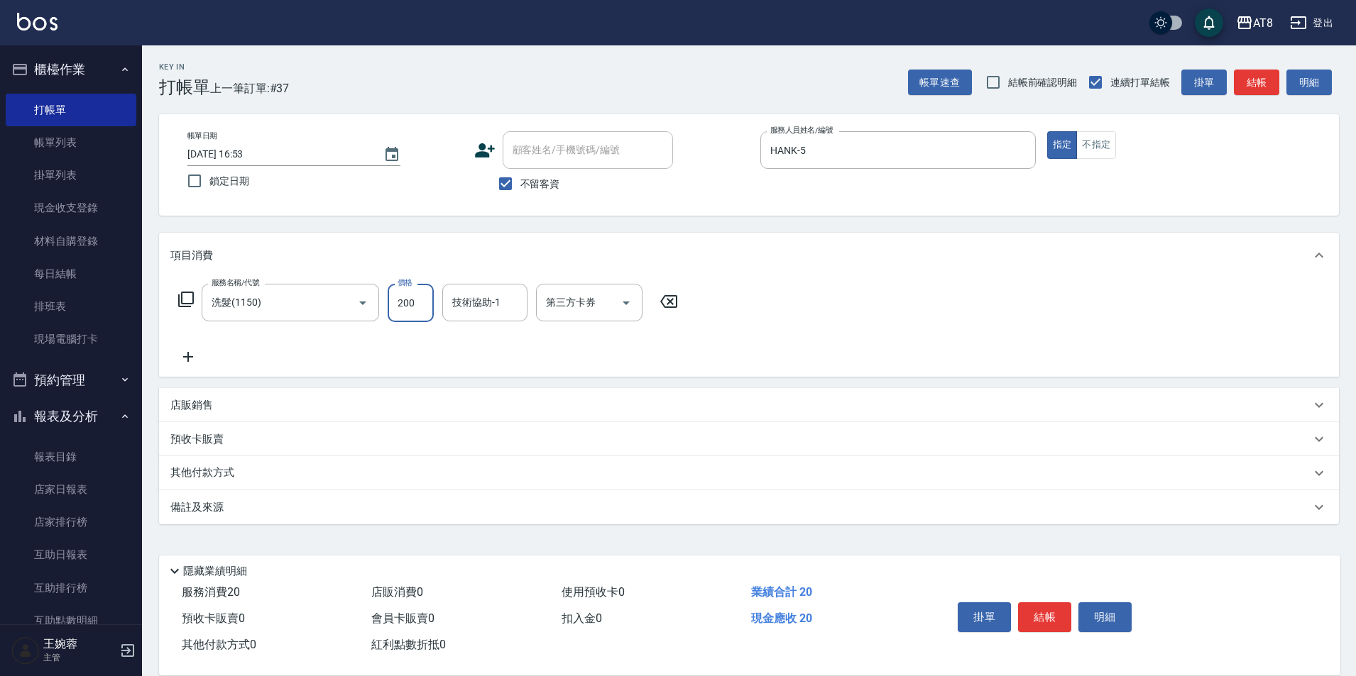
type input "200"
type input "助理28-28"
click at [1055, 603] on button "結帳" at bounding box center [1044, 618] width 53 height 30
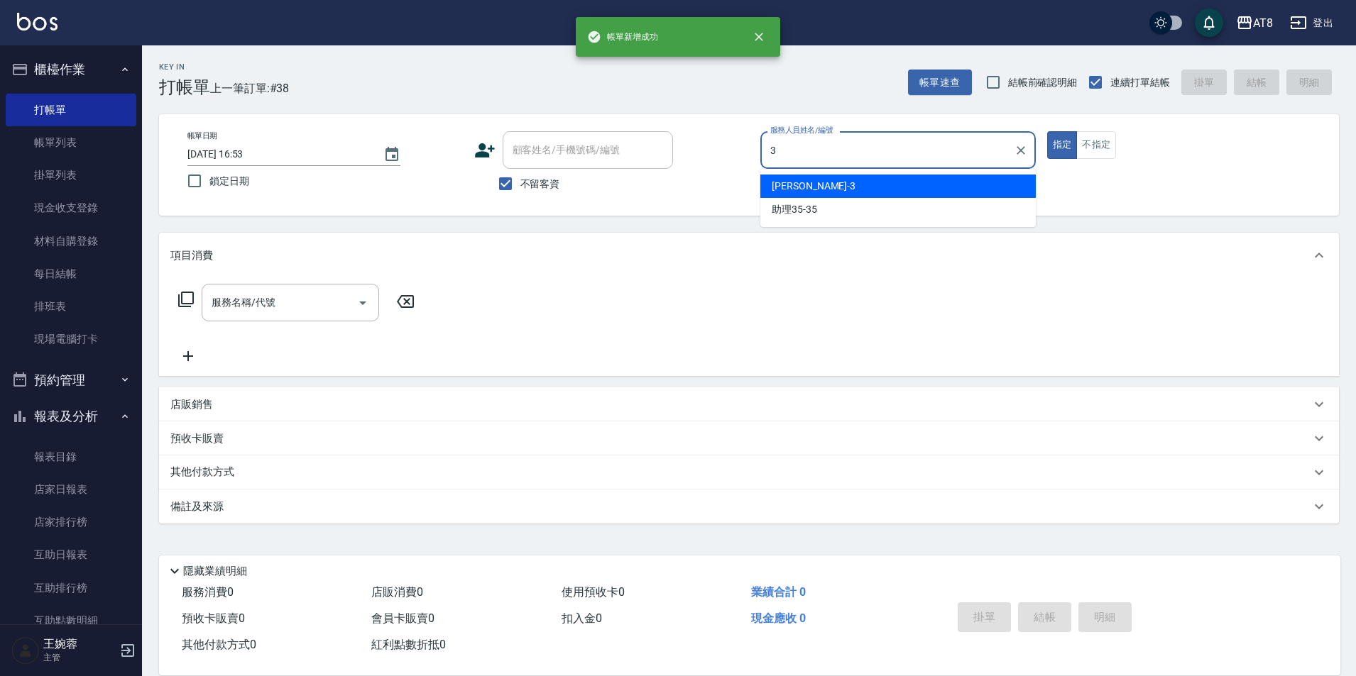
type input "[PERSON_NAME]-3"
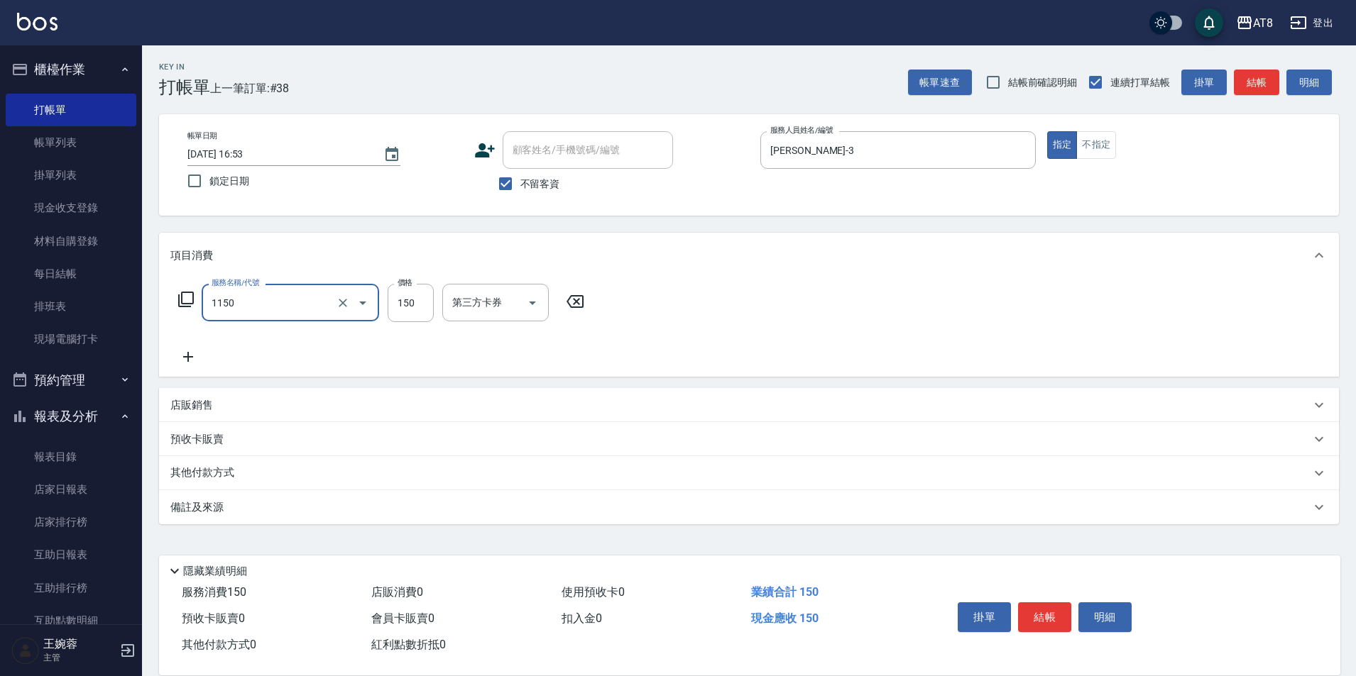
type input "洗髮(1150)"
type input "200"
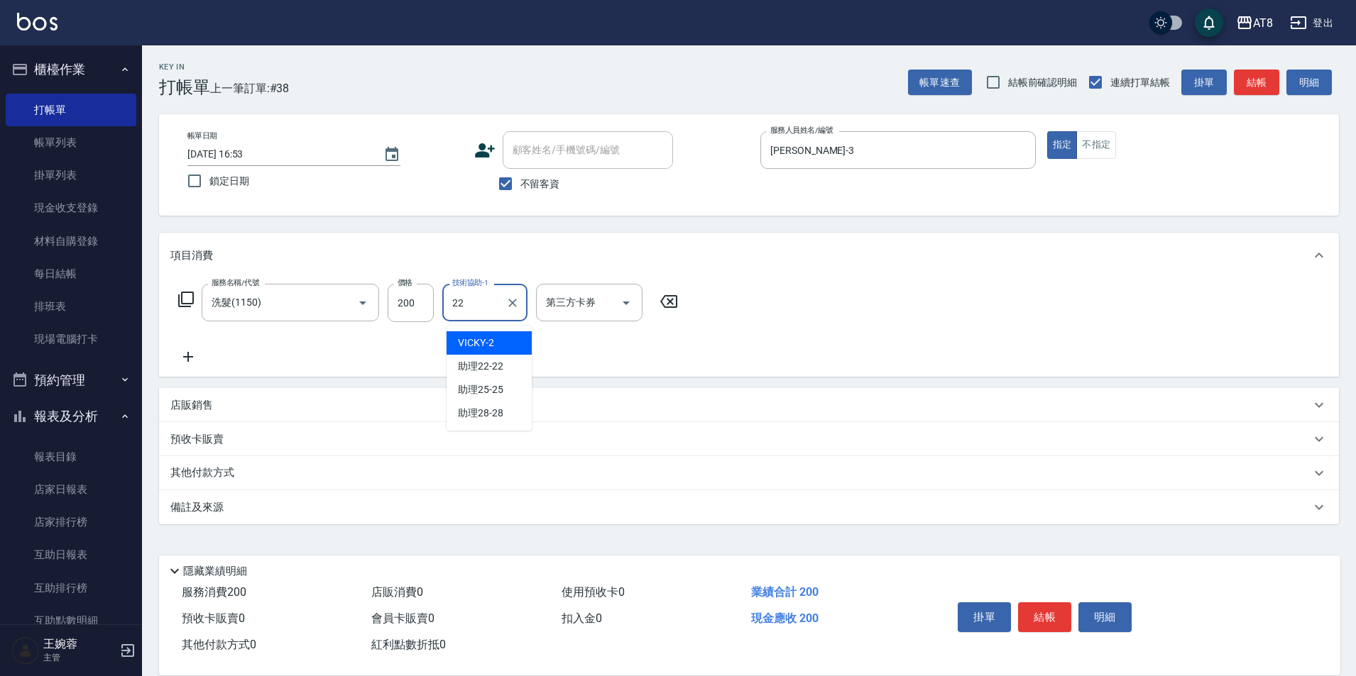
type input "助理22-22"
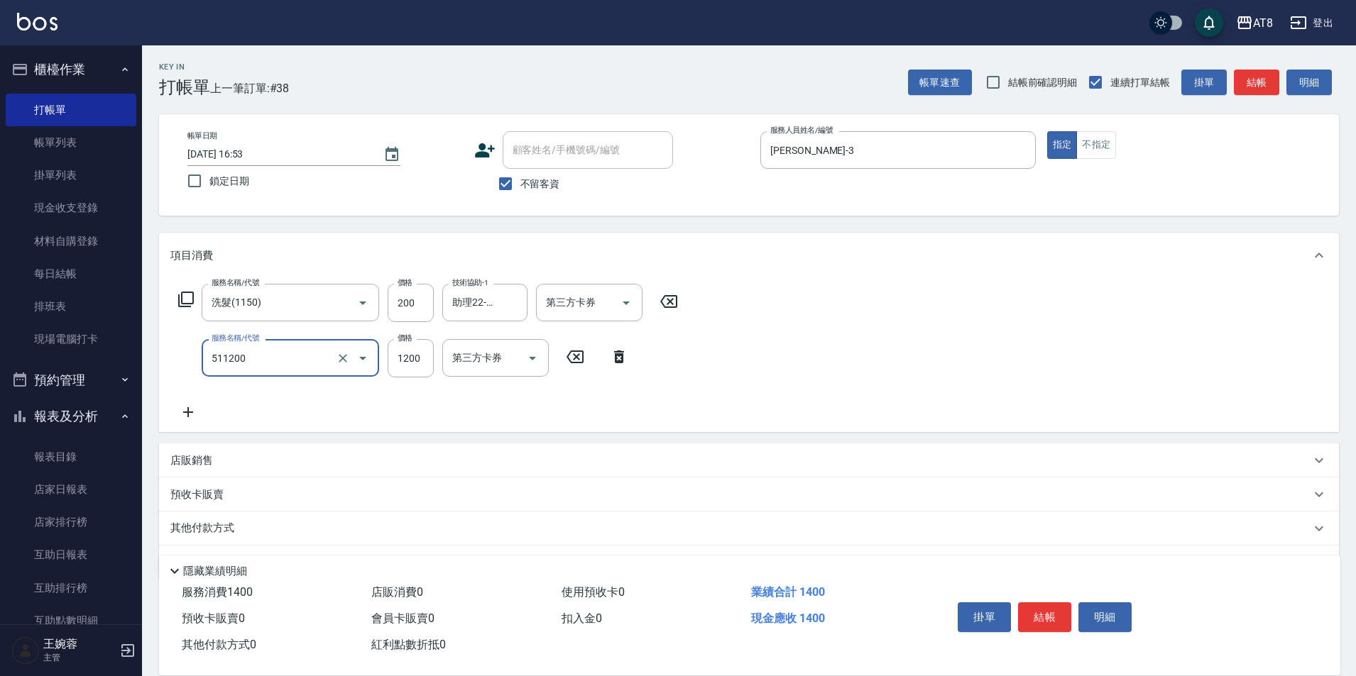
type input "1200護髮(511200)"
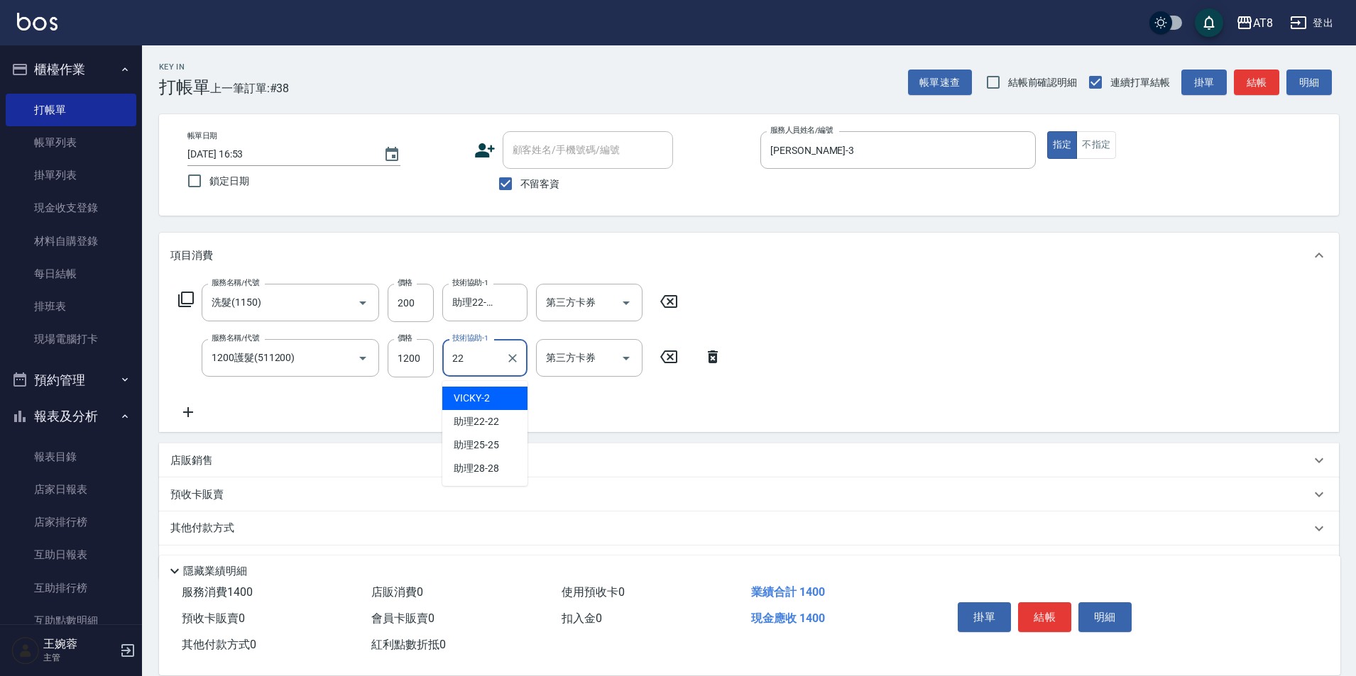
type input "助理22-22"
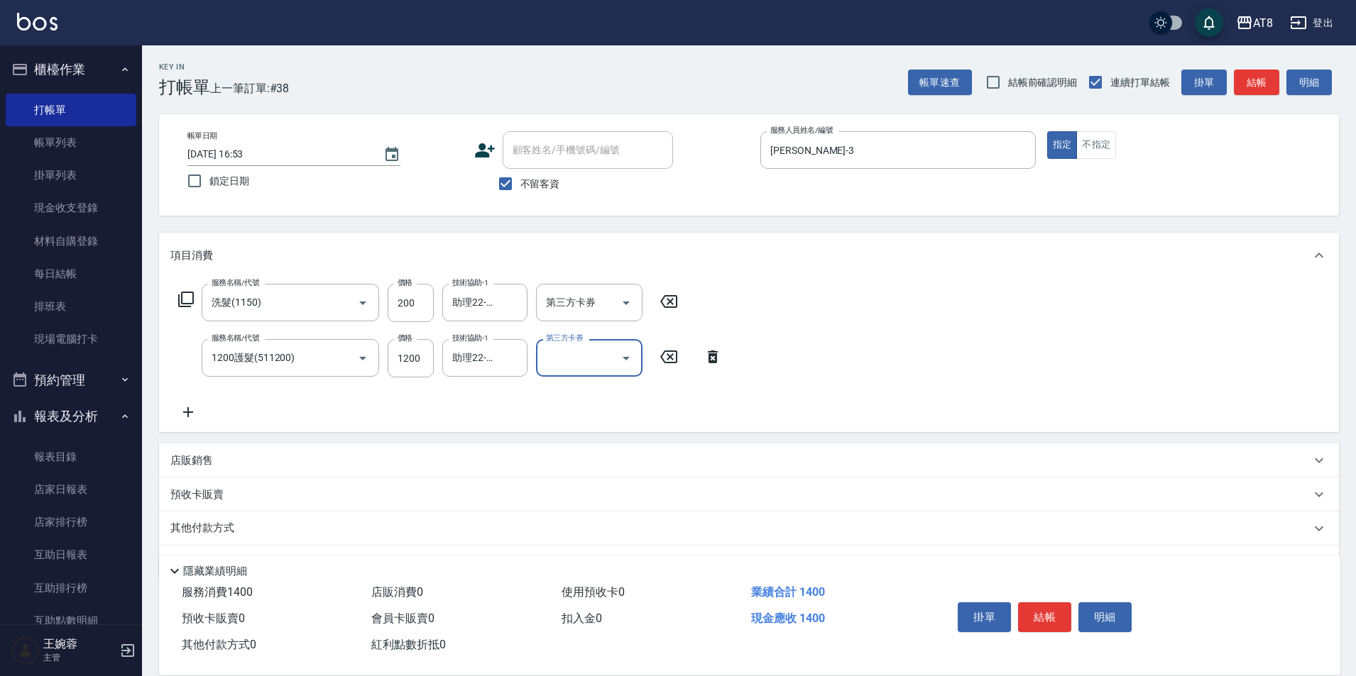
click at [1052, 603] on button "結帳" at bounding box center [1044, 618] width 53 height 30
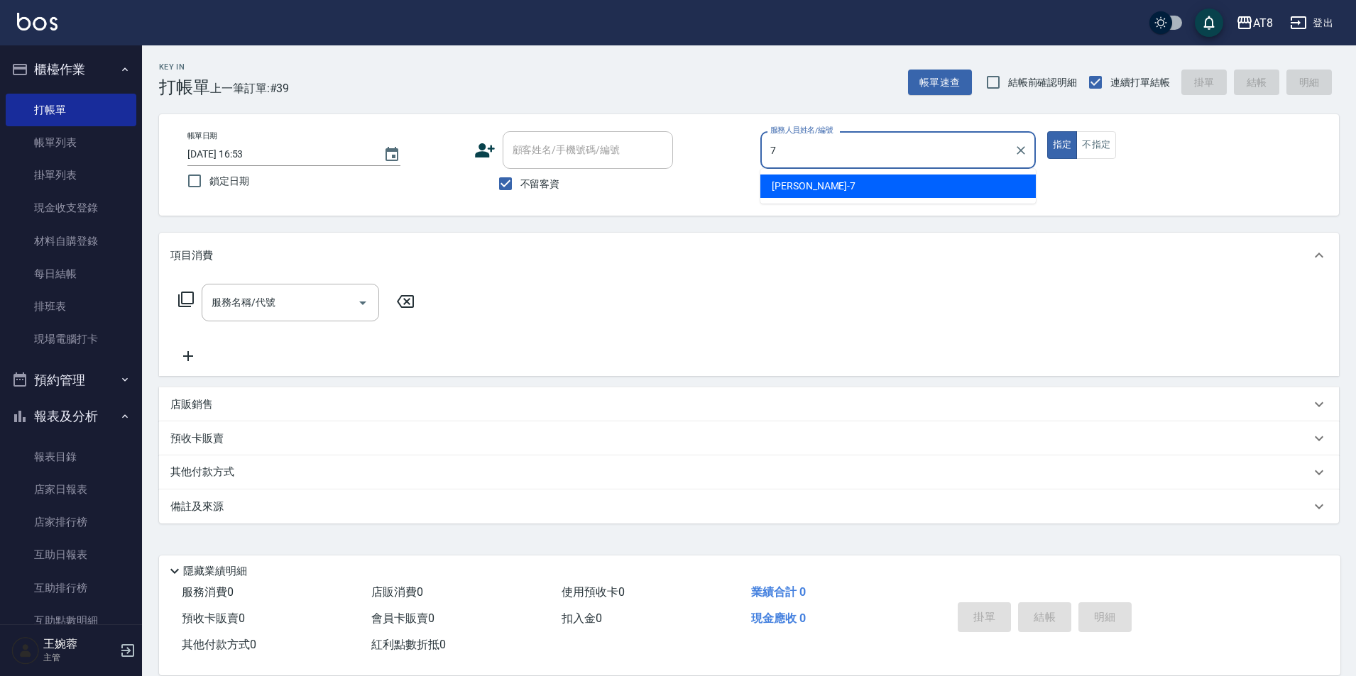
type input "[PERSON_NAME]-7"
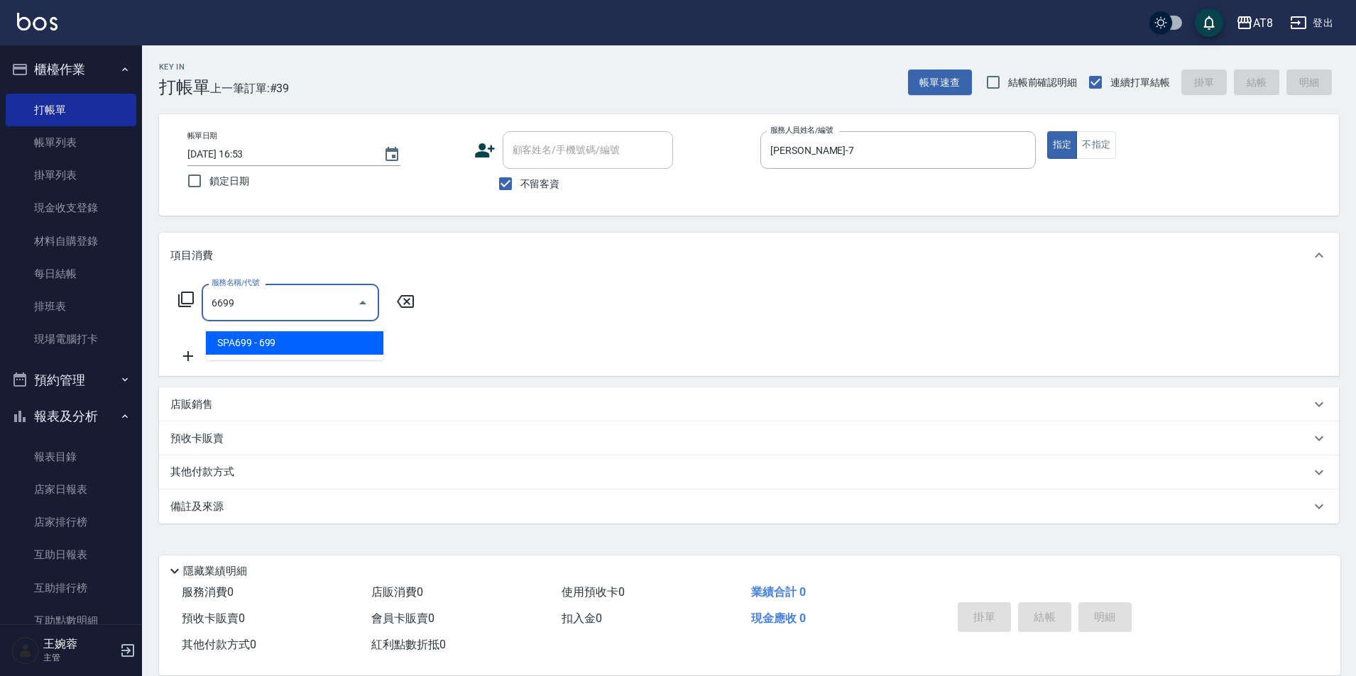
type input "SPA699(6699)"
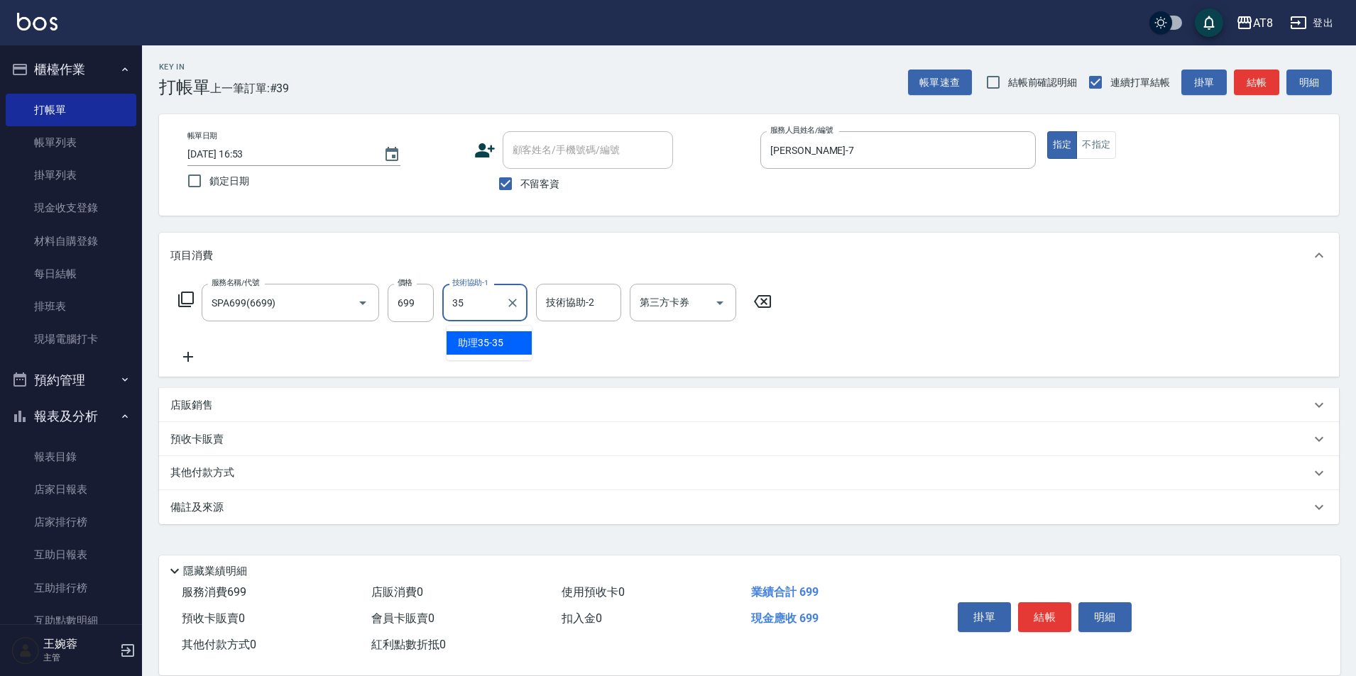
type input "助理35-35"
click at [192, 300] on icon at bounding box center [185, 299] width 17 height 17
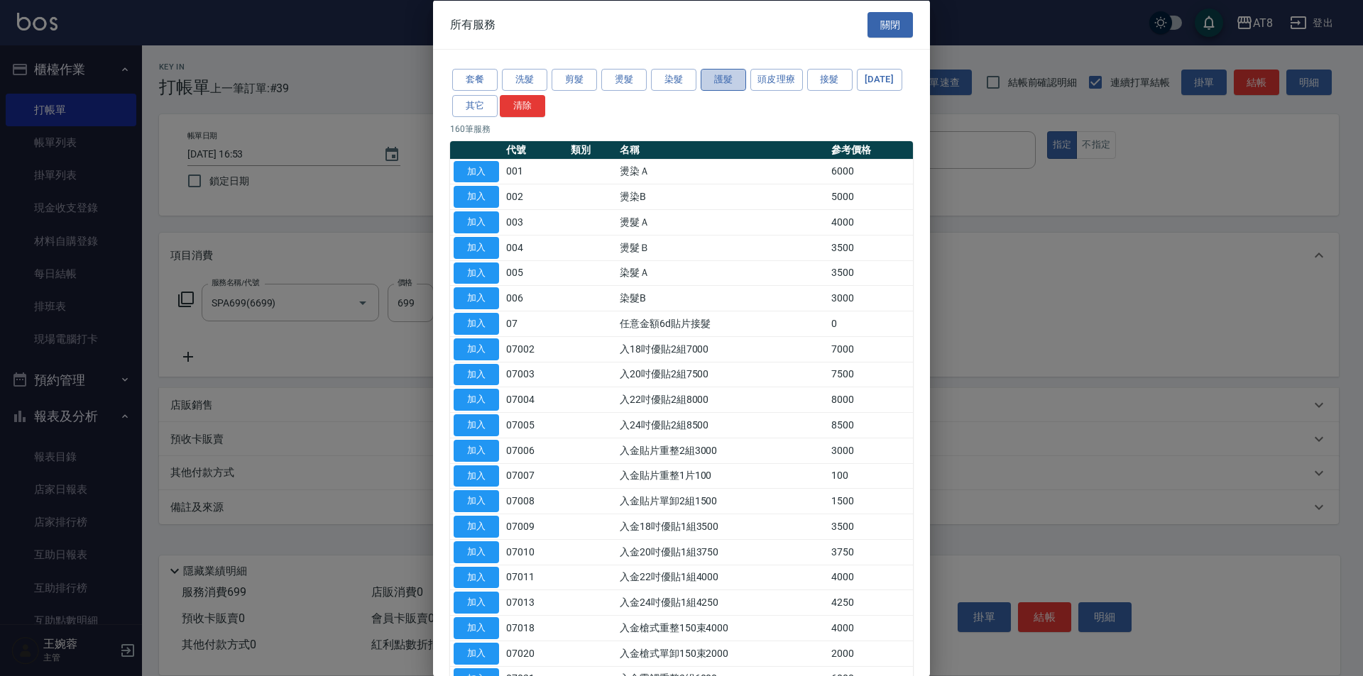
click at [725, 83] on button "護髮" at bounding box center [722, 80] width 45 height 22
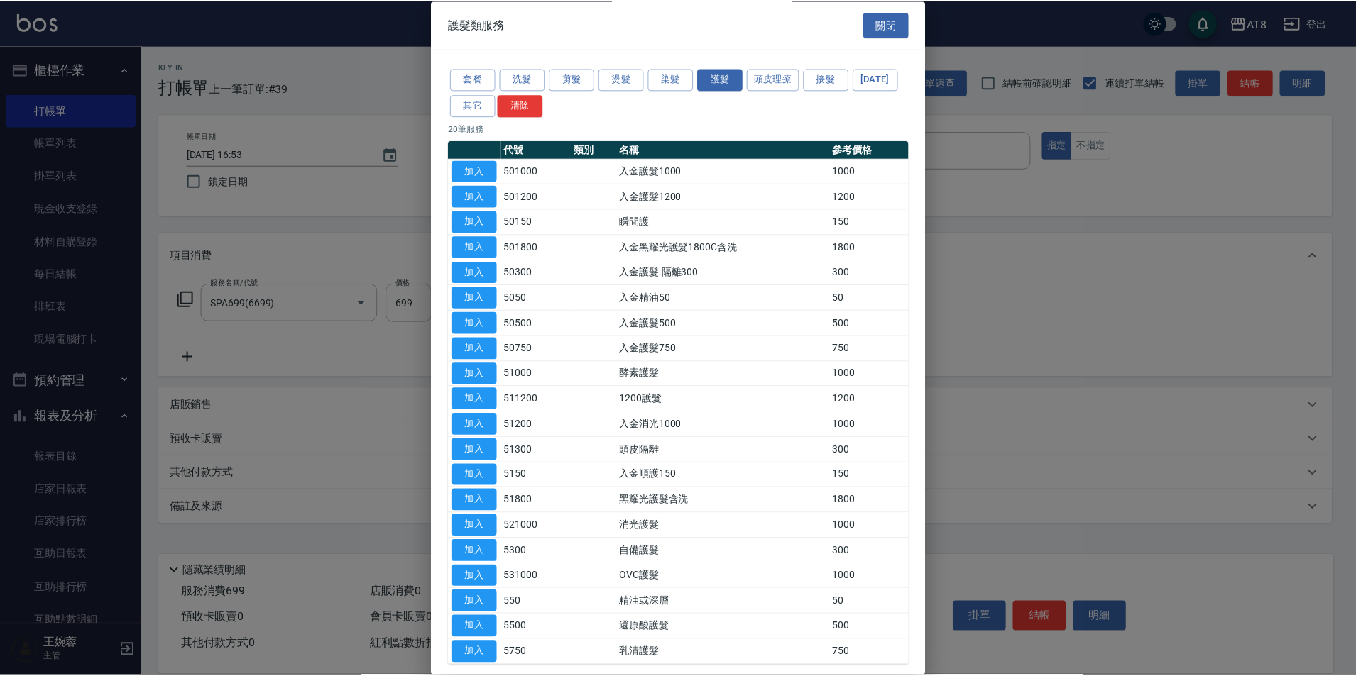
scroll to position [160, 0]
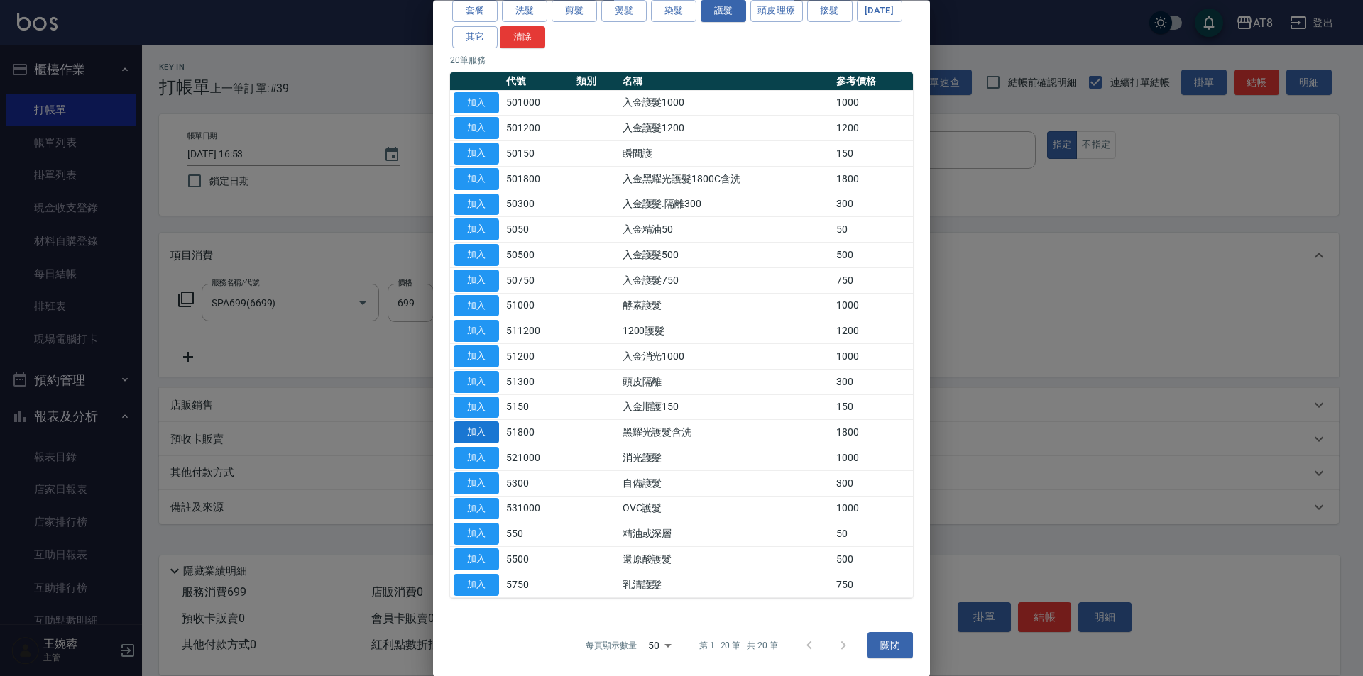
click at [479, 422] on button "加入" at bounding box center [476, 433] width 45 height 22
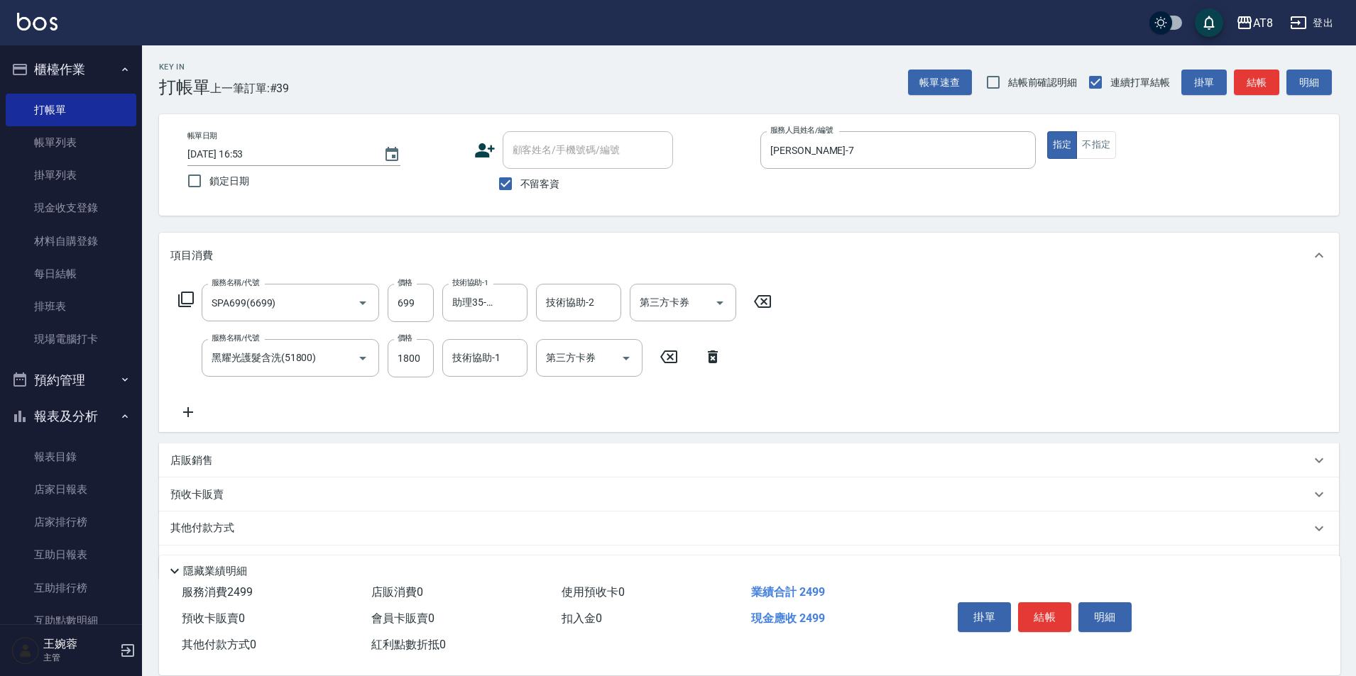
click at [468, 378] on div "技術協助-1 技術協助-1" at bounding box center [489, 358] width 94 height 38
click at [490, 358] on input "技術協助-1" at bounding box center [485, 358] width 72 height 25
type input "助理35-35"
click at [1040, 603] on button "結帳" at bounding box center [1044, 618] width 53 height 30
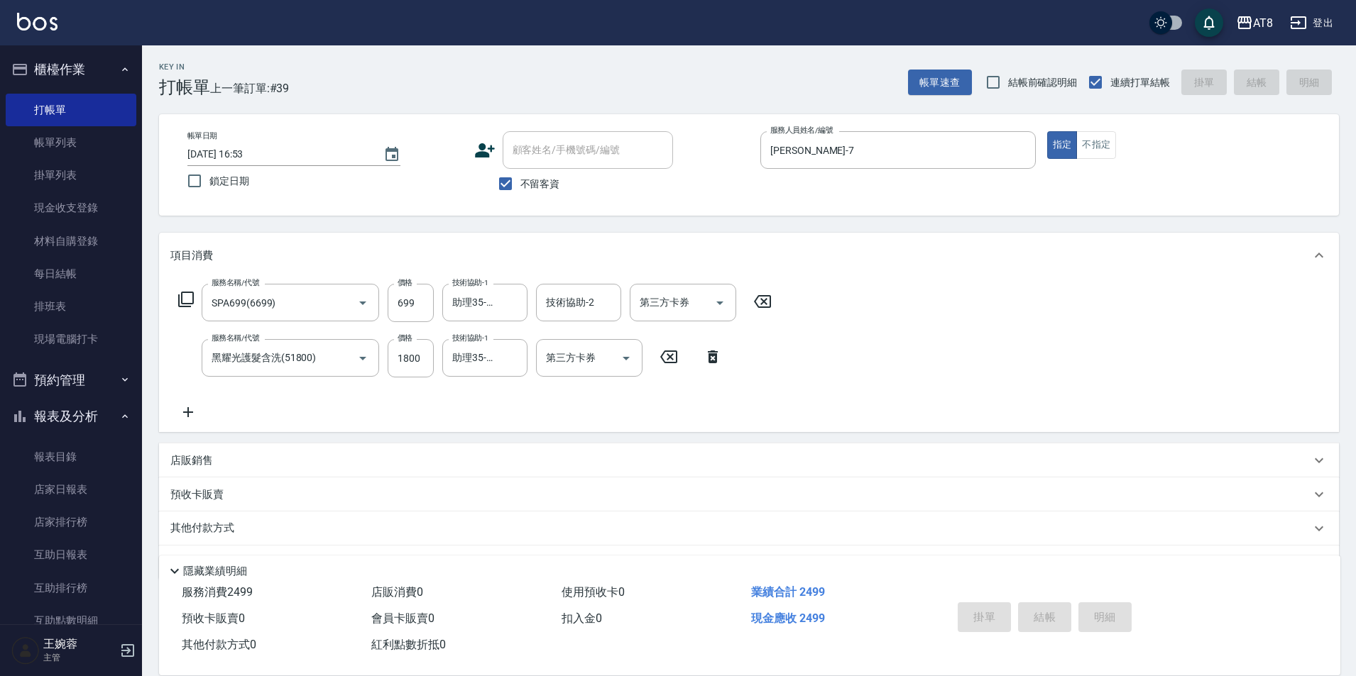
type input "[DATE] 16:54"
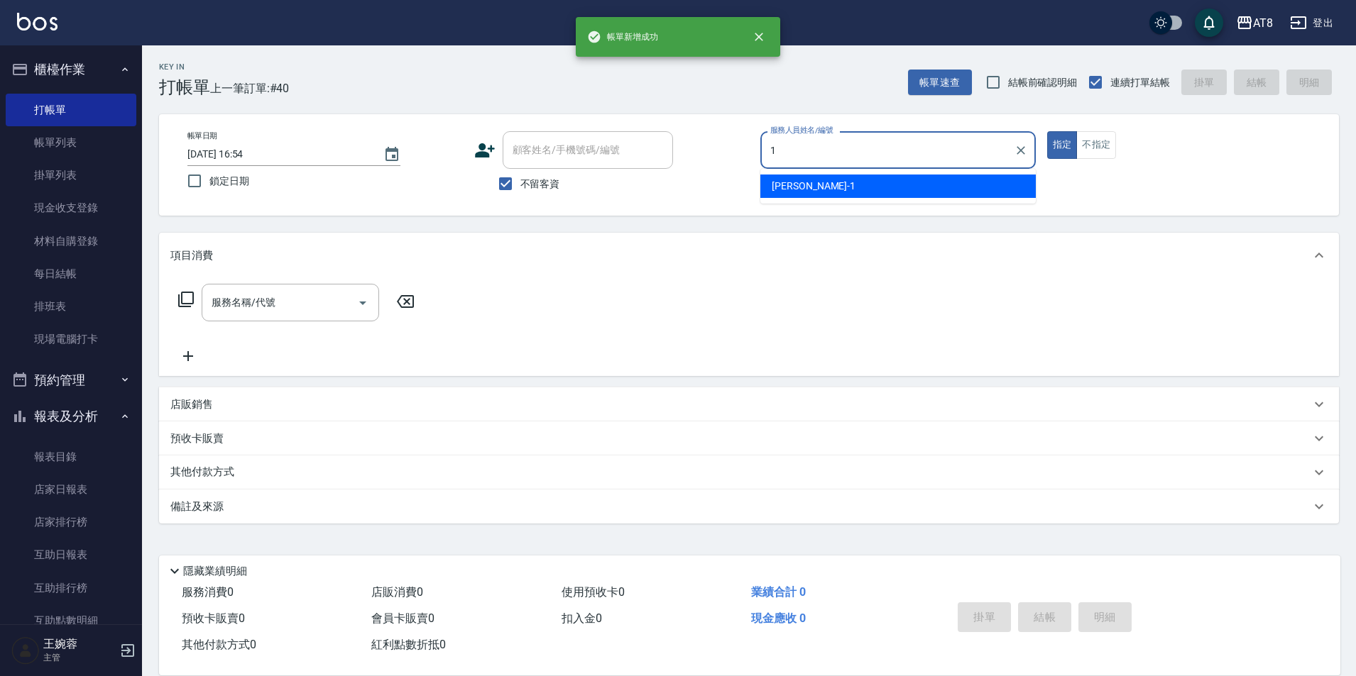
type input "YUKI-1"
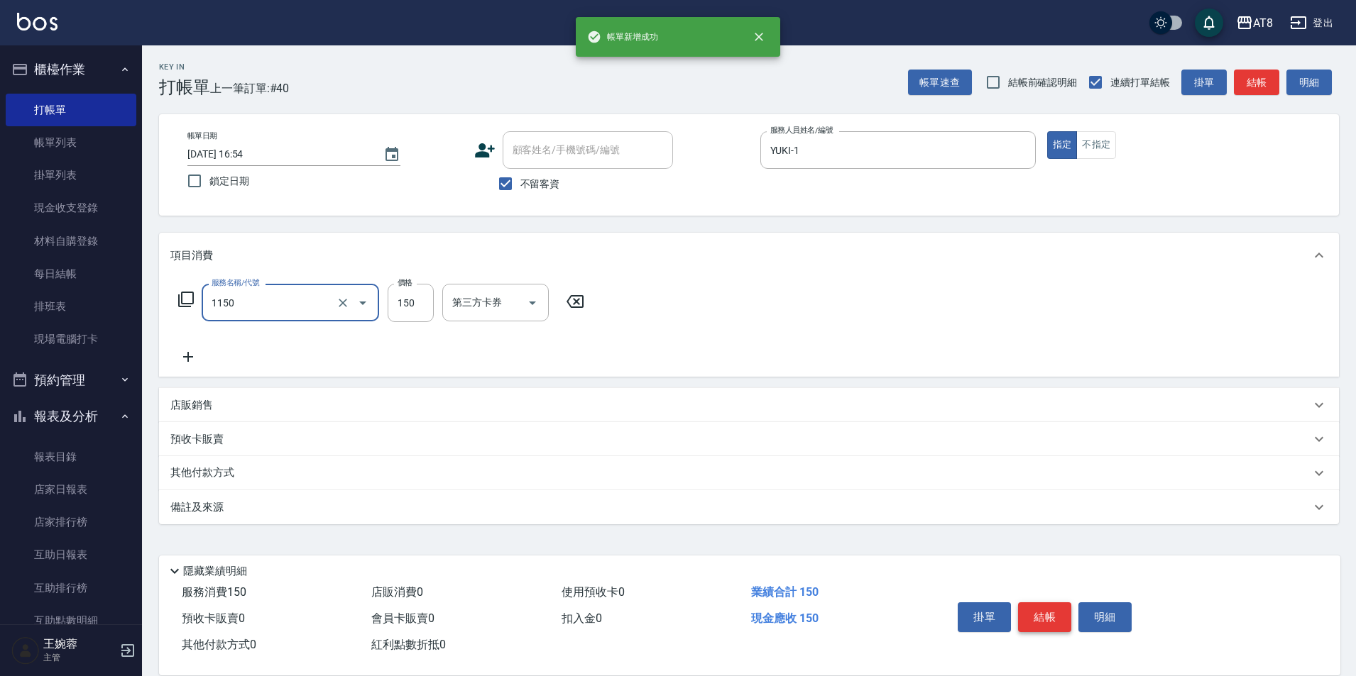
type input "洗髮(1150)"
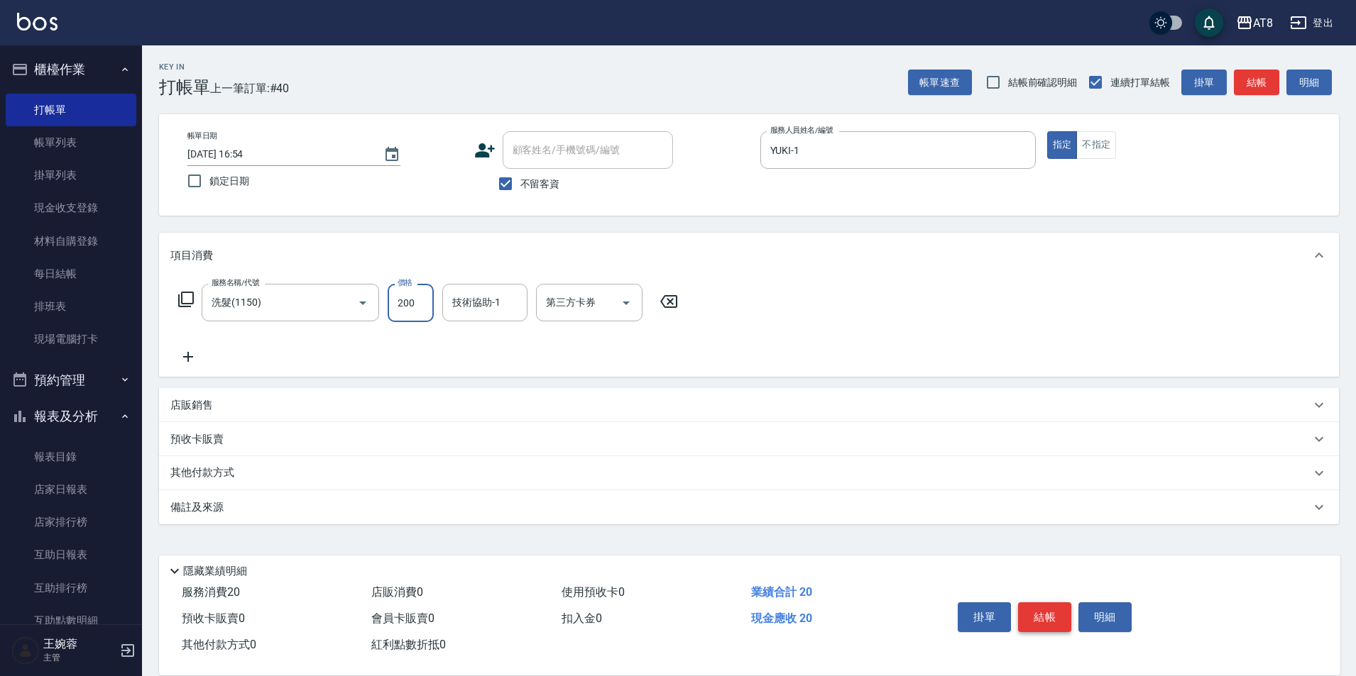
type input "200"
type input "YUKI-1"
click at [1040, 603] on button "結帳" at bounding box center [1044, 618] width 53 height 30
